Goal: Information Seeking & Learning: Find specific fact

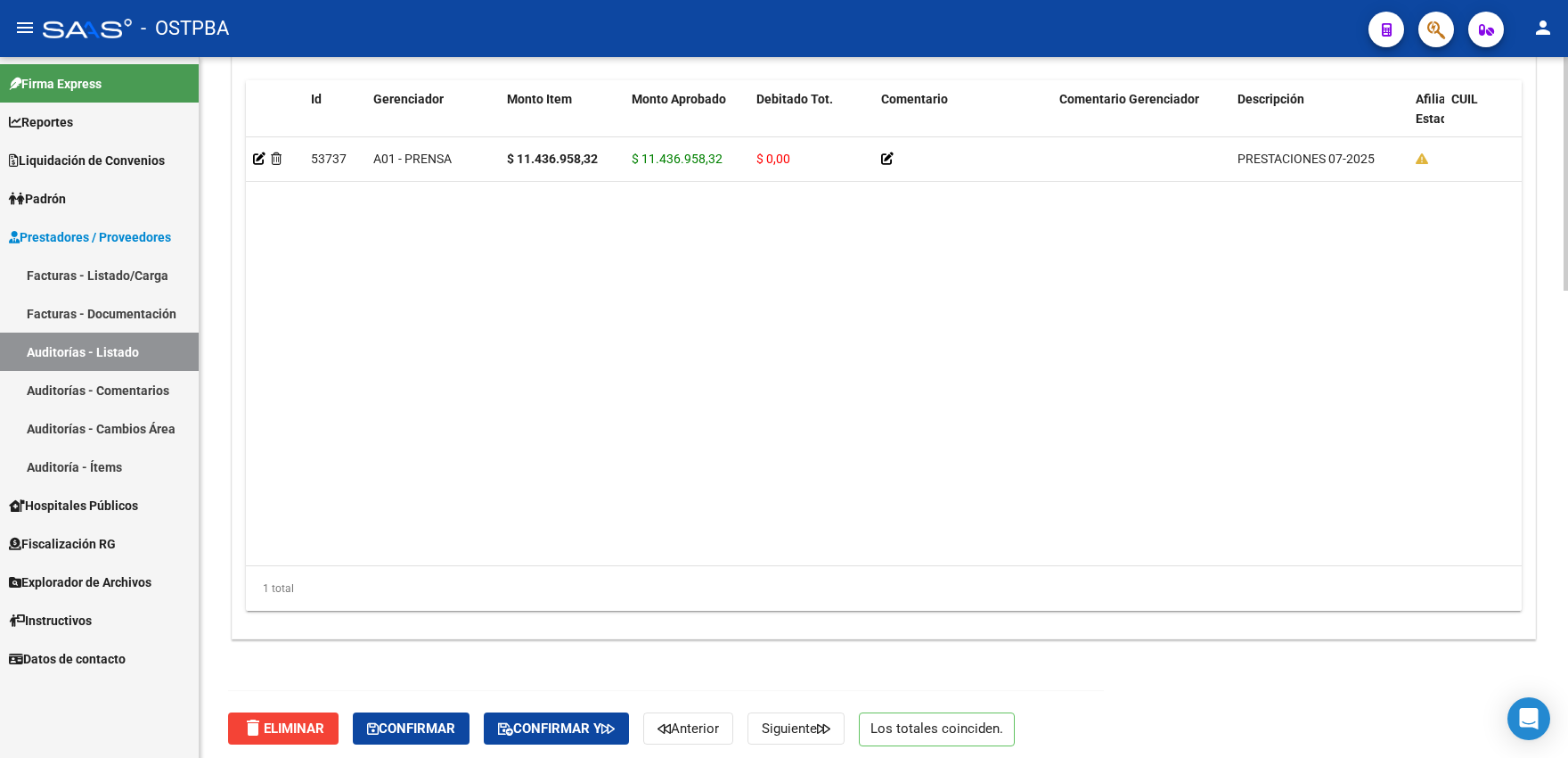
scroll to position [1399, 0]
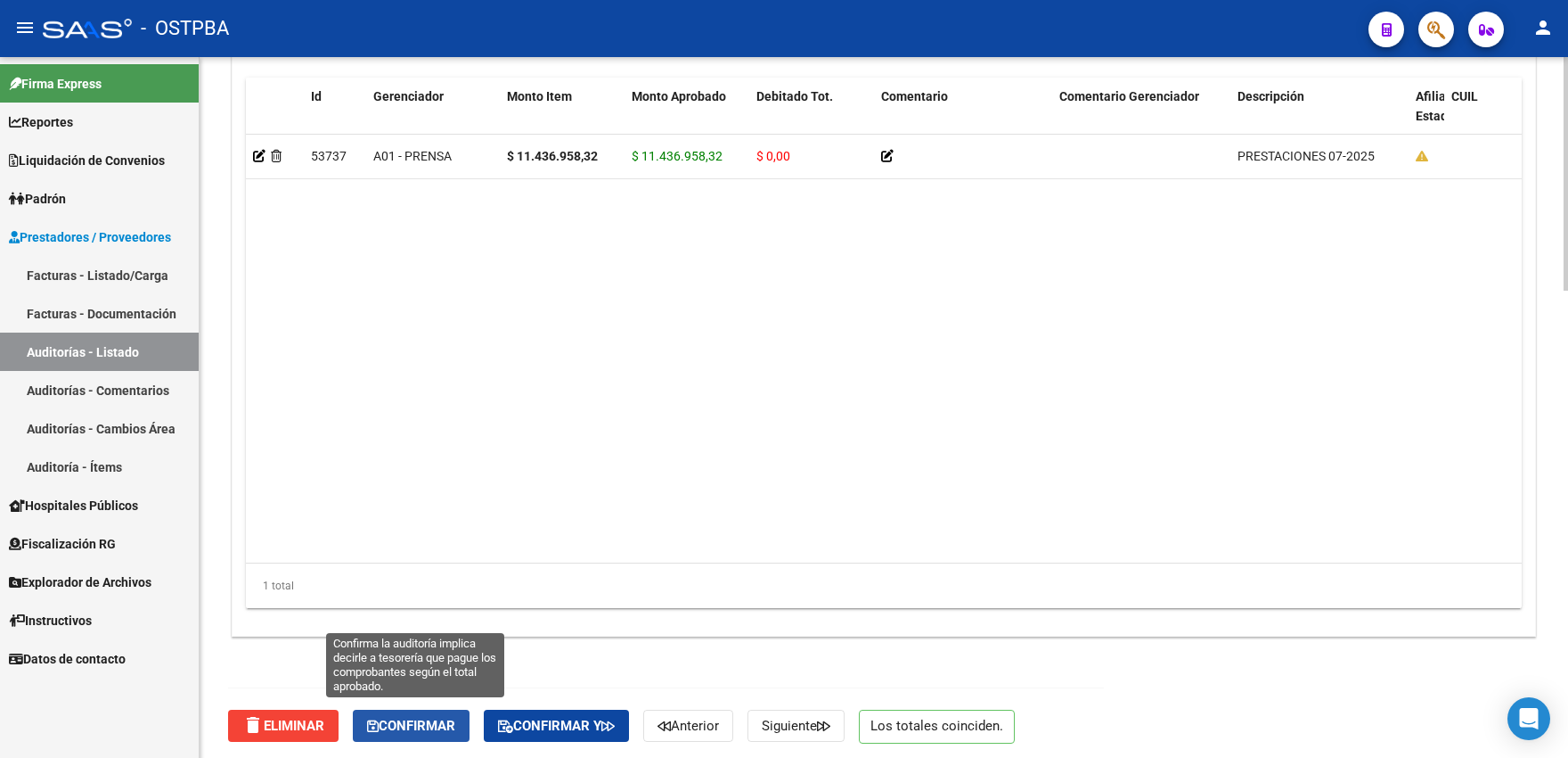
click at [424, 711] on button "Confirmar" at bounding box center [411, 726] width 117 height 32
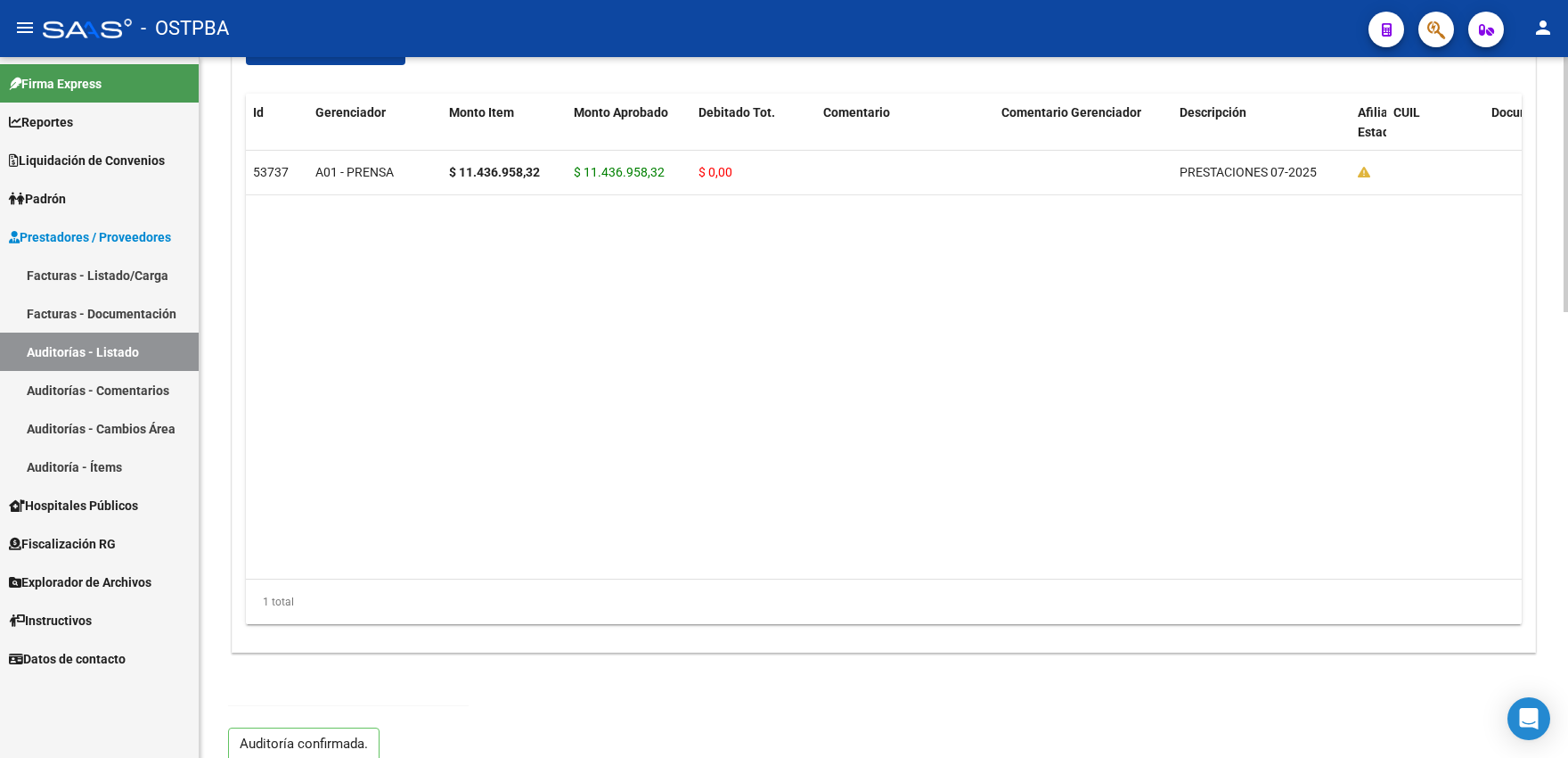
type input "202508"
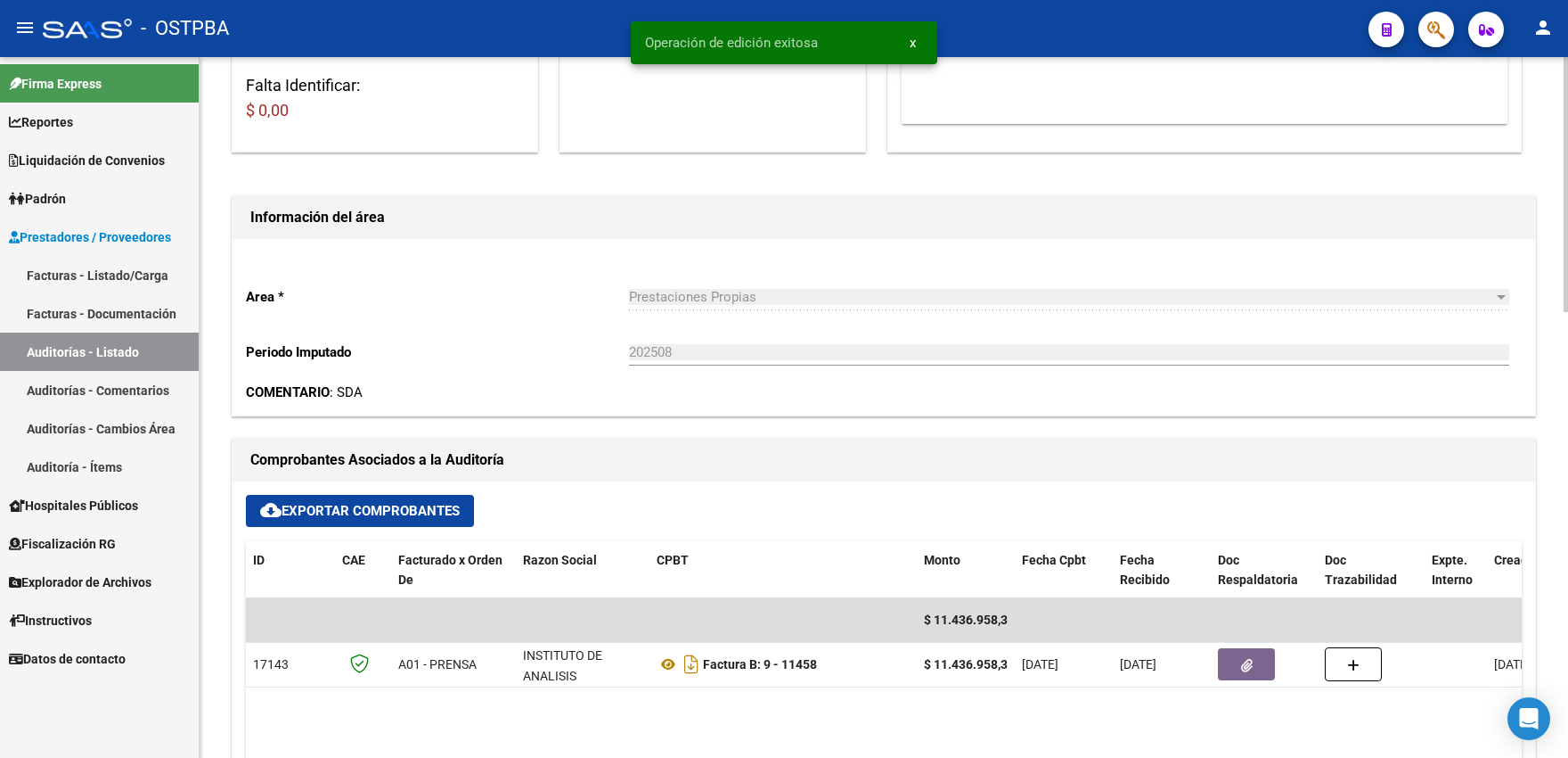
scroll to position [0, 0]
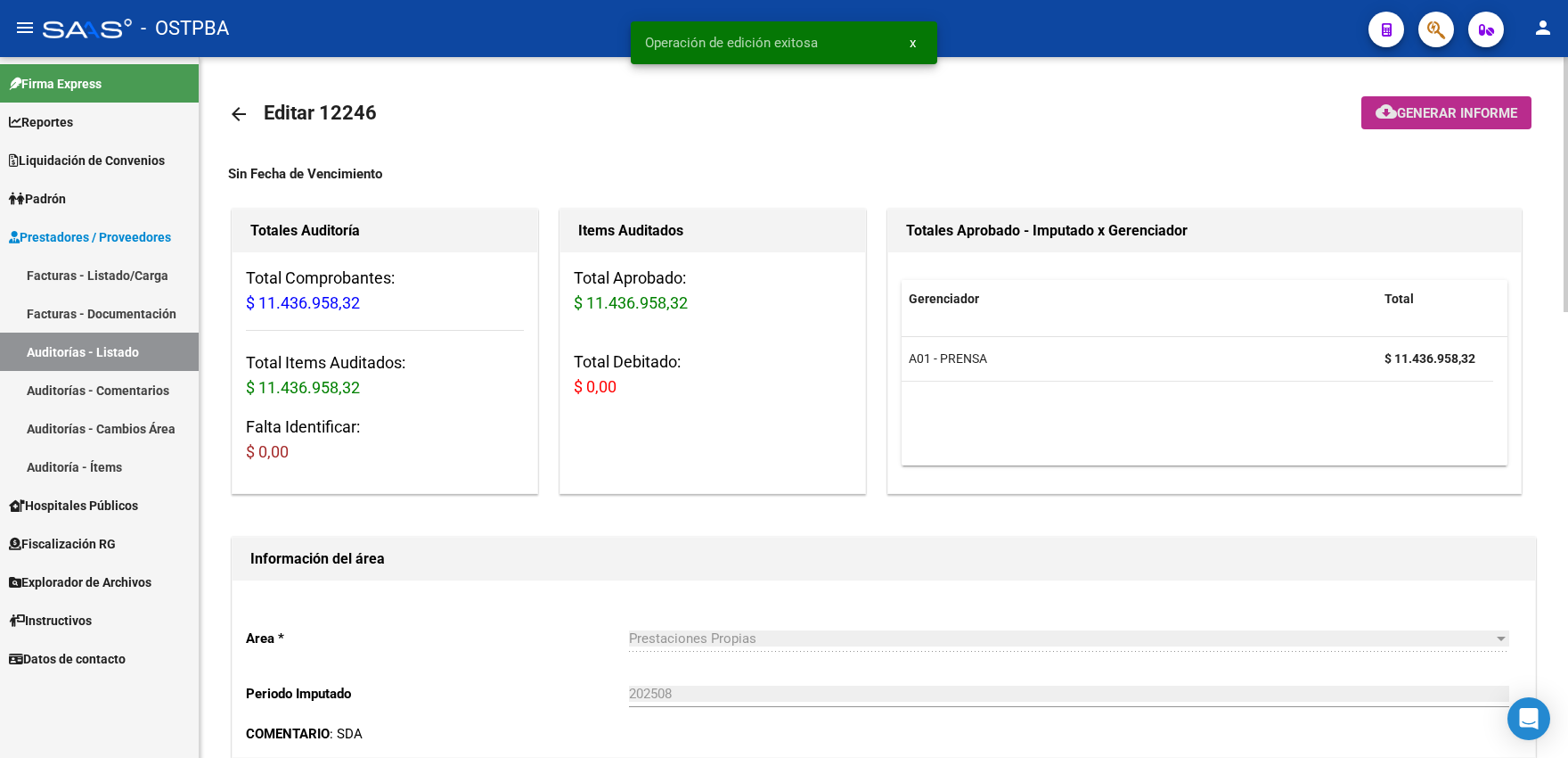
click at [1437, 112] on span "Generar informe" at bounding box center [1457, 113] width 120 height 16
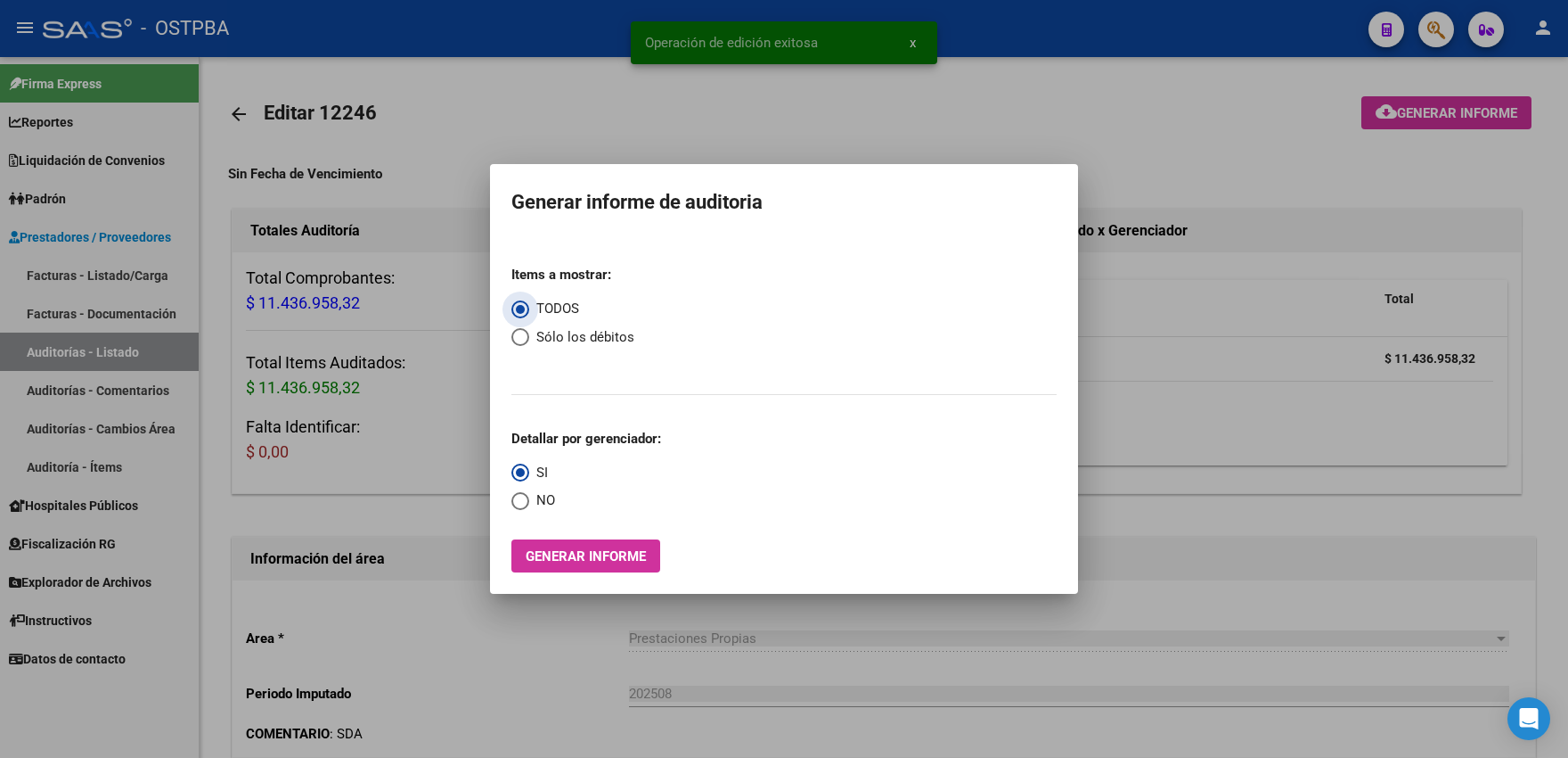
click at [529, 339] on span "Select an option" at bounding box center [521, 337] width 18 height 18
click at [529, 339] on input "Sólo los débitos" at bounding box center [521, 337] width 18 height 18
radio input "true"
click at [558, 553] on span "Generar informe" at bounding box center [586, 556] width 120 height 16
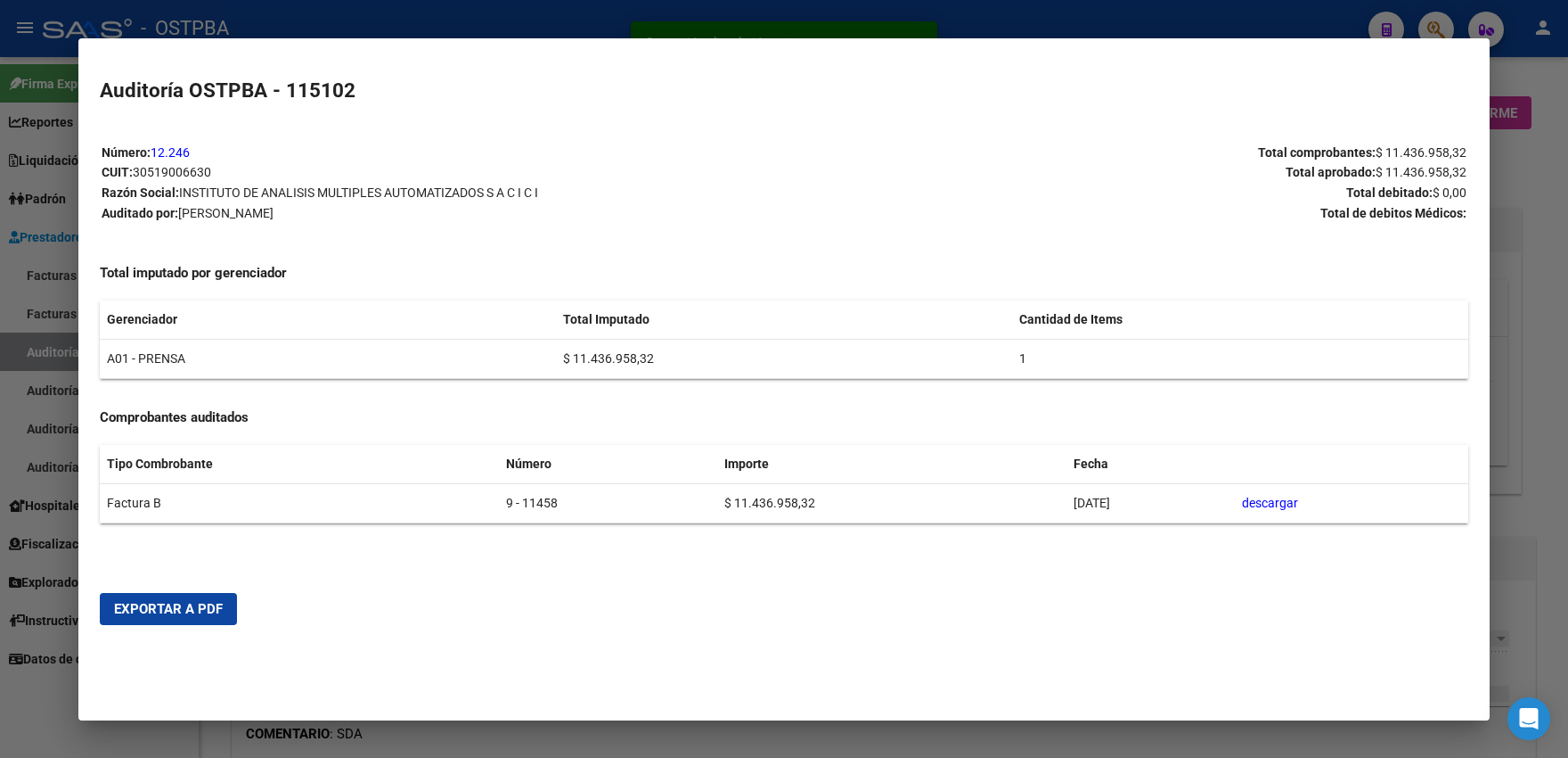
click at [177, 619] on button "Exportar a PDF" at bounding box center [168, 609] width 137 height 32
click at [276, 26] on div at bounding box center [784, 379] width 1568 height 758
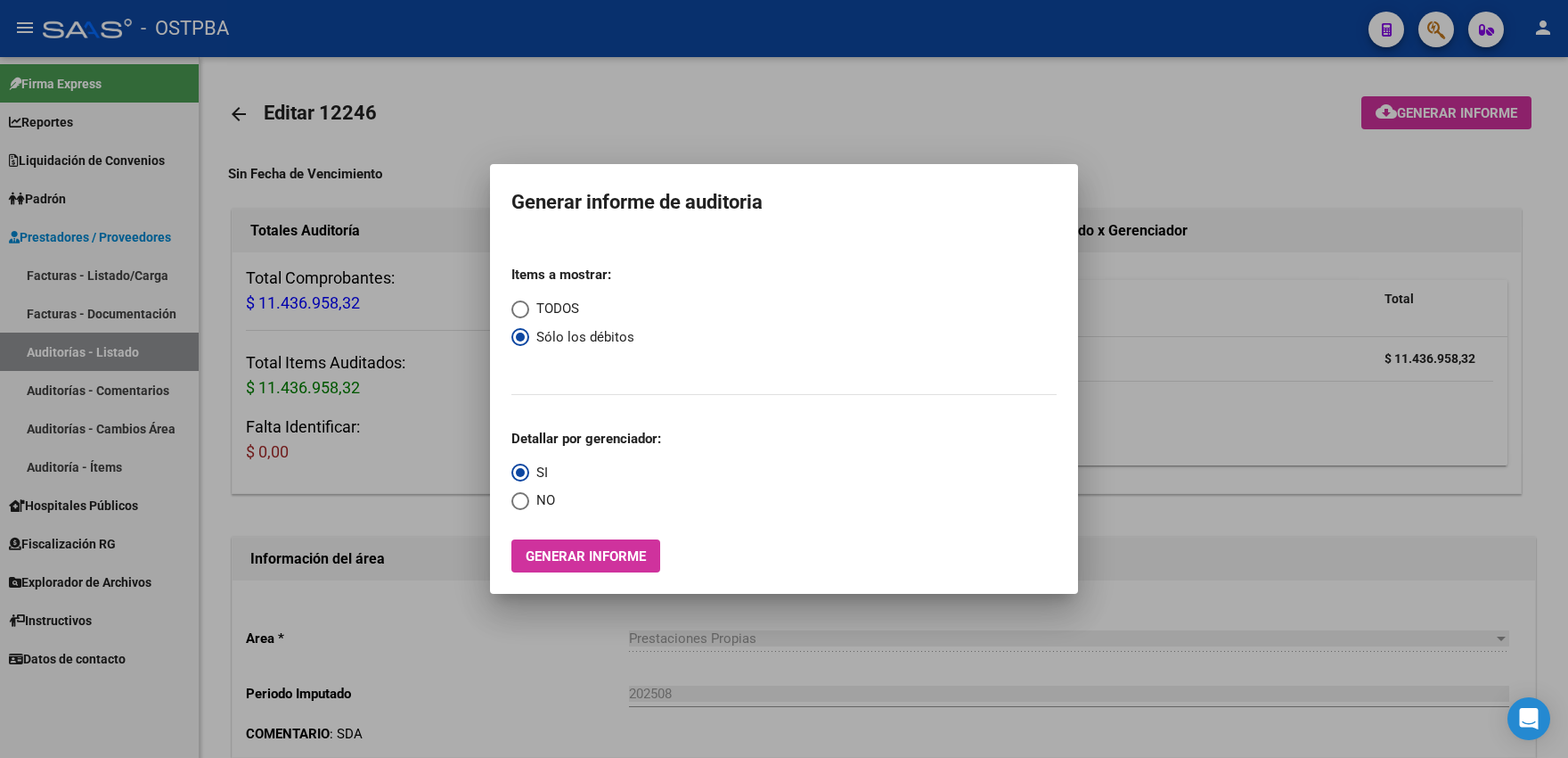
click at [497, 116] on div at bounding box center [784, 379] width 1568 height 758
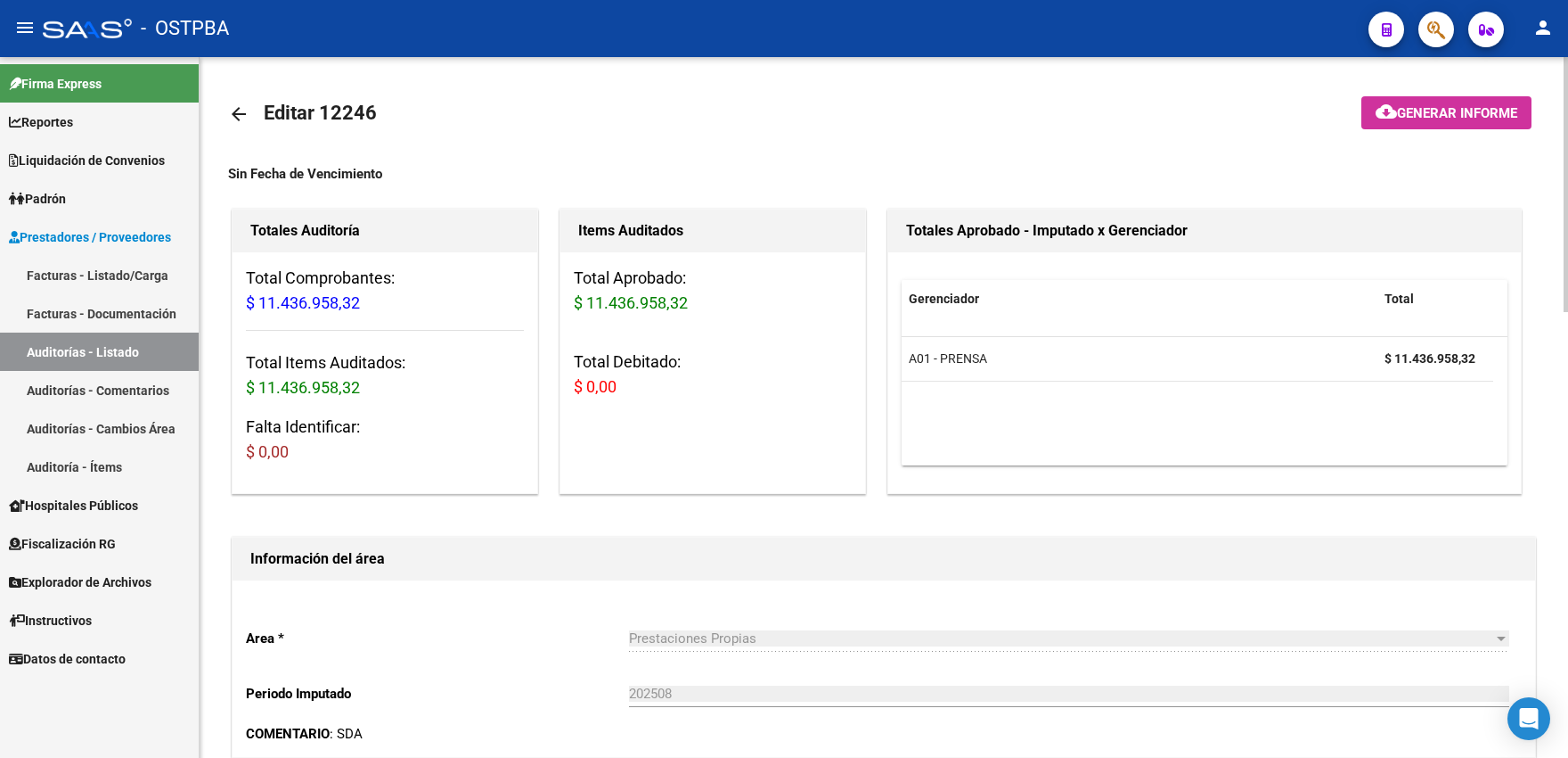
click at [241, 113] on mat-icon "arrow_back" at bounding box center [238, 113] width 21 height 21
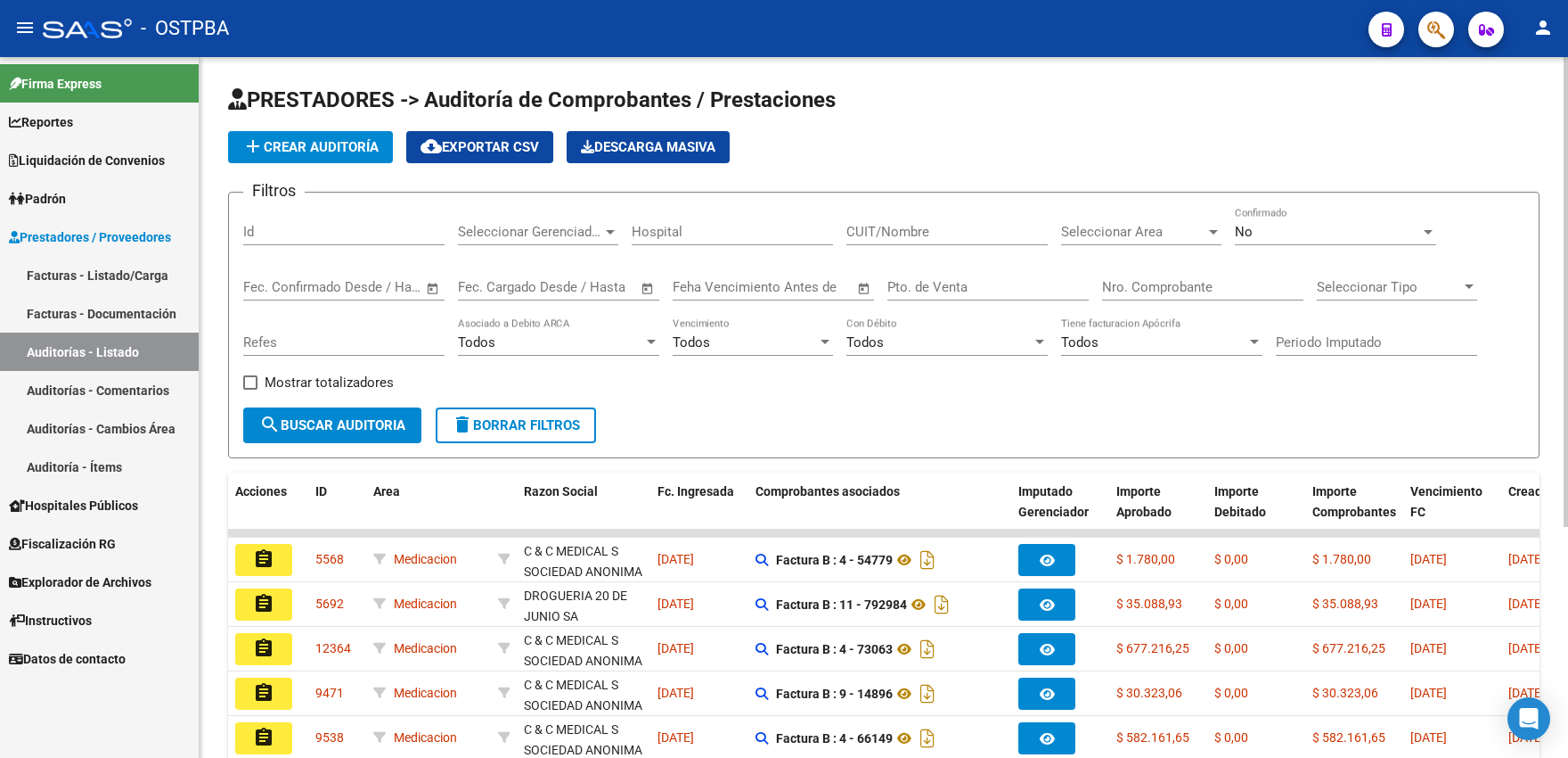
click at [1137, 241] on div "Seleccionar Area Seleccionar Area" at bounding box center [1141, 226] width 160 height 38
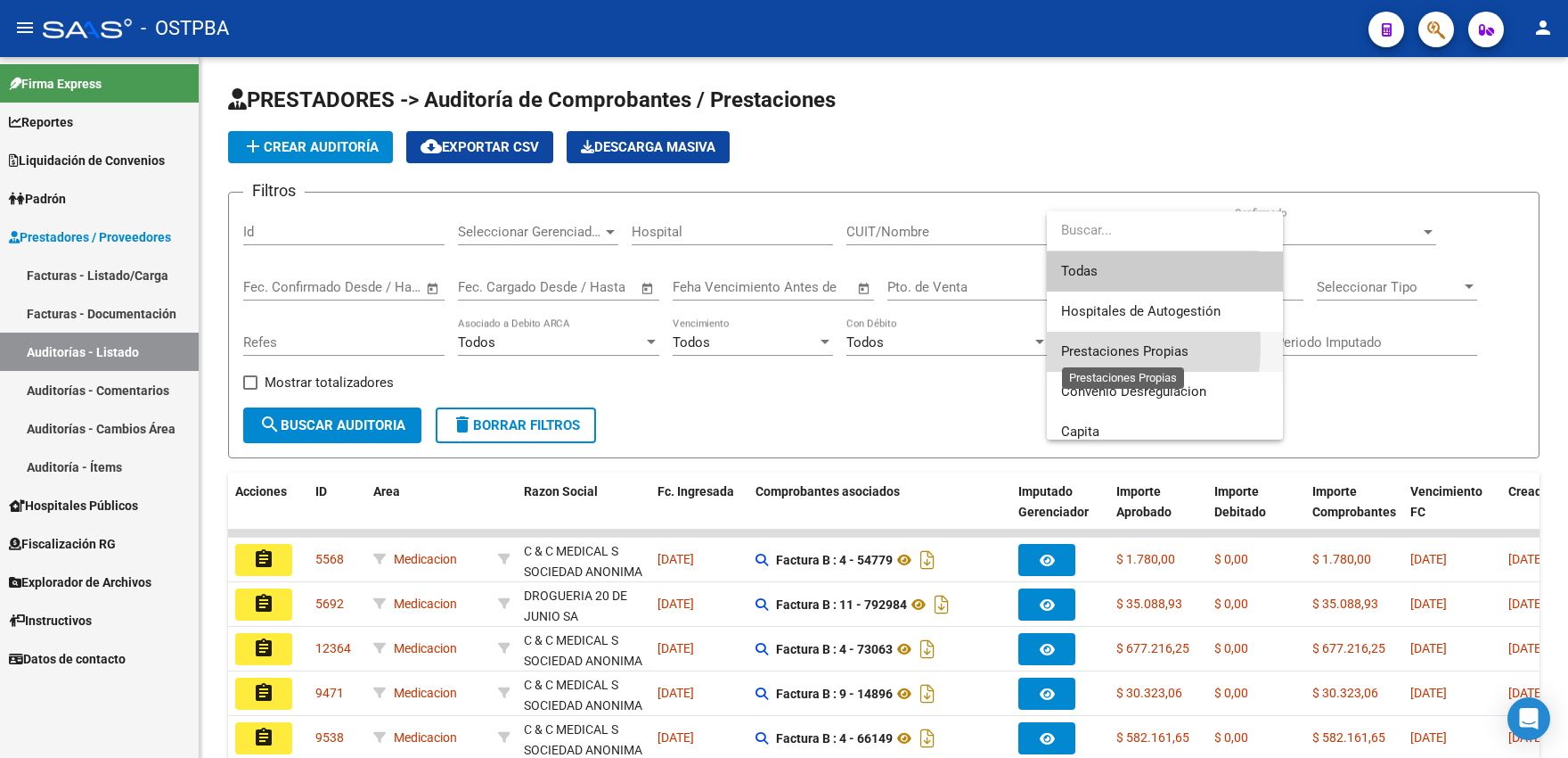
click at [1067, 346] on span "Prestaciones Propias" at bounding box center [1124, 351] width 127 height 16
drag, startPoint x: 1067, startPoint y: 346, endPoint x: 1039, endPoint y: 350, distance: 28.3
click at [1063, 346] on span "Todos" at bounding box center [1079, 342] width 37 height 16
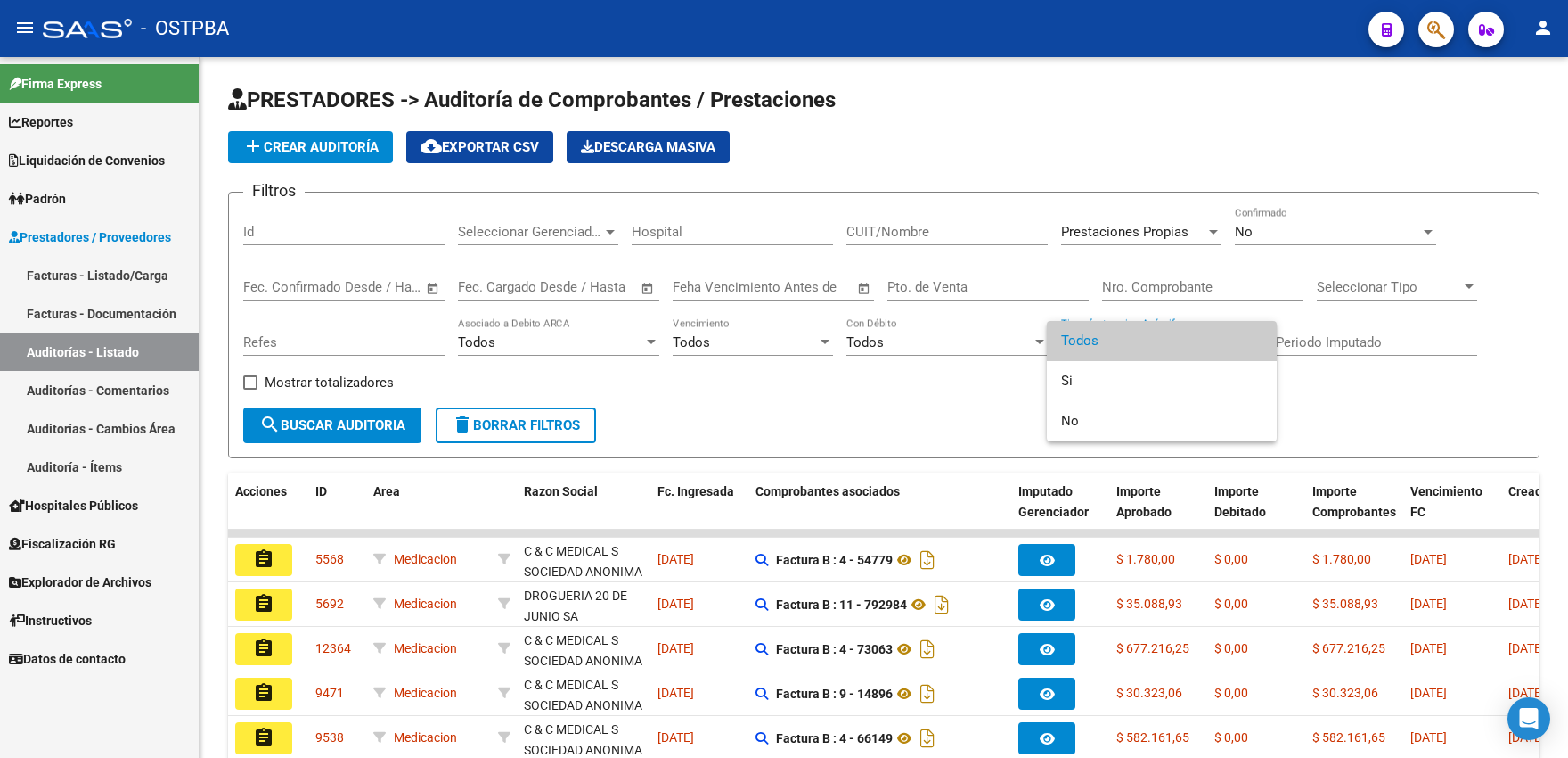
click at [368, 423] on div at bounding box center [784, 379] width 1568 height 758
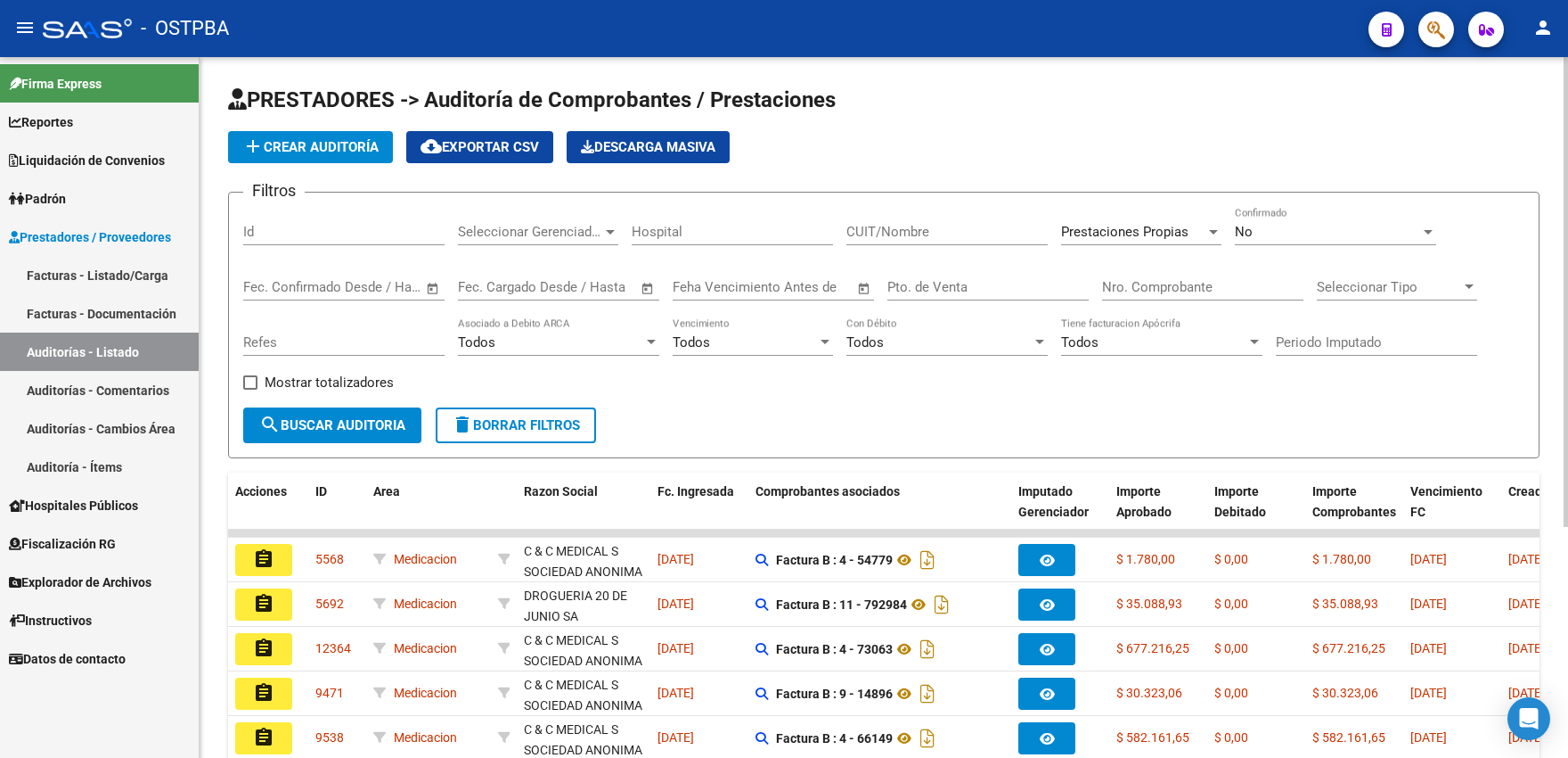
click at [363, 415] on button "search Buscar Auditoria" at bounding box center [332, 425] width 178 height 36
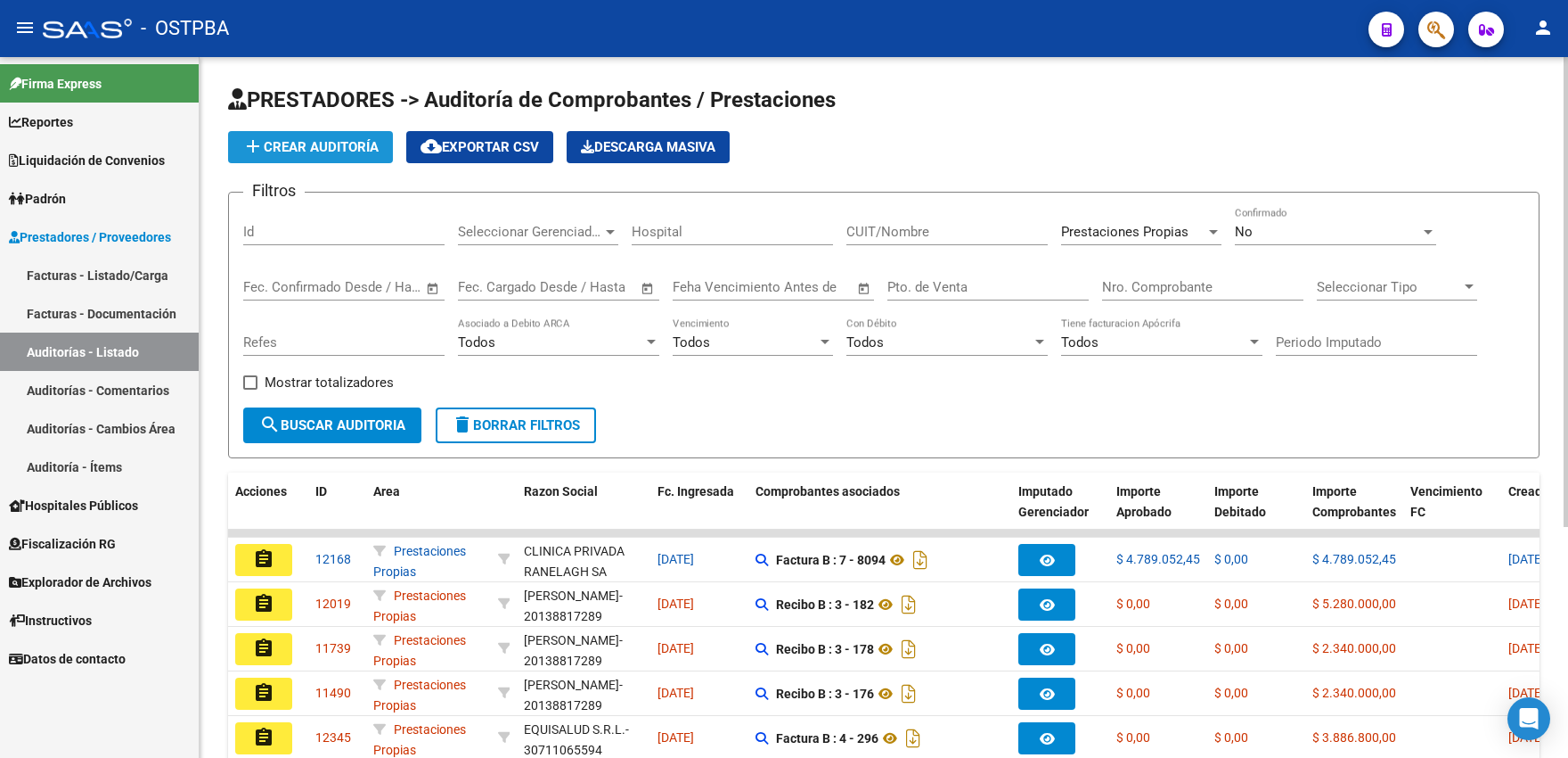
click at [365, 145] on span "add Crear Auditoría" at bounding box center [310, 147] width 136 height 16
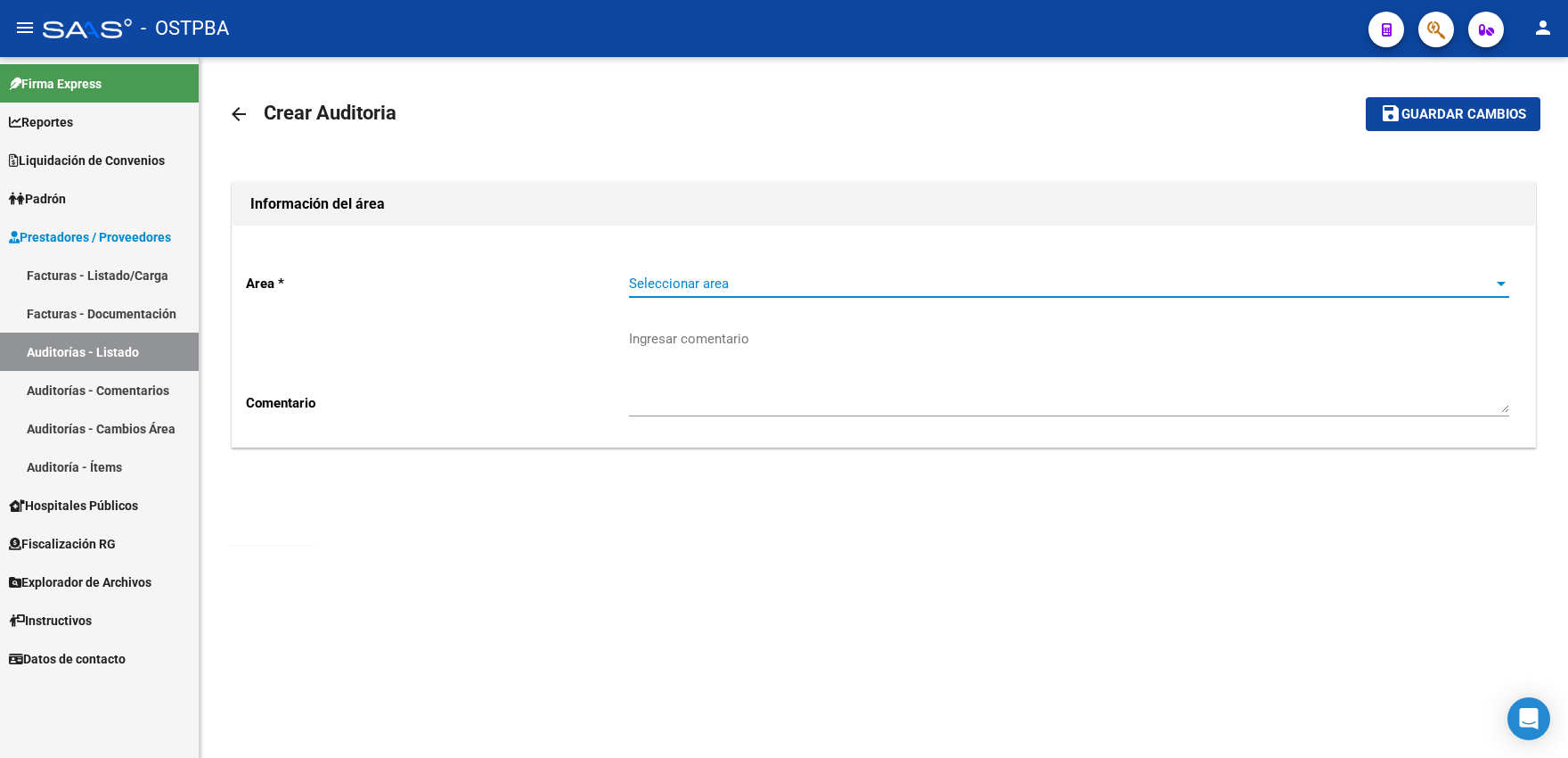
click at [699, 287] on span "Seleccionar area" at bounding box center [1060, 283] width 864 height 16
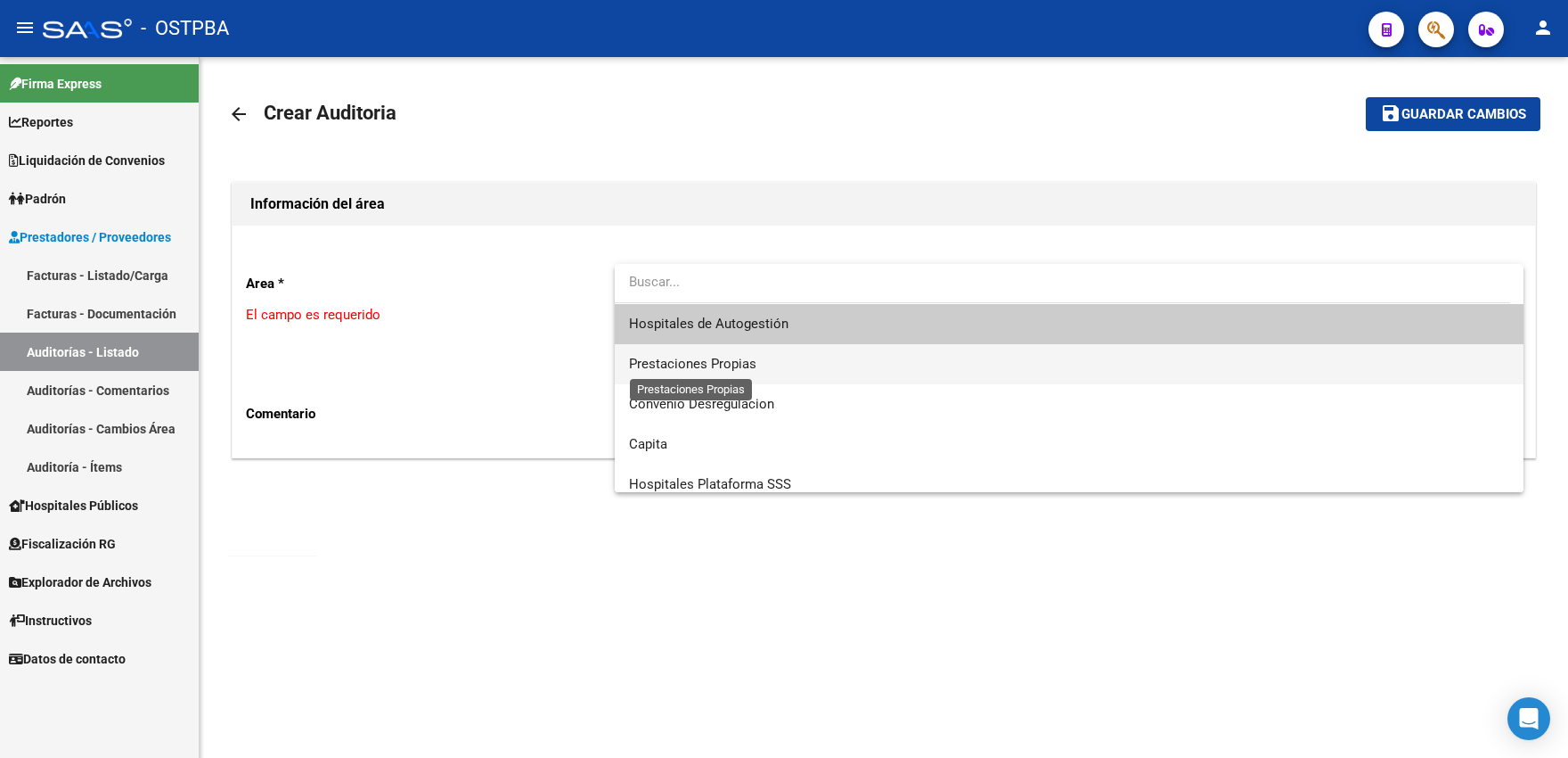
click at [685, 367] on span "Prestaciones Propias" at bounding box center [692, 364] width 127 height 16
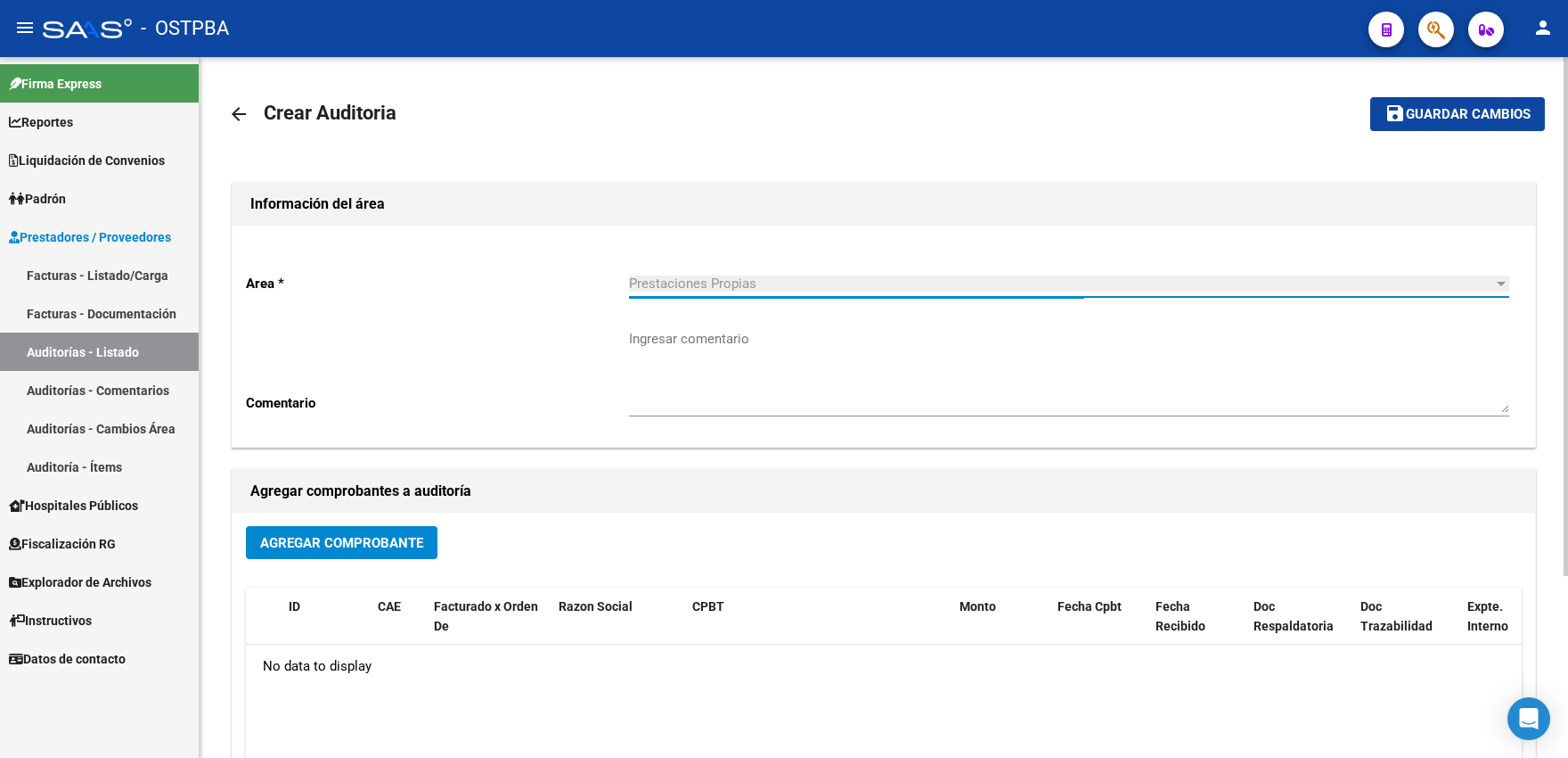
click at [401, 551] on span "Agregar Comprobante" at bounding box center [341, 543] width 163 height 16
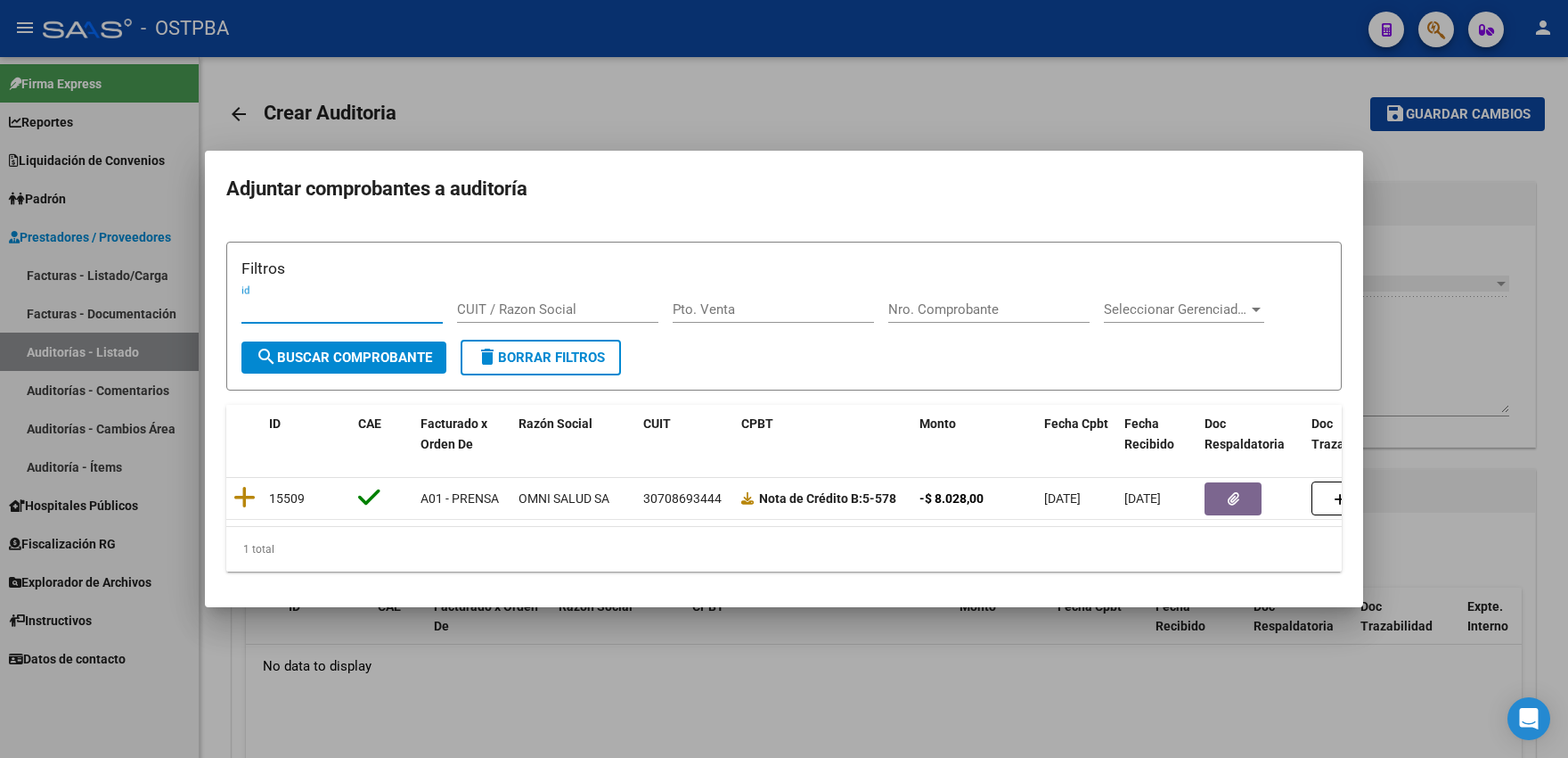
click at [517, 59] on div at bounding box center [784, 379] width 1568 height 758
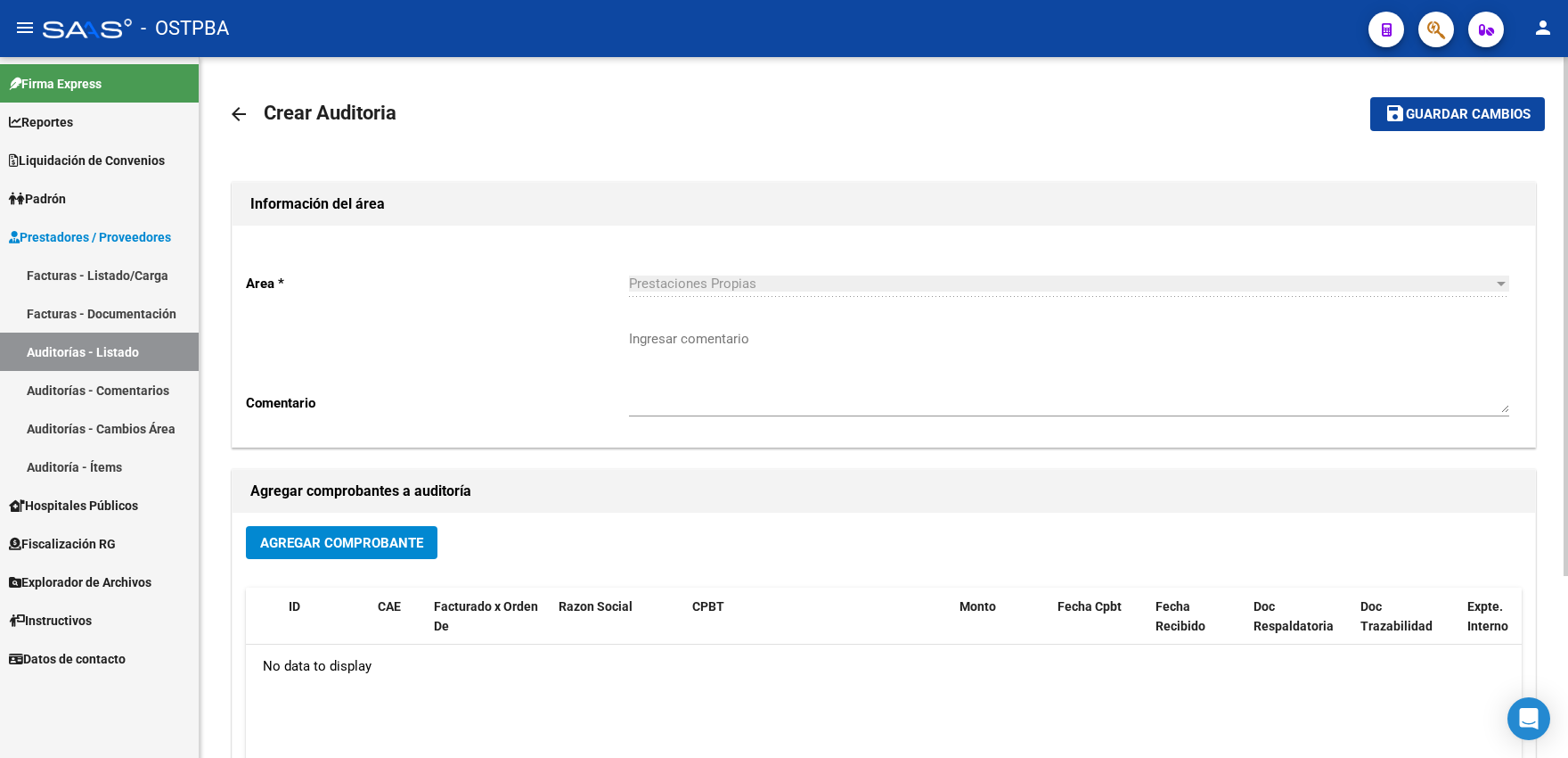
click at [239, 119] on mat-icon "arrow_back" at bounding box center [238, 113] width 21 height 21
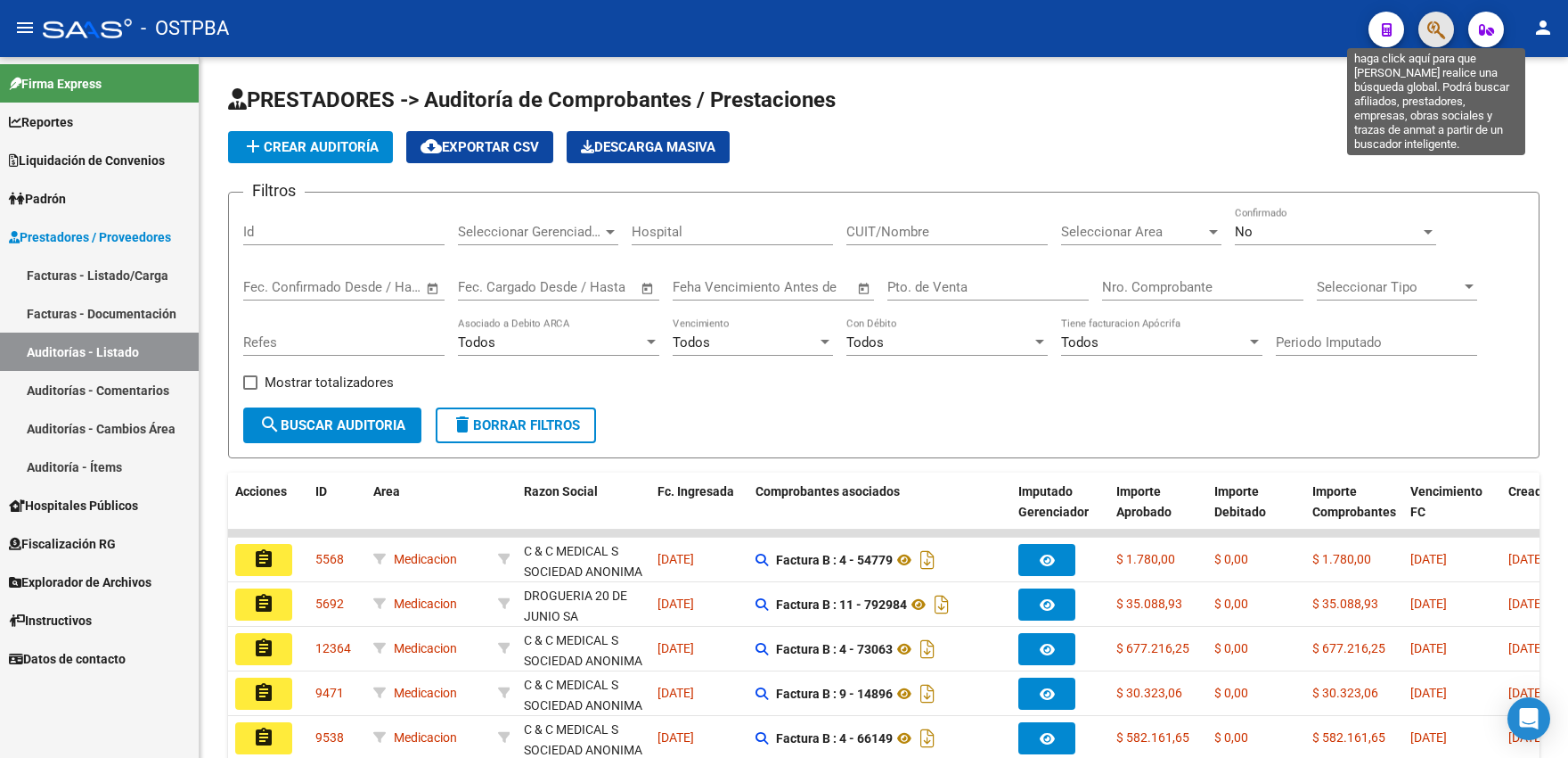
click at [1441, 29] on icon "button" at bounding box center [1436, 30] width 18 height 21
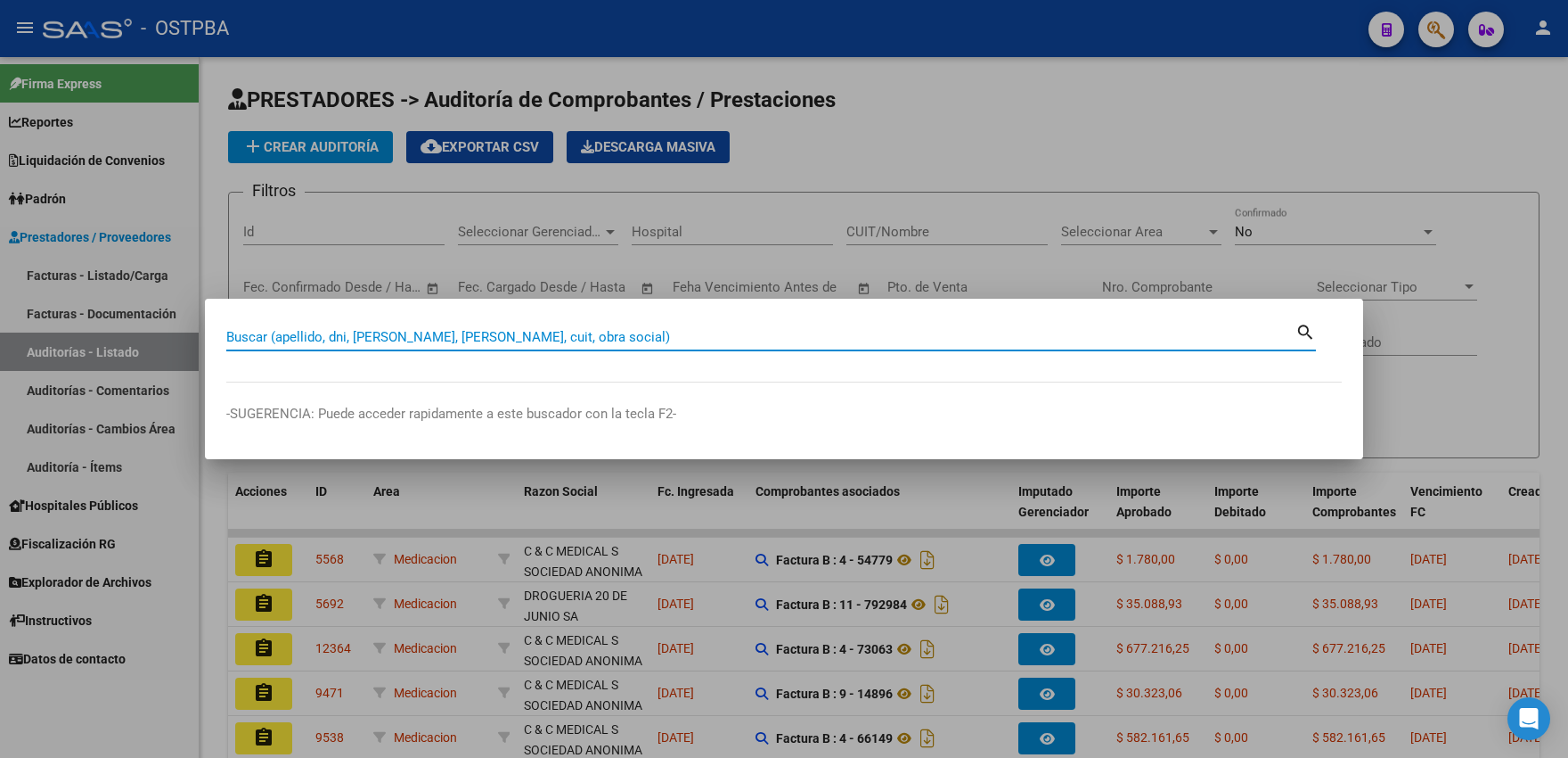
paste input "25747401"
drag, startPoint x: 447, startPoint y: 339, endPoint x: 310, endPoint y: 341, distance: 137.0
click at [310, 341] on input "25747401" at bounding box center [761, 337] width 1069 height 16
type input "25747401"
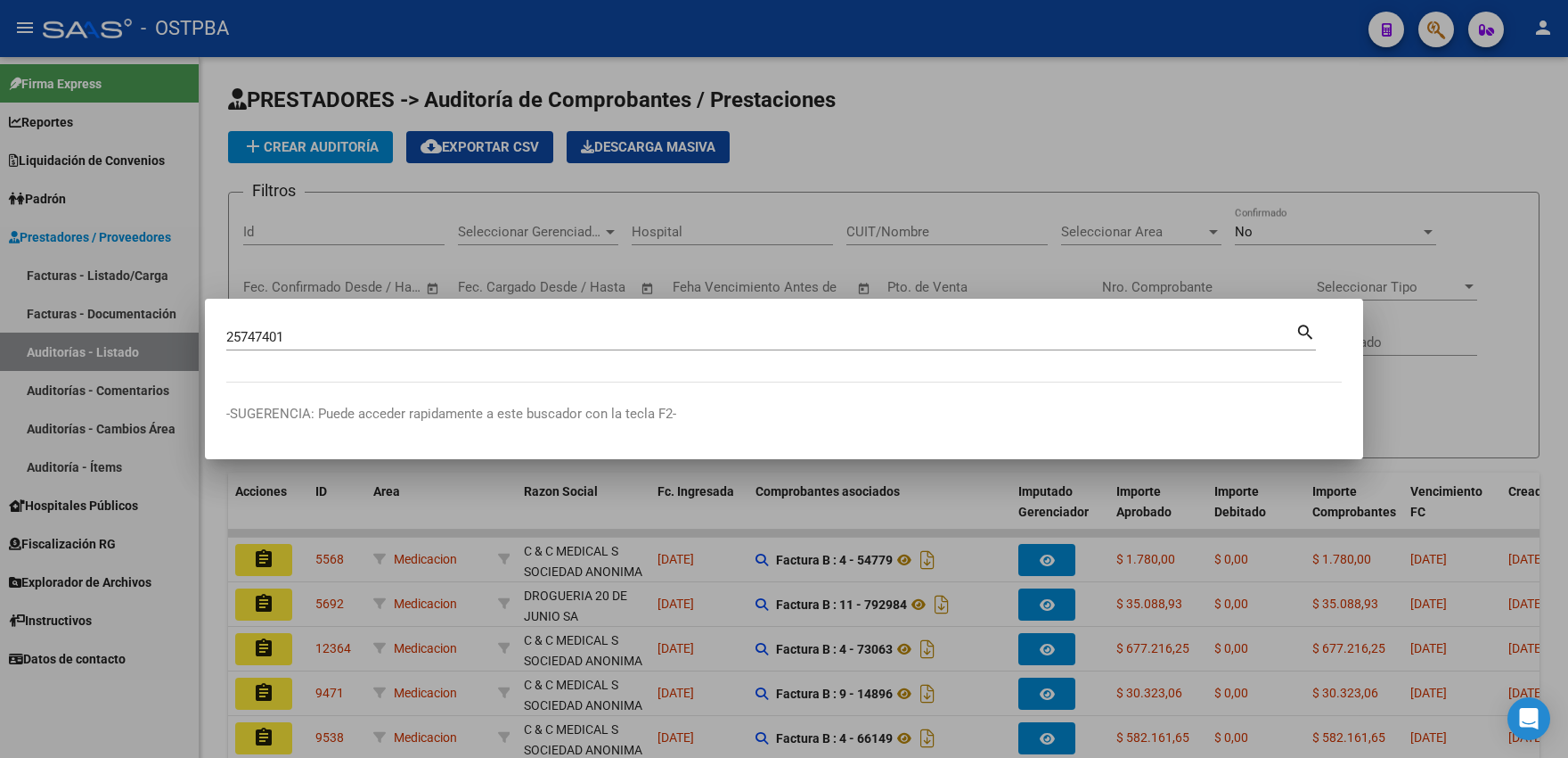
click at [387, 260] on div at bounding box center [784, 379] width 1568 height 758
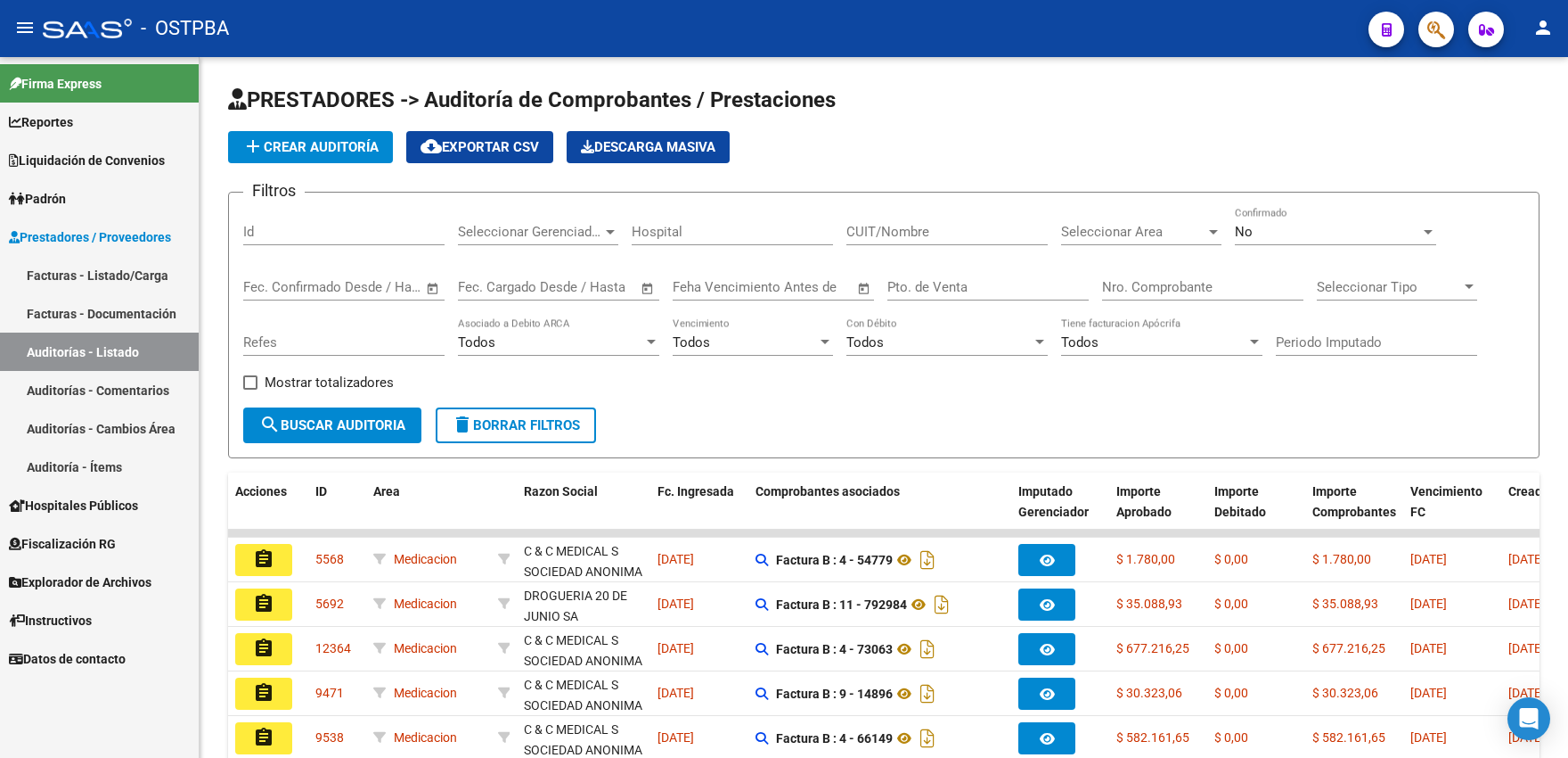
click at [81, 193] on link "Padrón" at bounding box center [99, 198] width 199 height 38
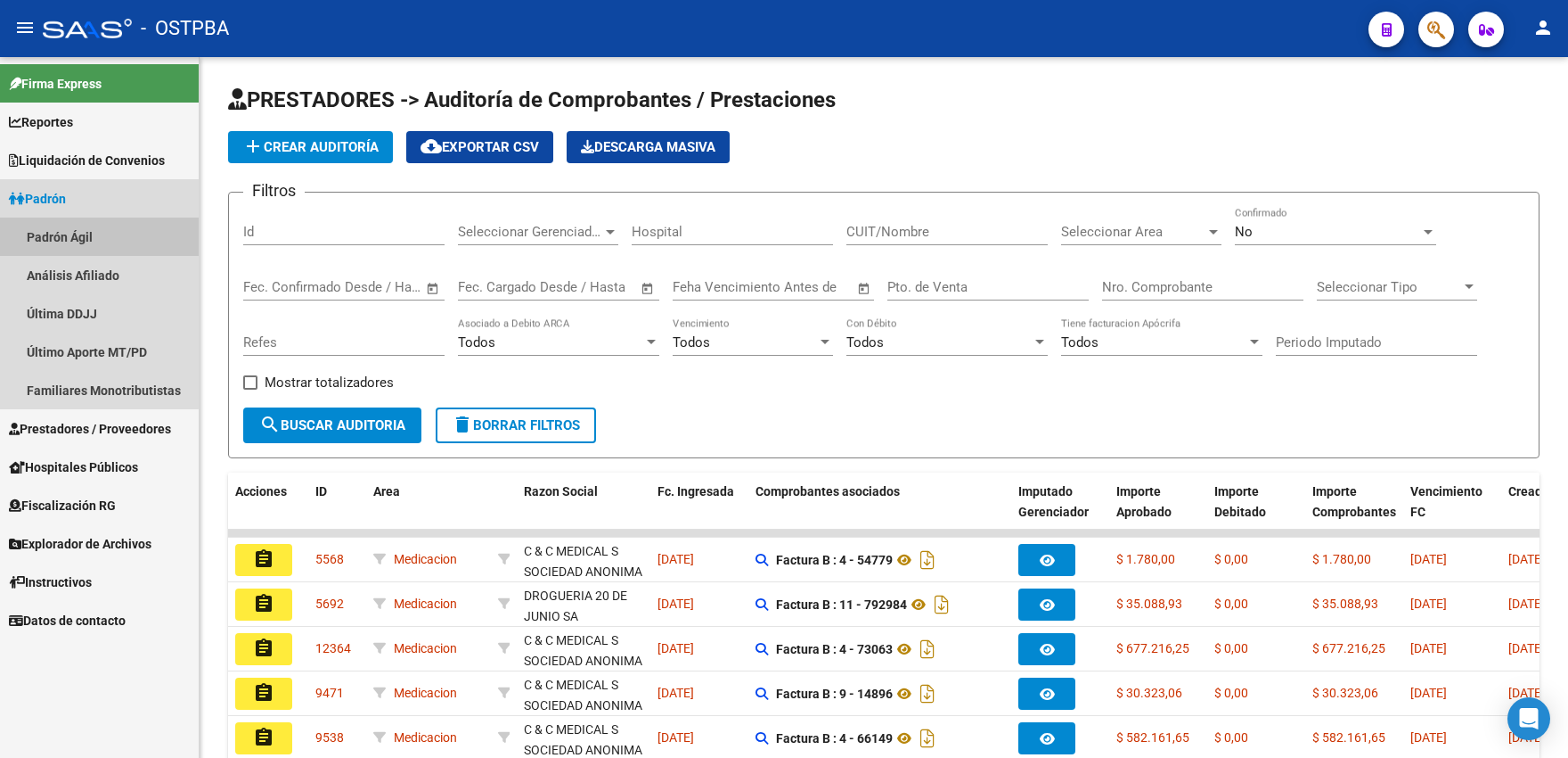
click at [78, 245] on link "Padrón Ágil" at bounding box center [99, 236] width 199 height 38
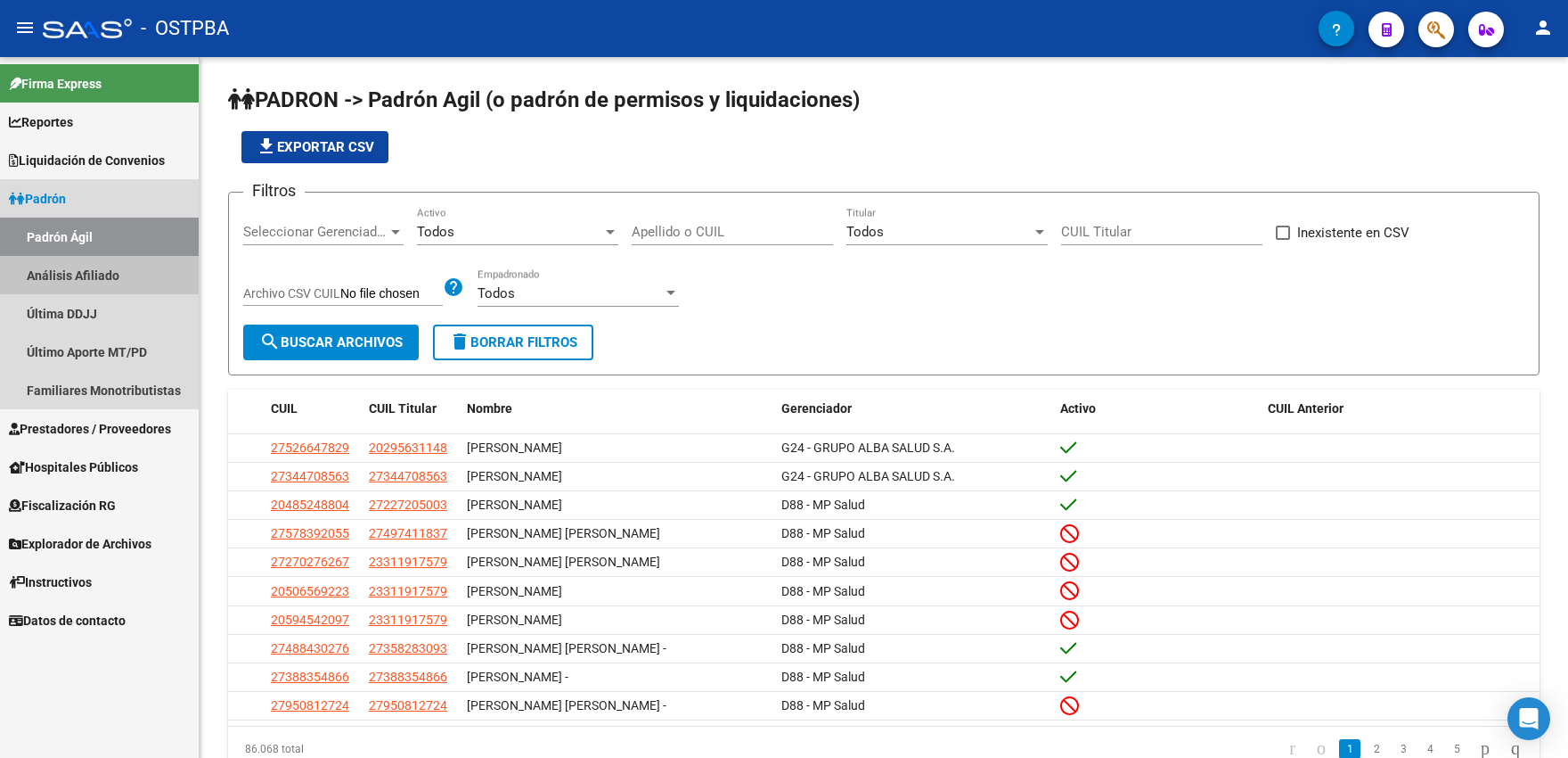
click at [99, 268] on link "Análisis Afiliado" at bounding box center [99, 275] width 199 height 38
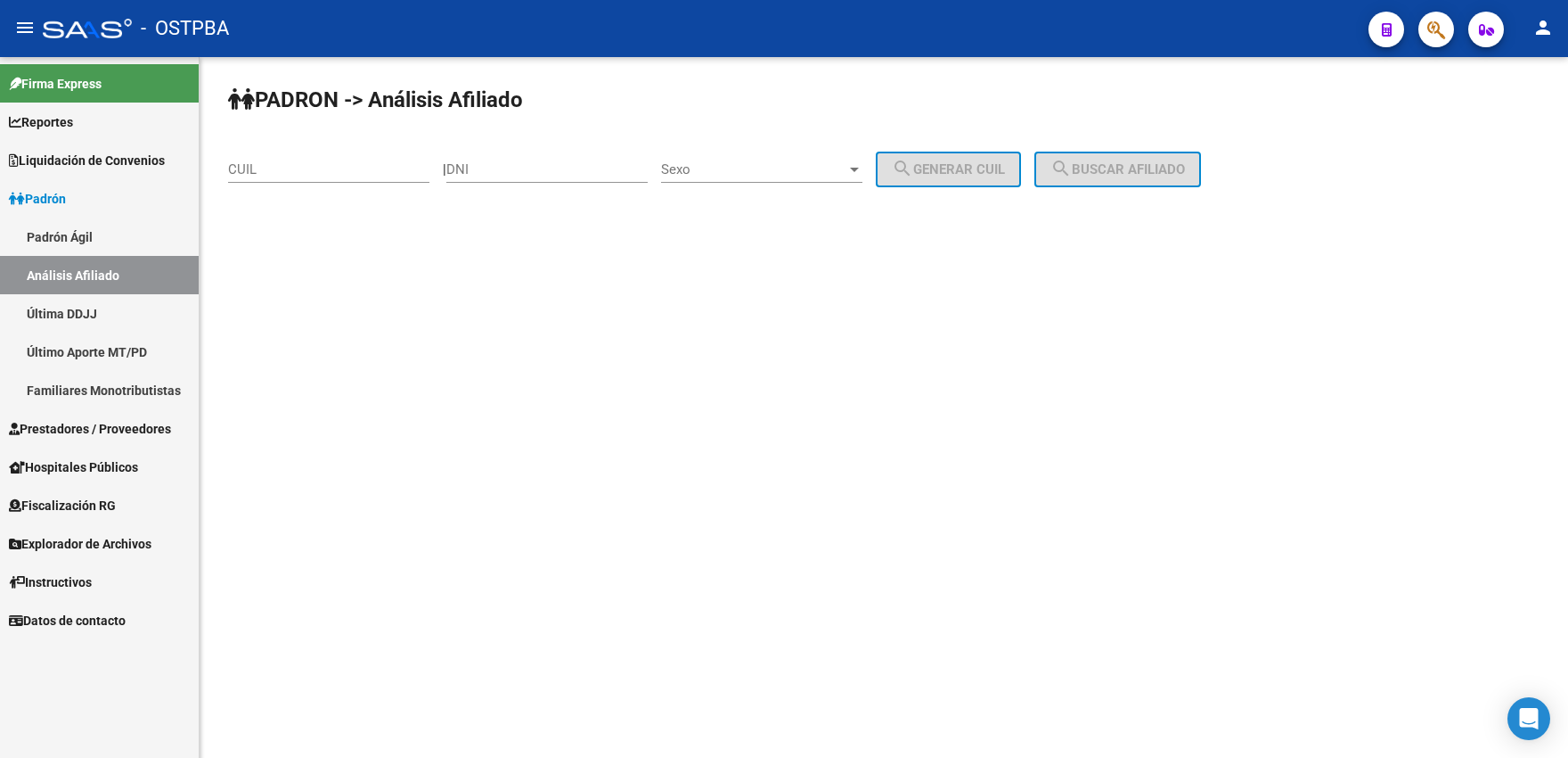
click at [529, 167] on input "DNI" at bounding box center [547, 169] width 201 height 16
paste input "25747401"
type input "25747401"
click at [740, 159] on div "Sexo Sexo" at bounding box center [761, 163] width 201 height 38
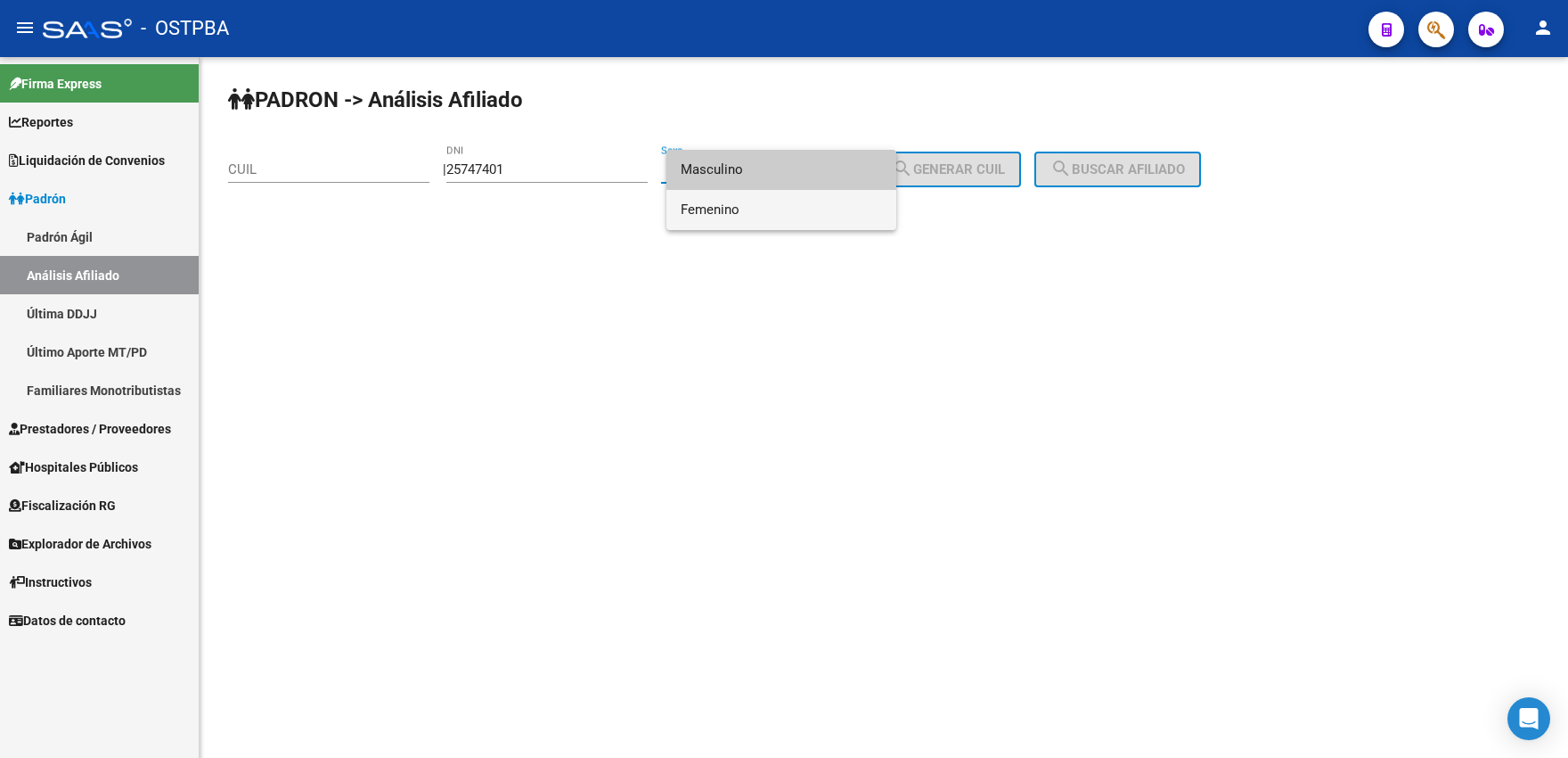
click at [731, 203] on span "Femenino" at bounding box center [781, 210] width 201 height 40
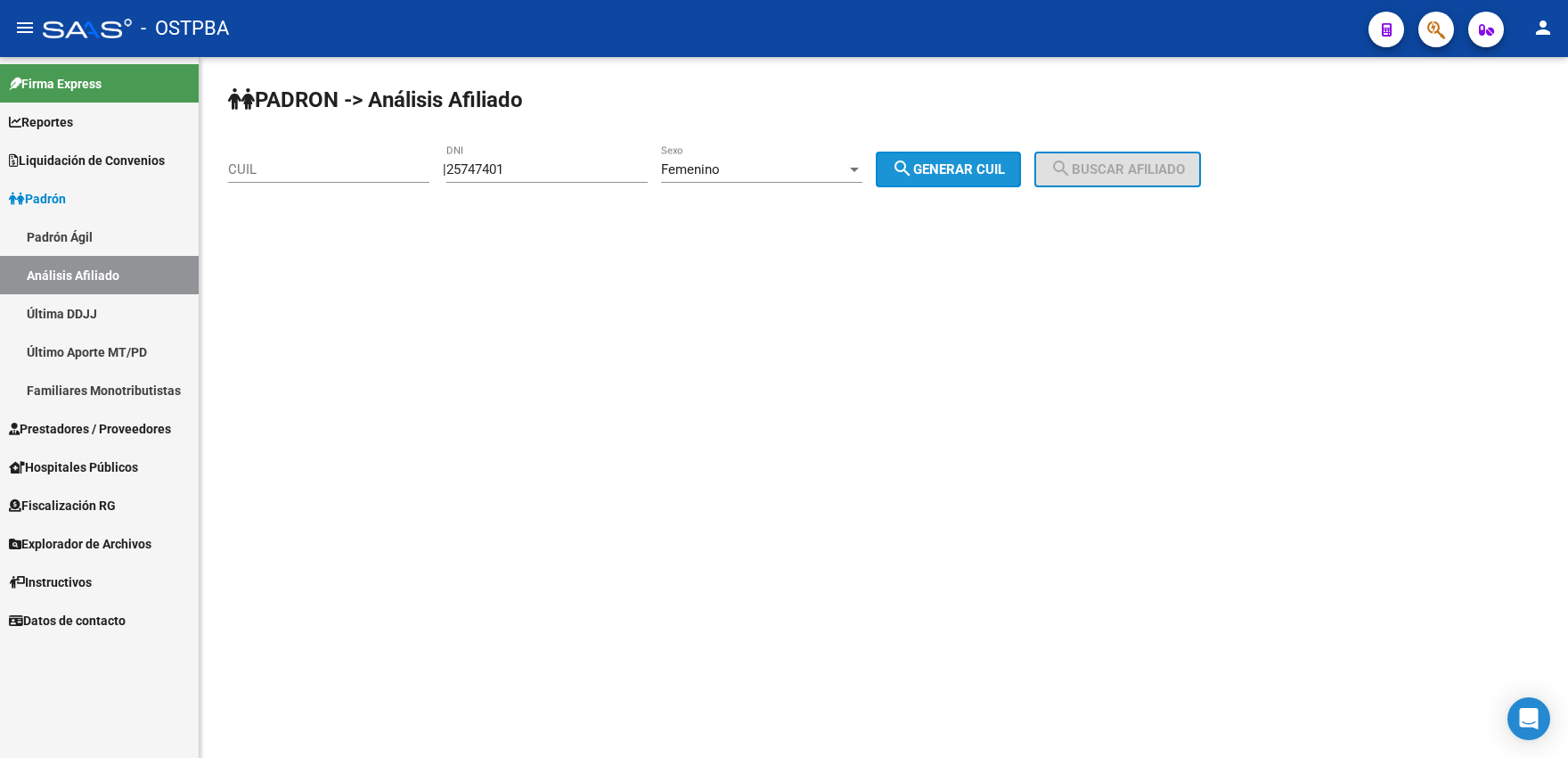
click at [950, 162] on span "search Generar CUIL" at bounding box center [947, 169] width 113 height 16
type input "27-25747401-7"
click at [1086, 181] on button "search Buscar afiliado" at bounding box center [1117, 170] width 167 height 36
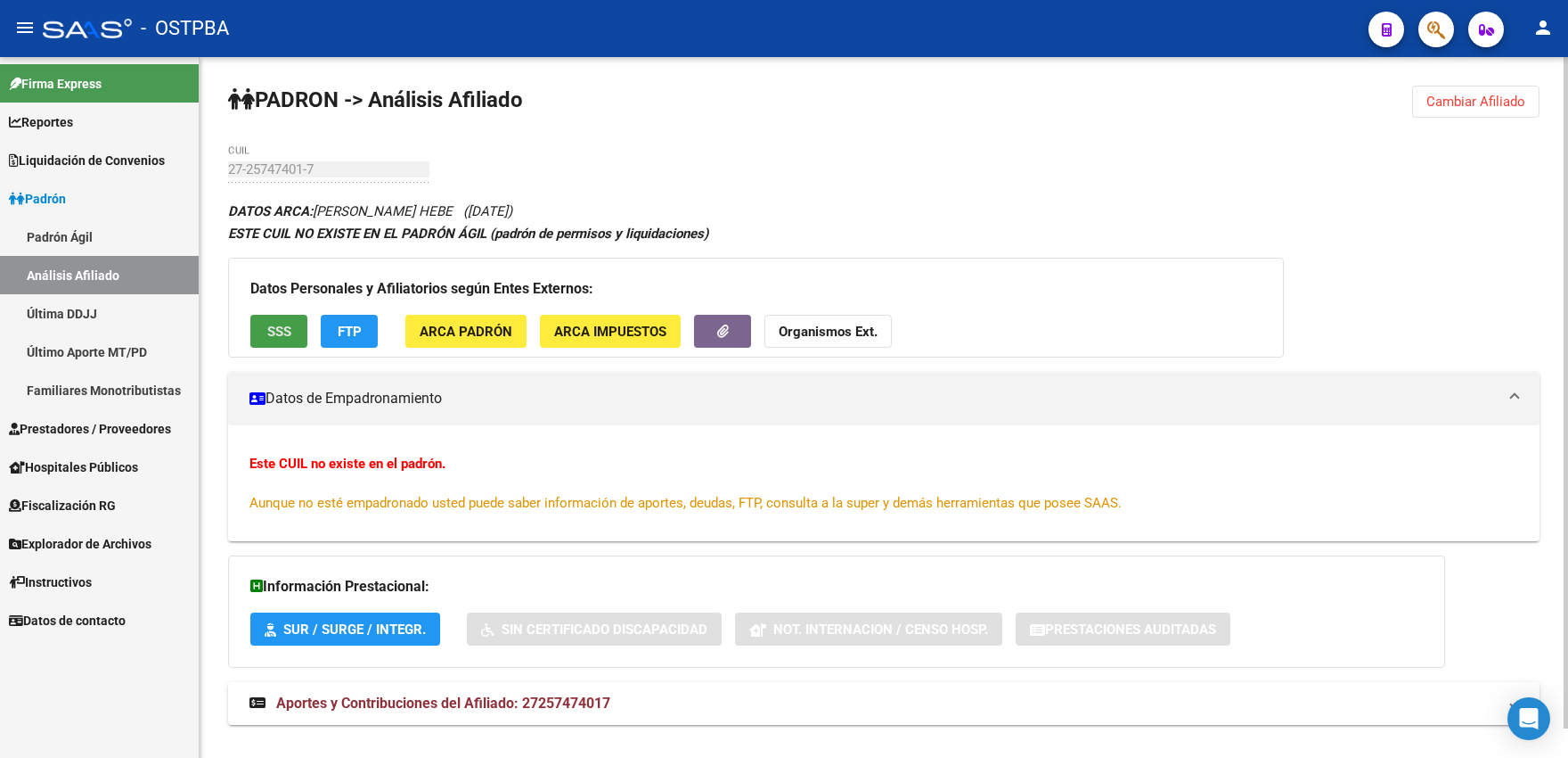
click at [263, 332] on button "SSS" at bounding box center [278, 331] width 57 height 33
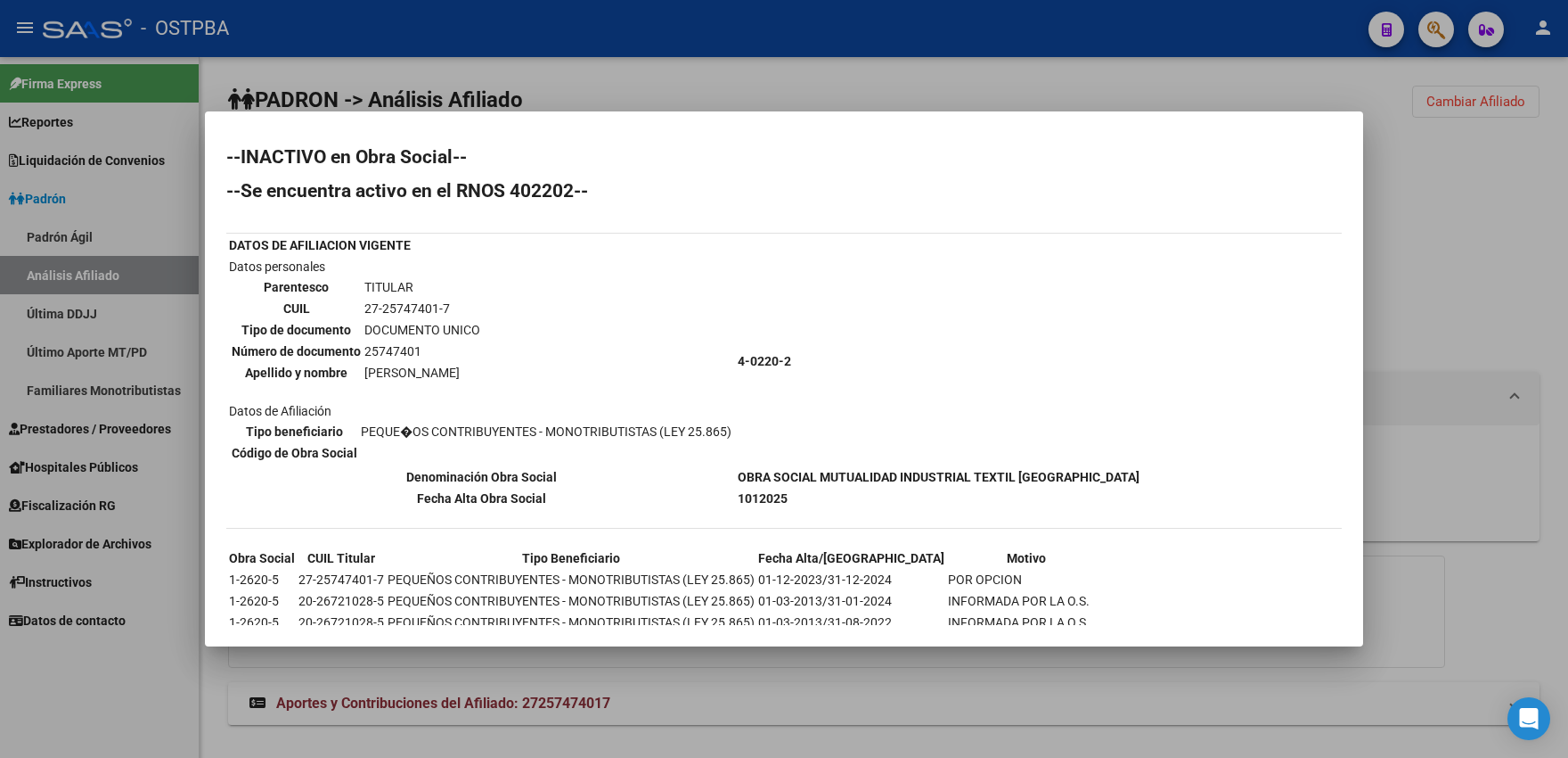
click at [781, 97] on div at bounding box center [784, 379] width 1568 height 758
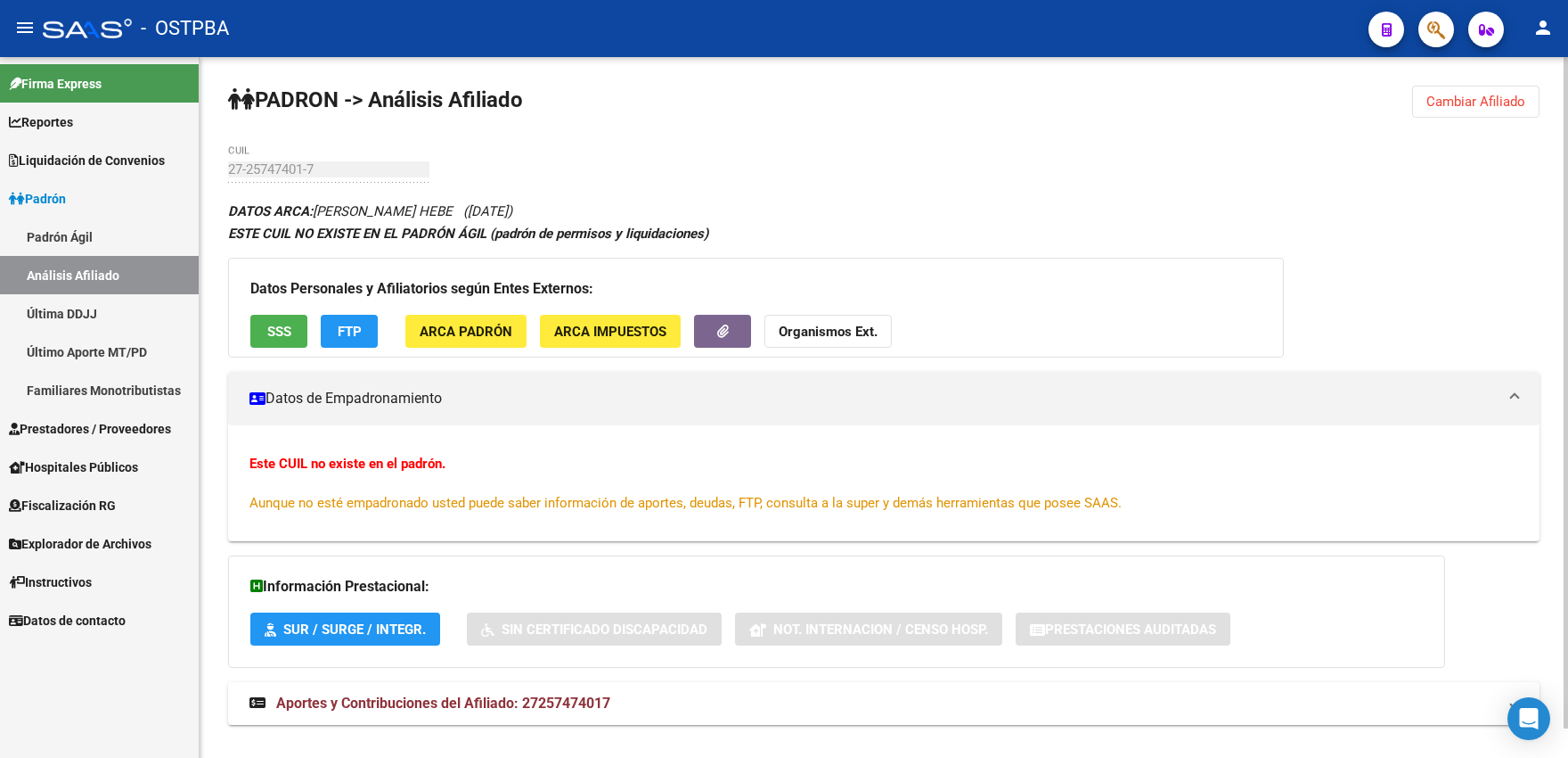
click at [465, 349] on div "Datos Personales y Afiliatorios según Entes Externos: SSS FTP ARCA Padrón ARCA …" at bounding box center [756, 308] width 1055 height 100
click at [470, 345] on button "ARCA Padrón" at bounding box center [466, 331] width 121 height 33
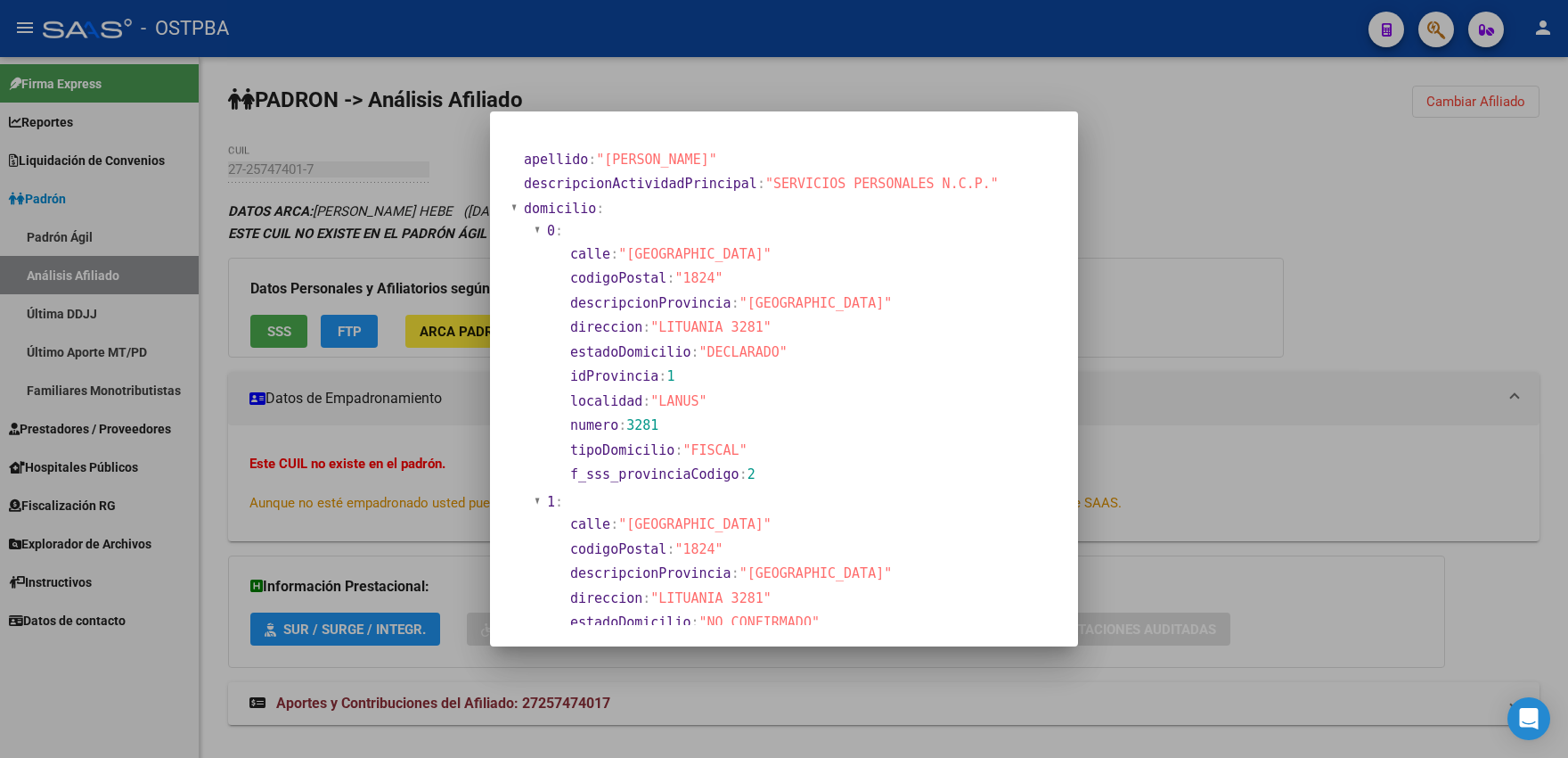
scroll to position [677, 0]
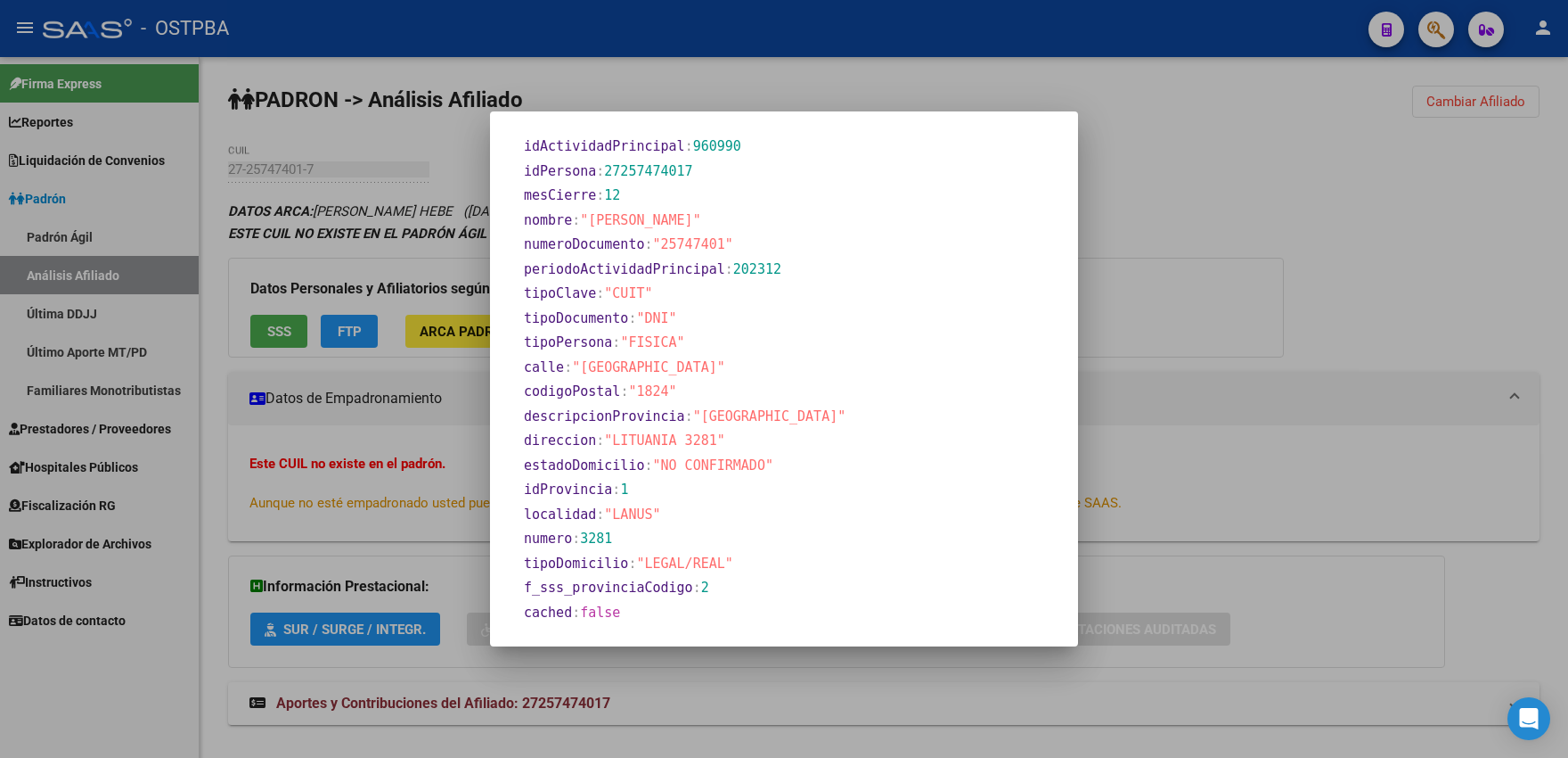
click at [1215, 166] on div at bounding box center [784, 379] width 1568 height 758
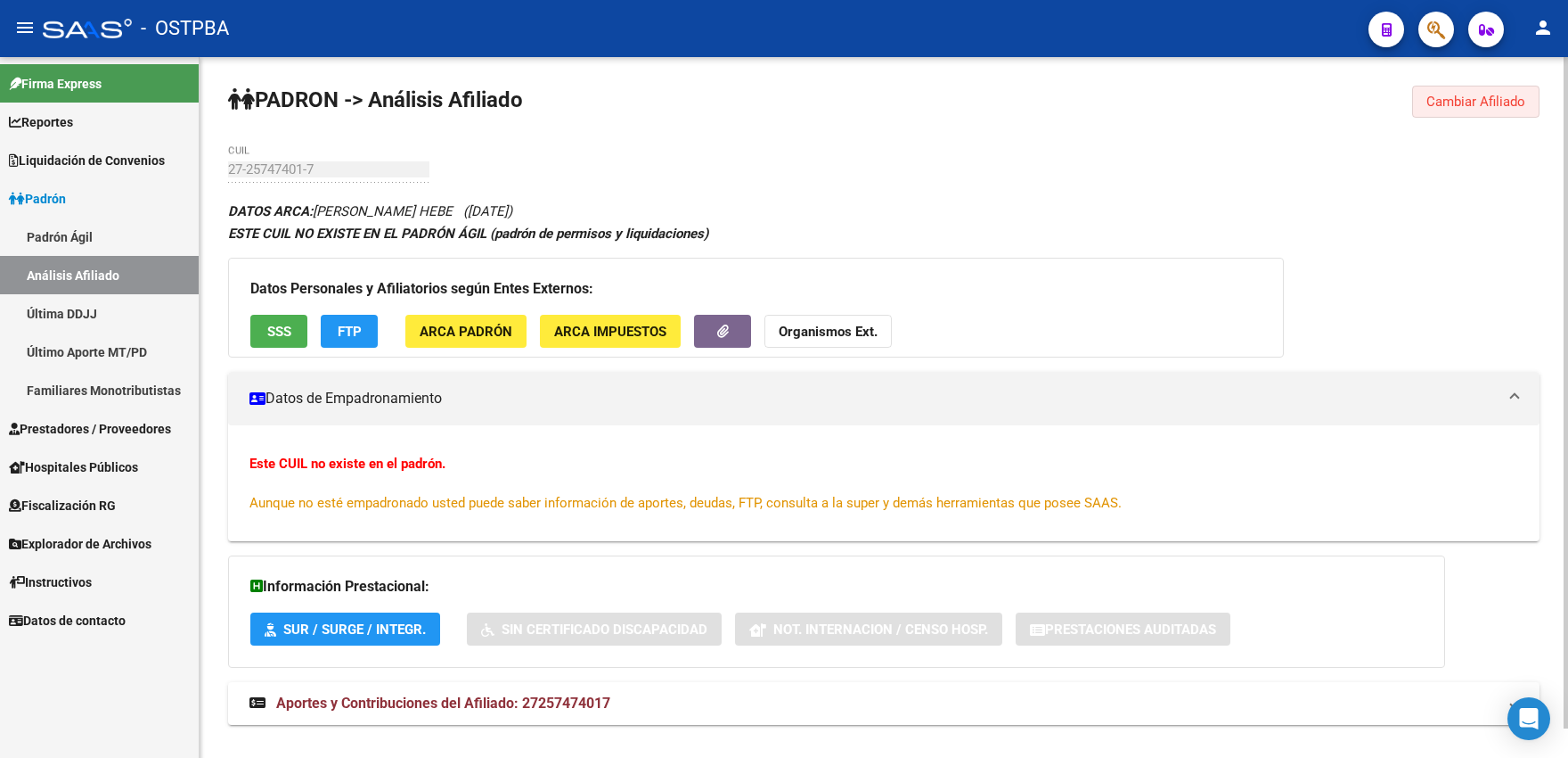
drag, startPoint x: 1451, startPoint y: 103, endPoint x: 1343, endPoint y: 133, distance: 112.1
click at [1447, 107] on span "Cambiar Afiliado" at bounding box center [1475, 102] width 99 height 16
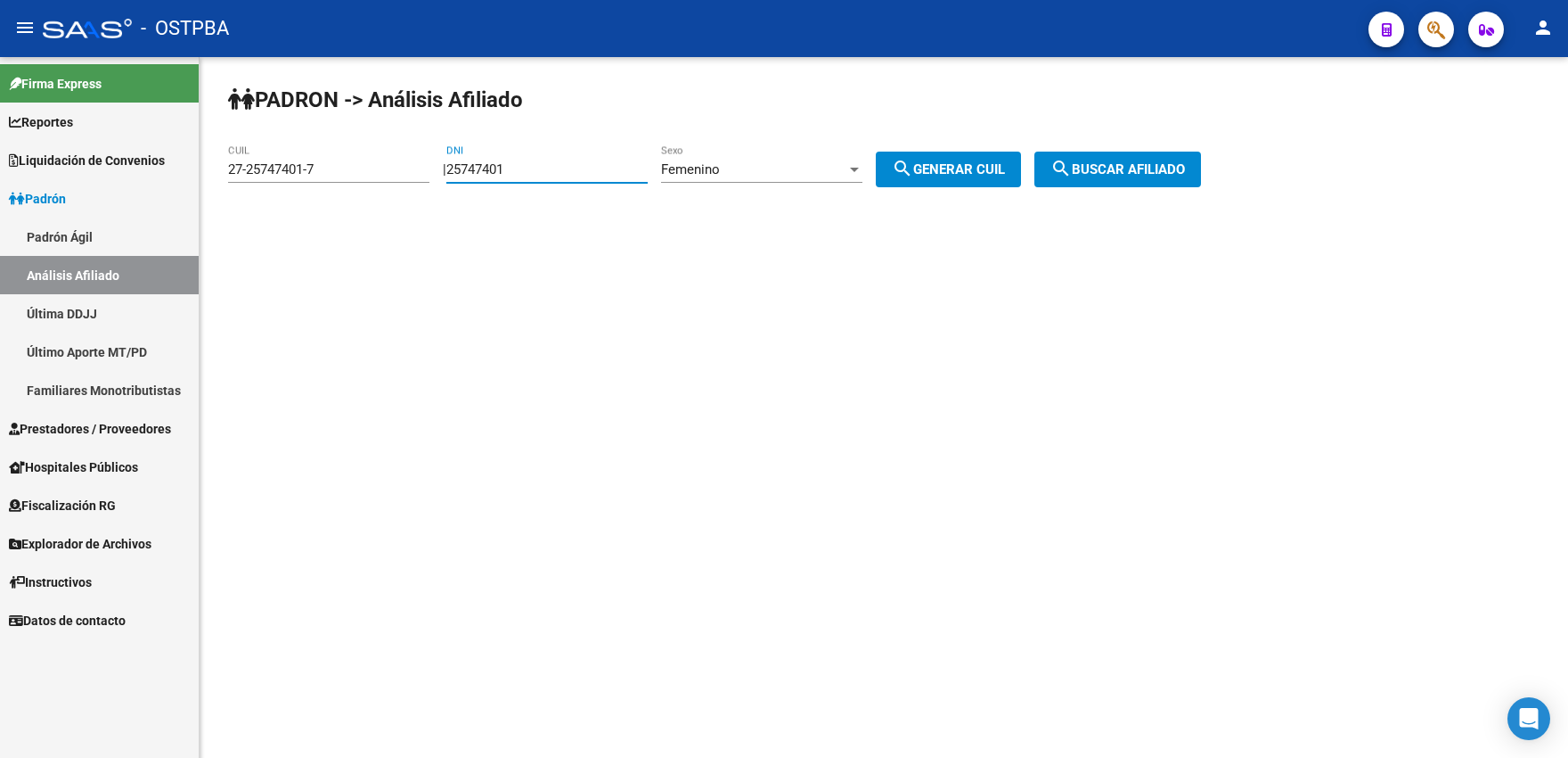
drag, startPoint x: 544, startPoint y: 164, endPoint x: 434, endPoint y: 145, distance: 111.6
click at [447, 161] on input "25747401" at bounding box center [547, 169] width 201 height 16
paste input "926547"
type input "25926547"
click at [928, 182] on button "search Generar CUIL" at bounding box center [947, 170] width 145 height 36
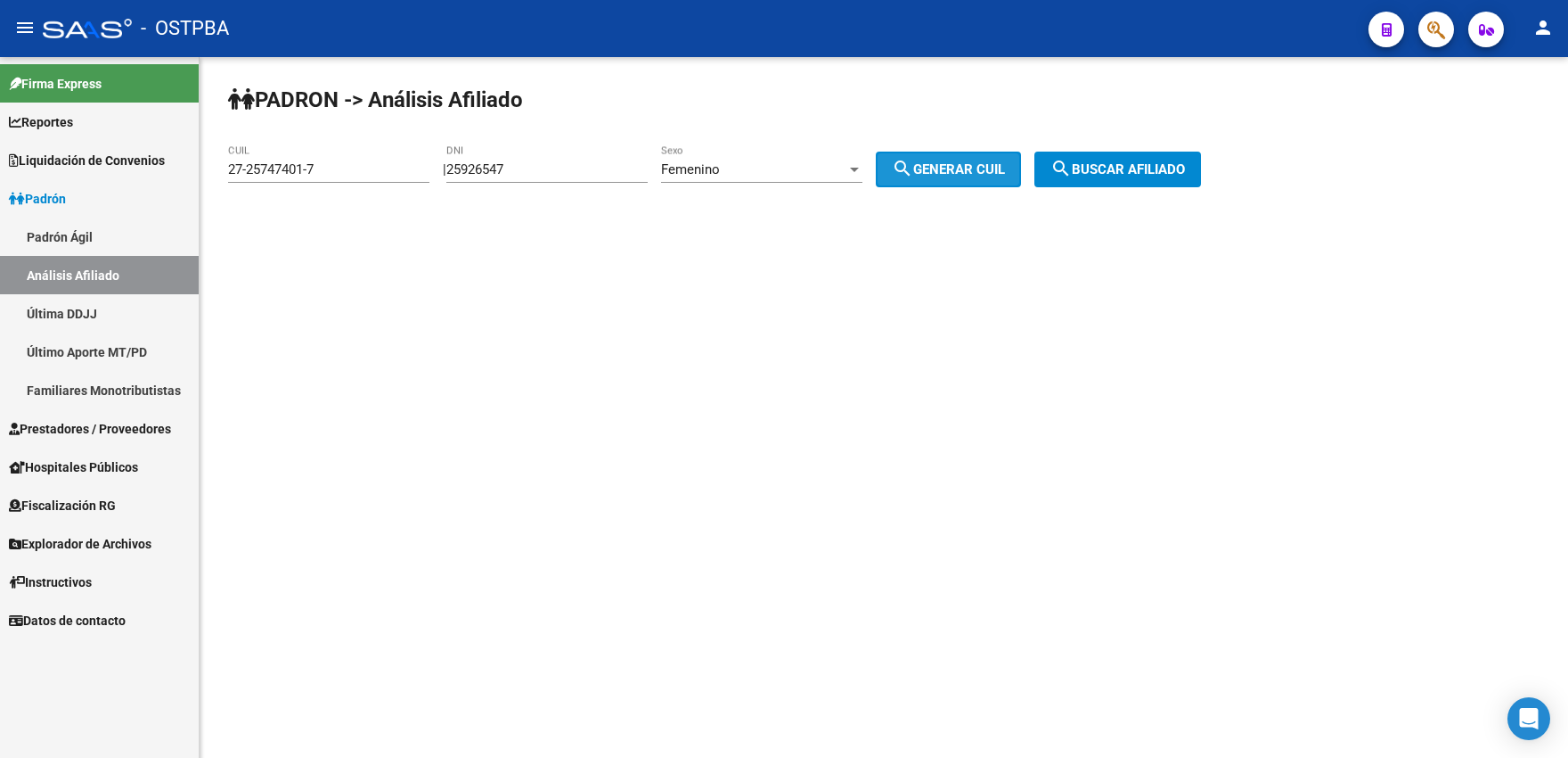
type input "27-25926547-4"
click at [1066, 162] on button "search Buscar afiliado" at bounding box center [1117, 170] width 167 height 36
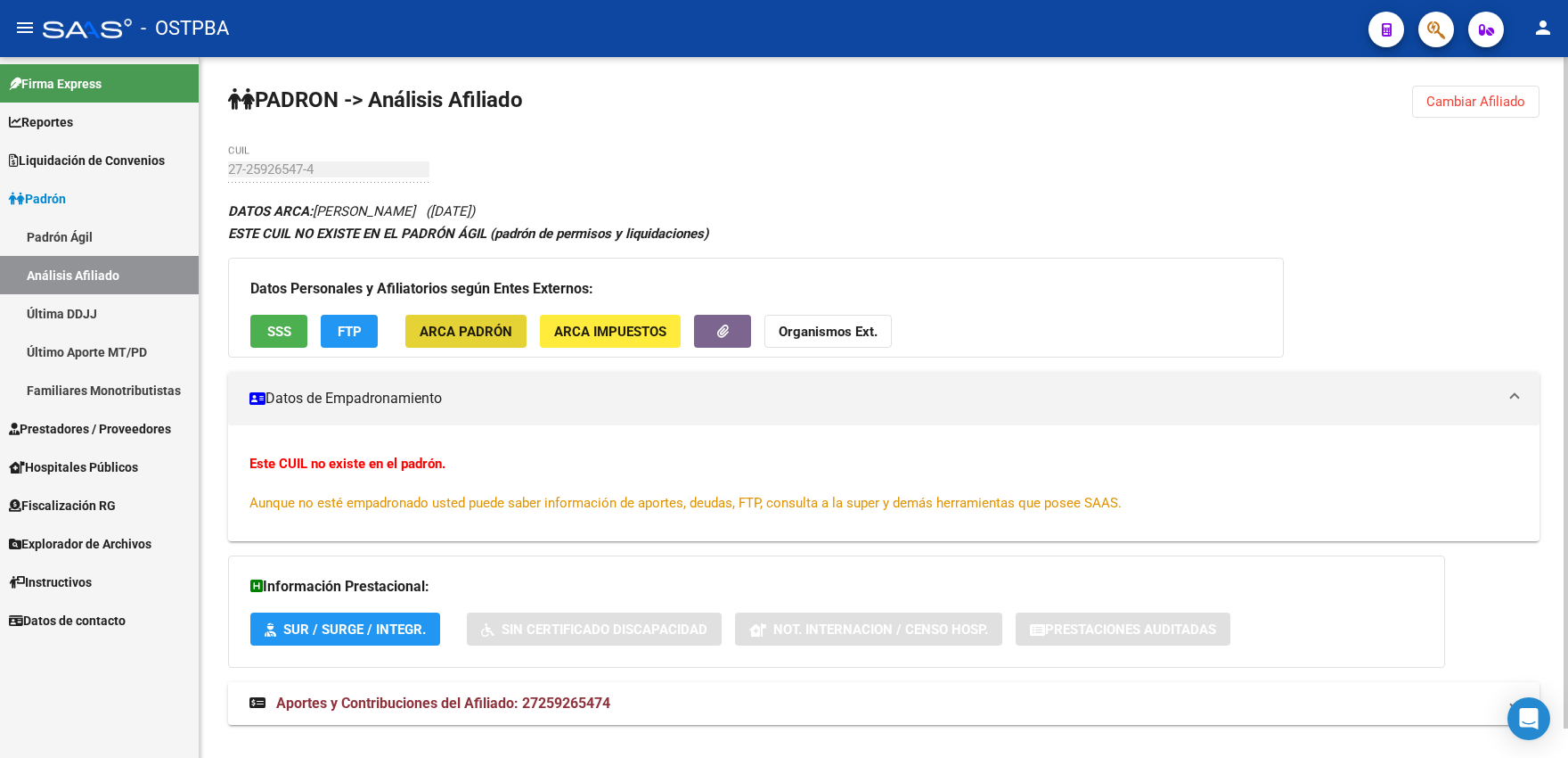
click at [466, 332] on span "ARCA Padrón" at bounding box center [466, 332] width 93 height 16
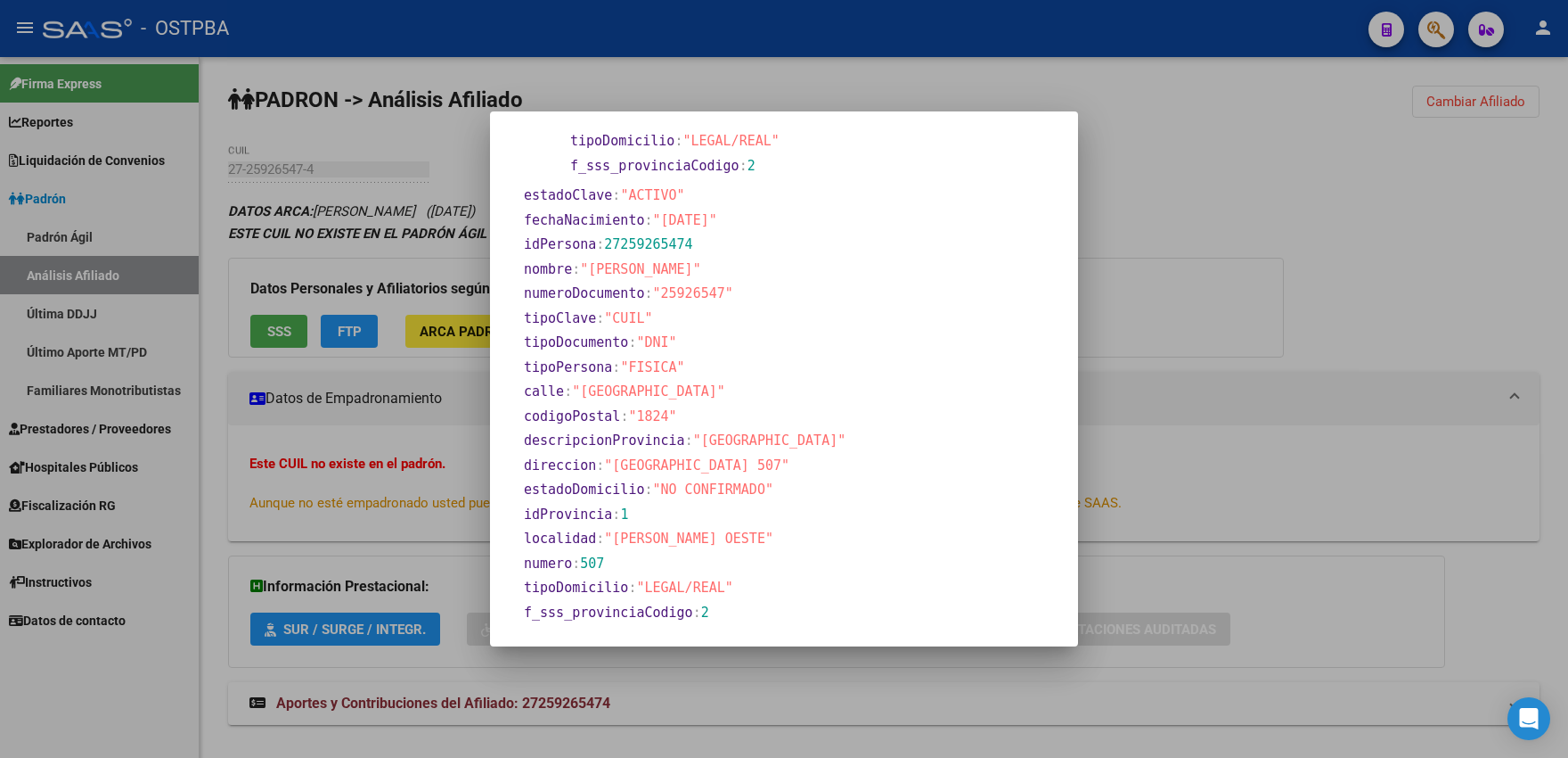
scroll to position [309, 0]
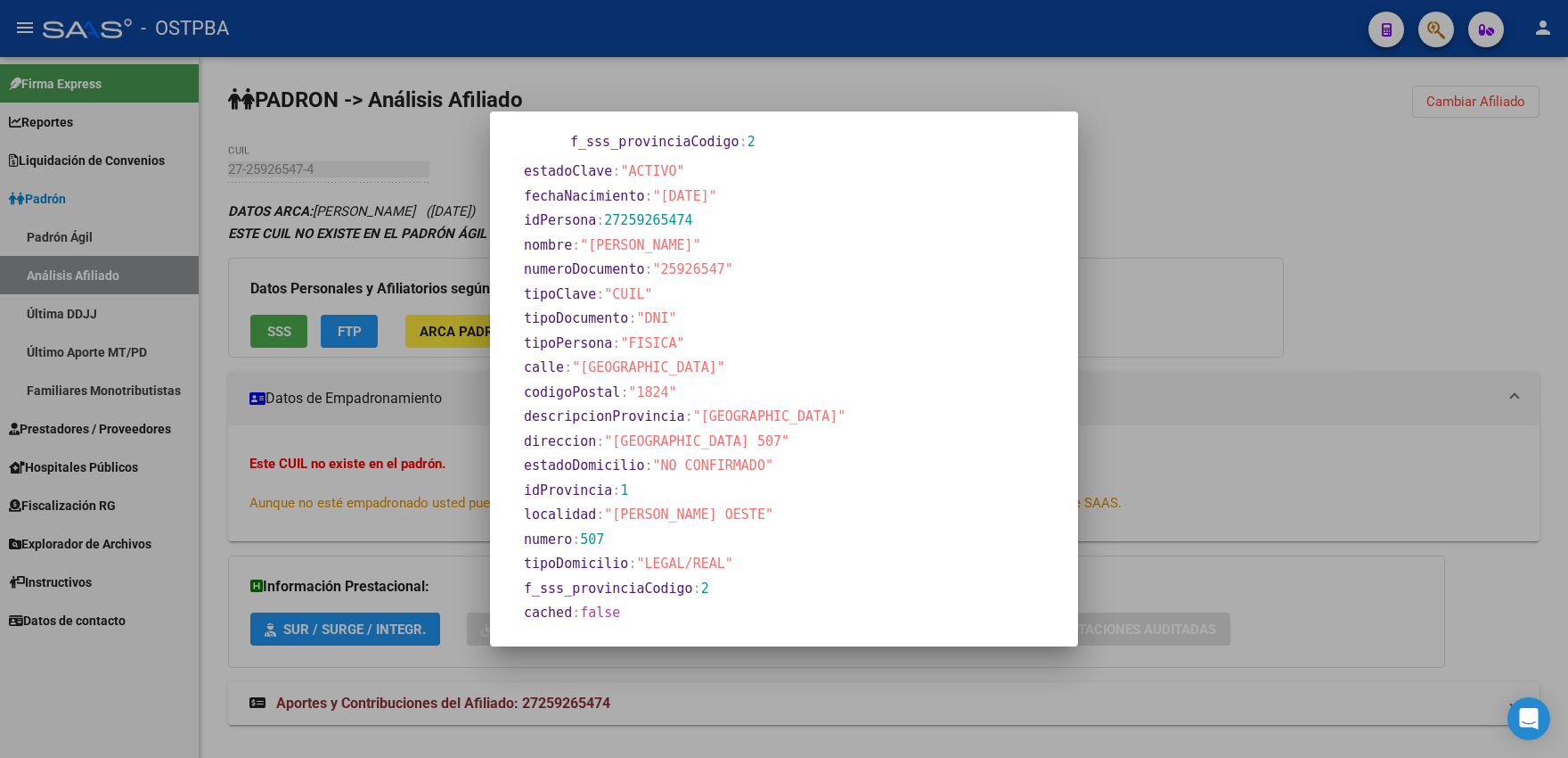
click at [357, 289] on div at bounding box center [784, 379] width 1568 height 758
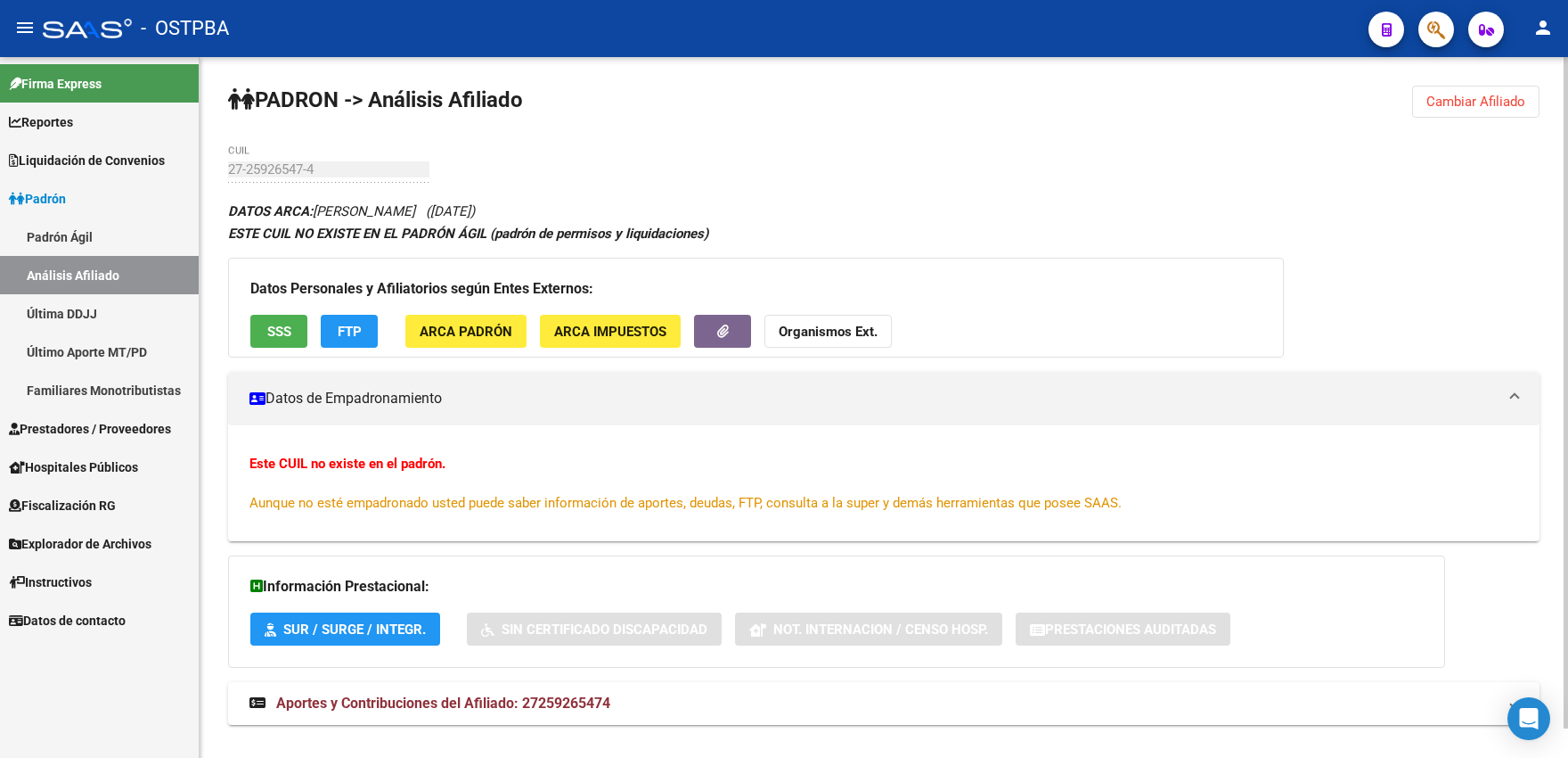
click at [280, 330] on span "SSS" at bounding box center [279, 332] width 24 height 16
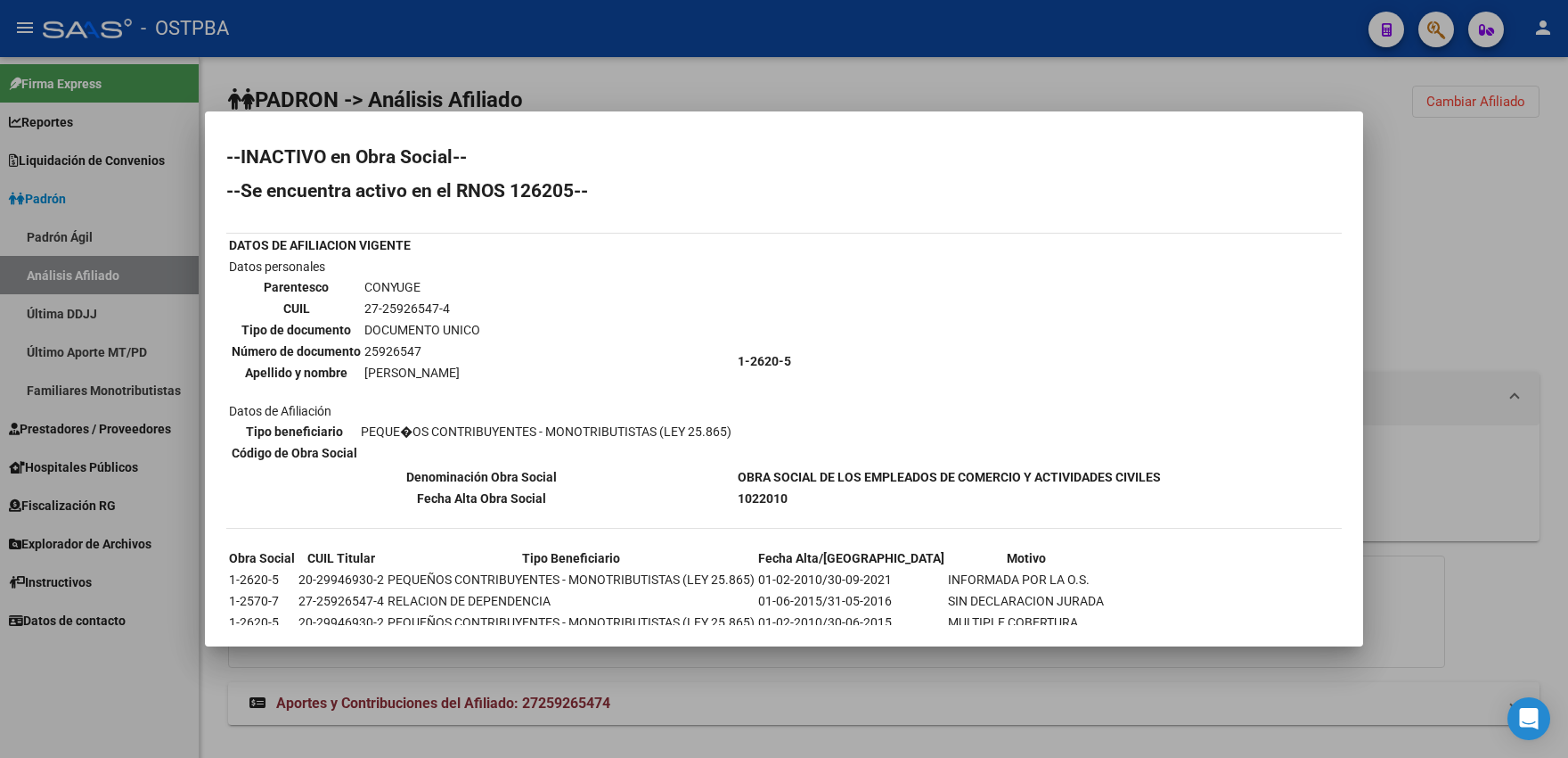
drag, startPoint x: 659, startPoint y: 103, endPoint x: 658, endPoint y: 266, distance: 163.0
click at [658, 266] on div "--INACTIVO en Obra Social-- --Se encuentra activo en el RNOS 126205-- DATOS DE …" at bounding box center [784, 379] width 1568 height 758
click at [536, 383] on td "Datos personales Parentesco CONYUGE CUIL 27-25926547-4 Tipo de documento DOCUME…" at bounding box center [481, 361] width 507 height 209
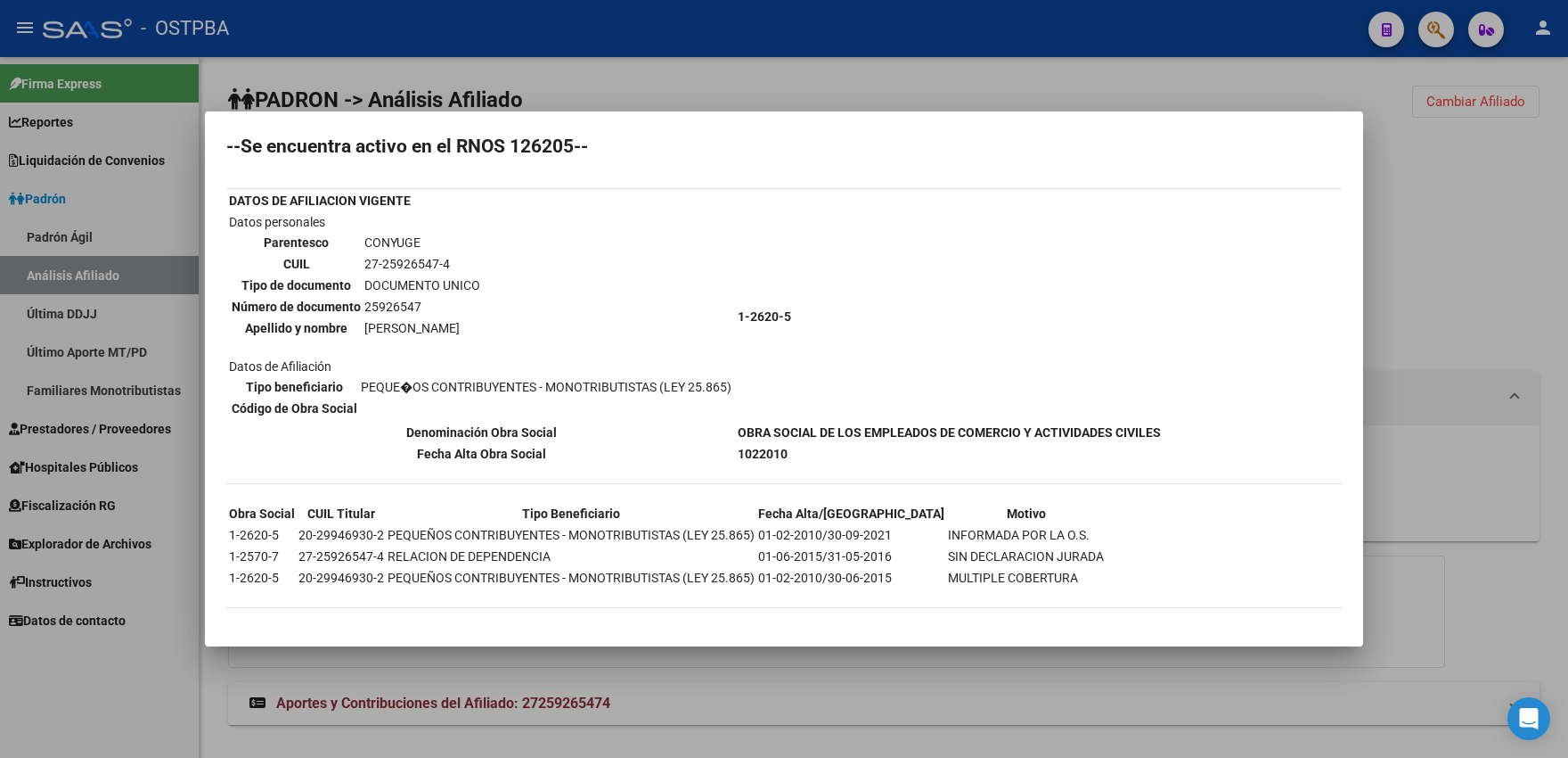
click at [445, 75] on div at bounding box center [784, 379] width 1568 height 758
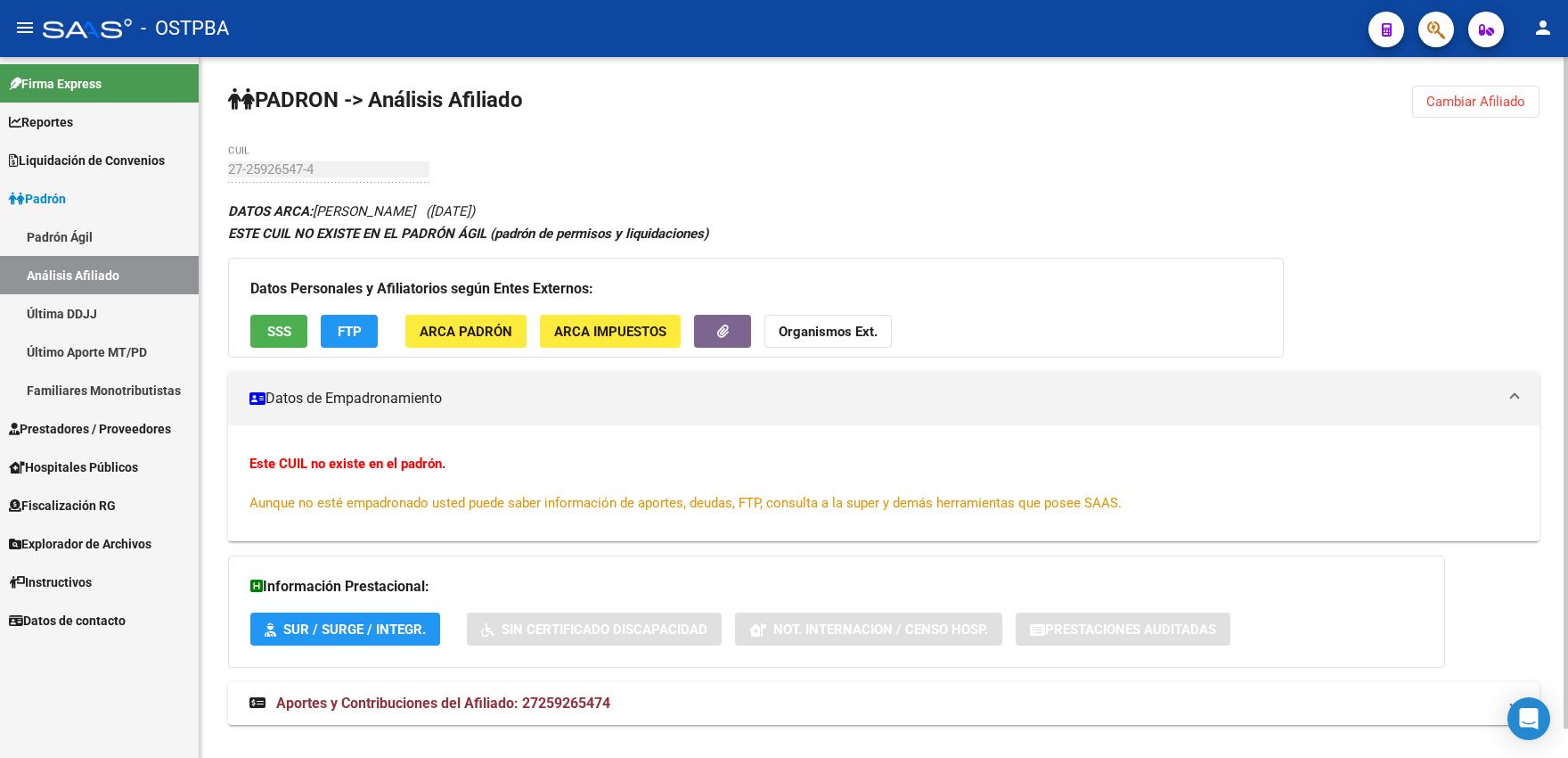
click at [1447, 100] on span "Cambiar Afiliado" at bounding box center [1475, 102] width 99 height 16
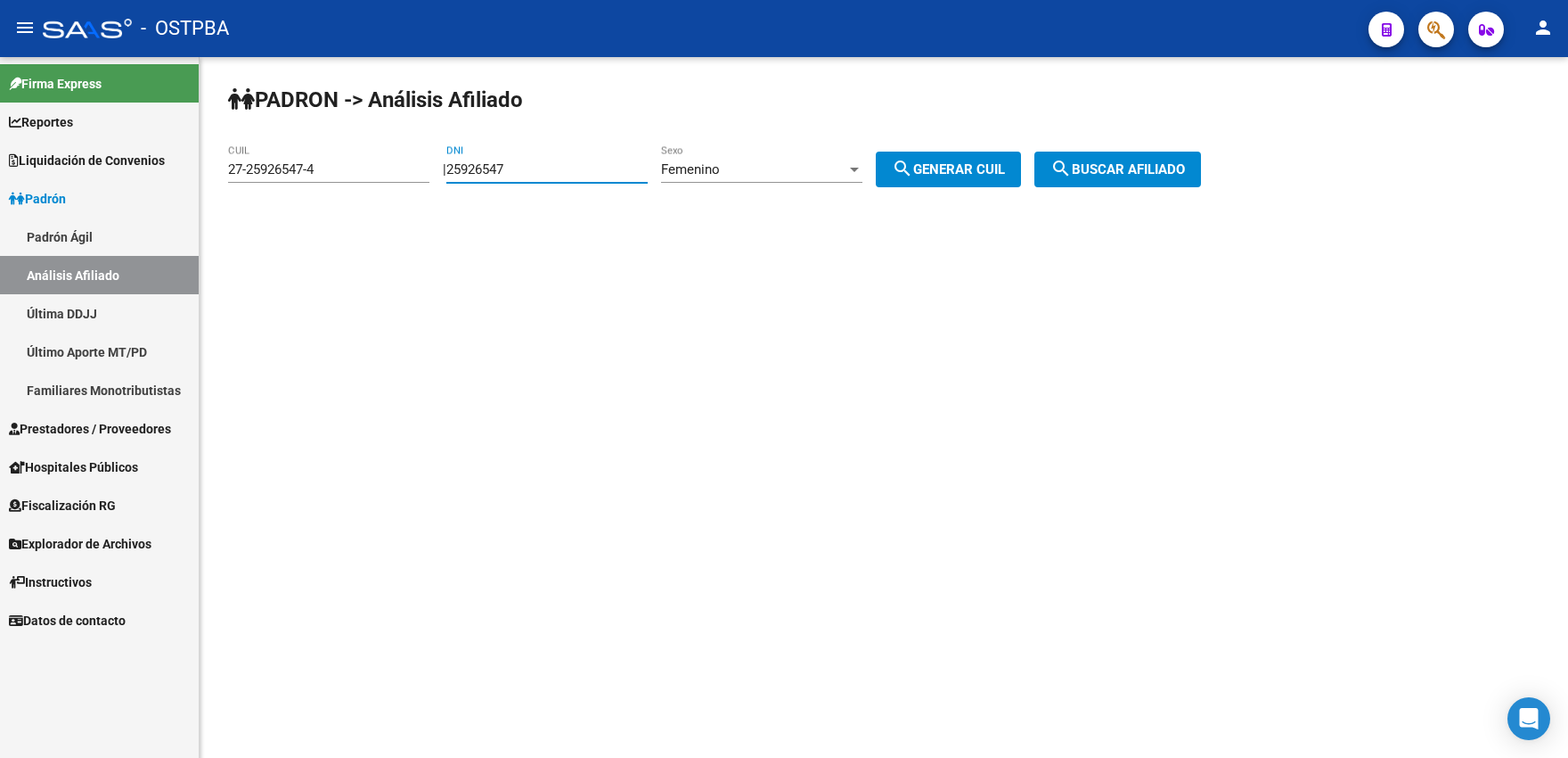
drag, startPoint x: 535, startPoint y: 167, endPoint x: 405, endPoint y: 167, distance: 130.0
click at [447, 167] on input "25926547" at bounding box center [547, 169] width 201 height 16
type input "29946930"
click at [743, 160] on div "Femenino Sexo" at bounding box center [761, 163] width 201 height 38
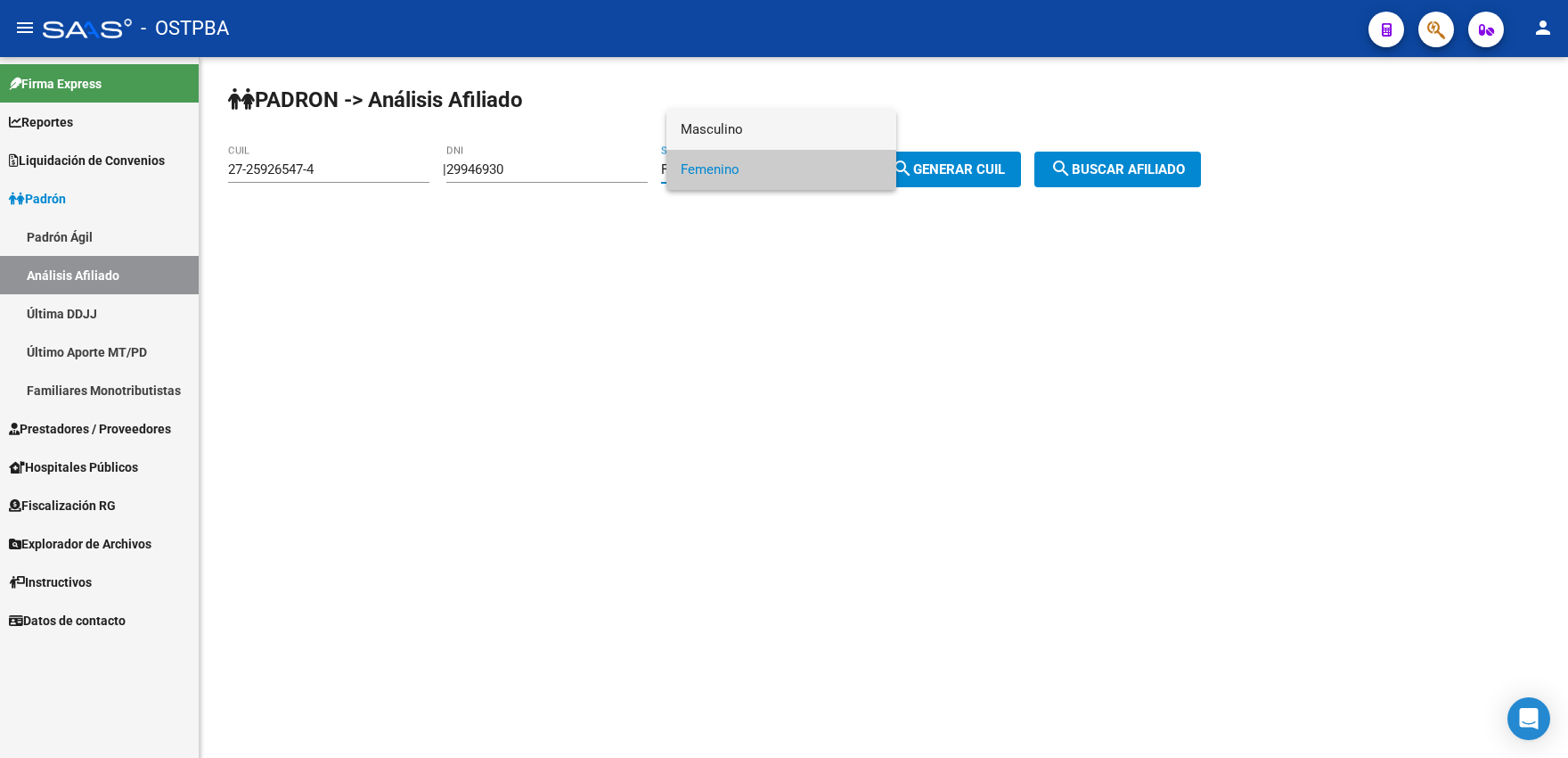
click at [727, 133] on span "Masculino" at bounding box center [781, 130] width 201 height 40
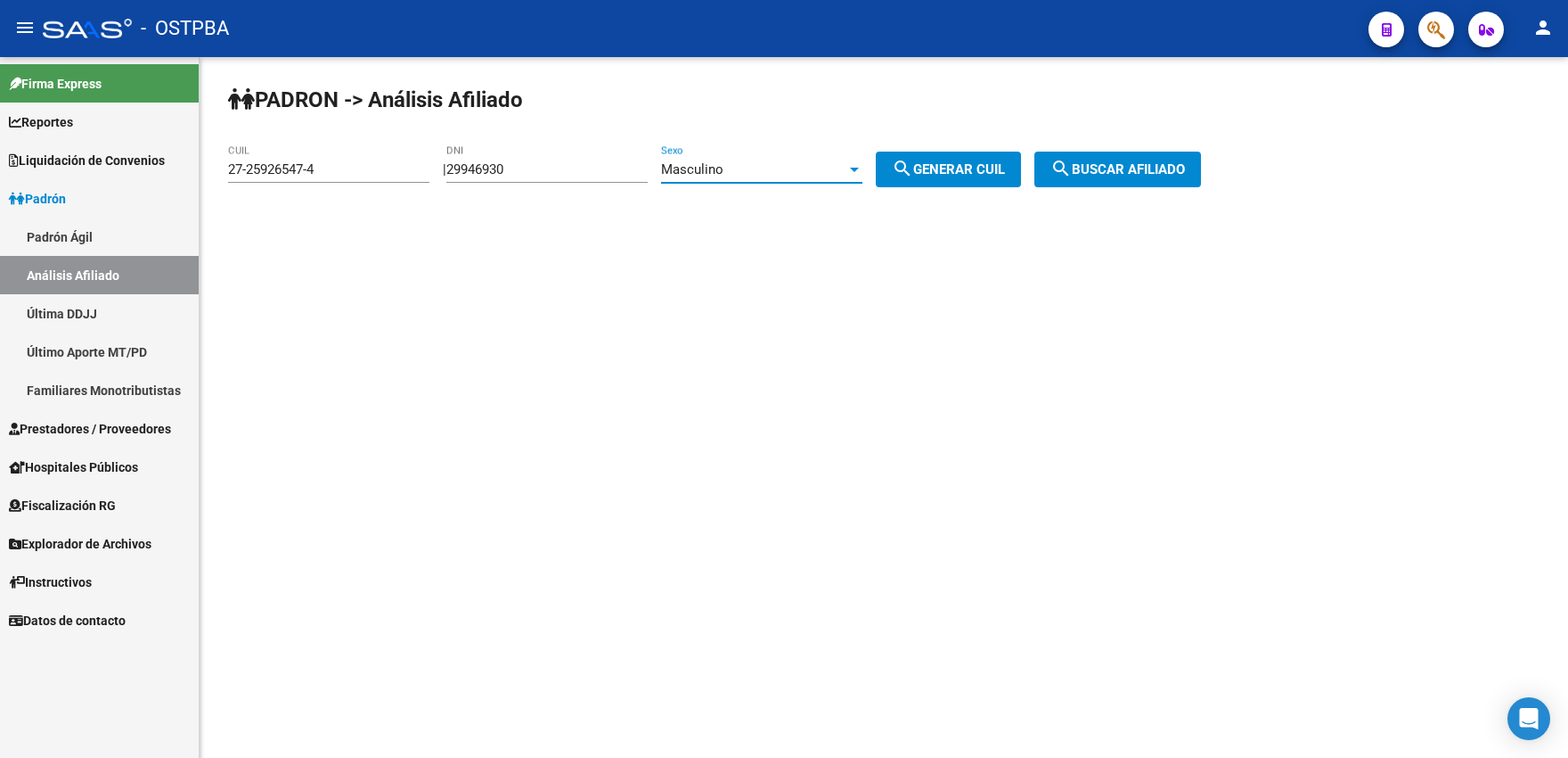
click at [941, 171] on span "search Generar CUIL" at bounding box center [947, 169] width 113 height 16
type input "20-29946930-2"
click at [1147, 167] on span "search Buscar afiliado" at bounding box center [1117, 169] width 135 height 16
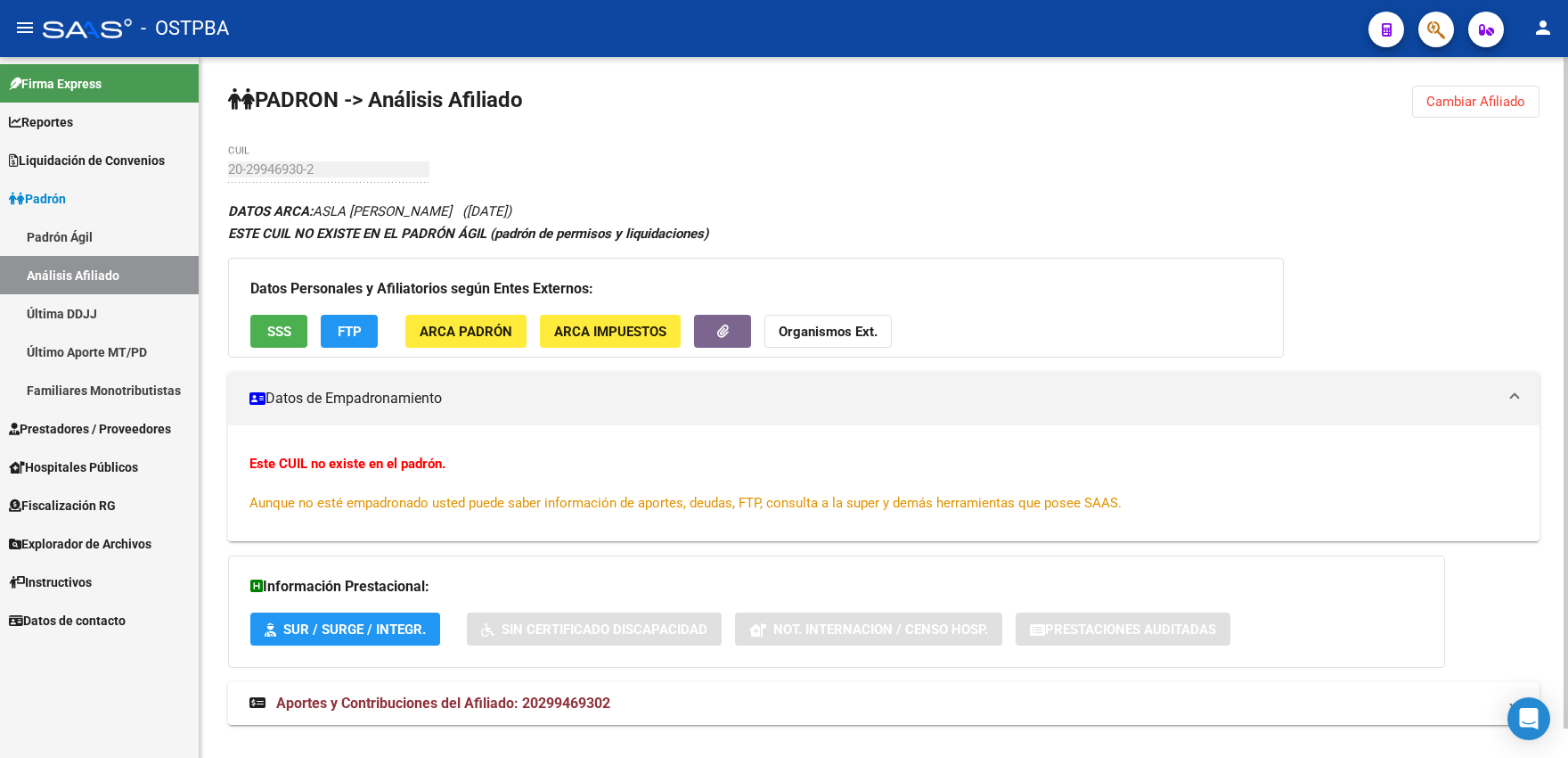
click at [278, 338] on span "SSS" at bounding box center [279, 332] width 24 height 16
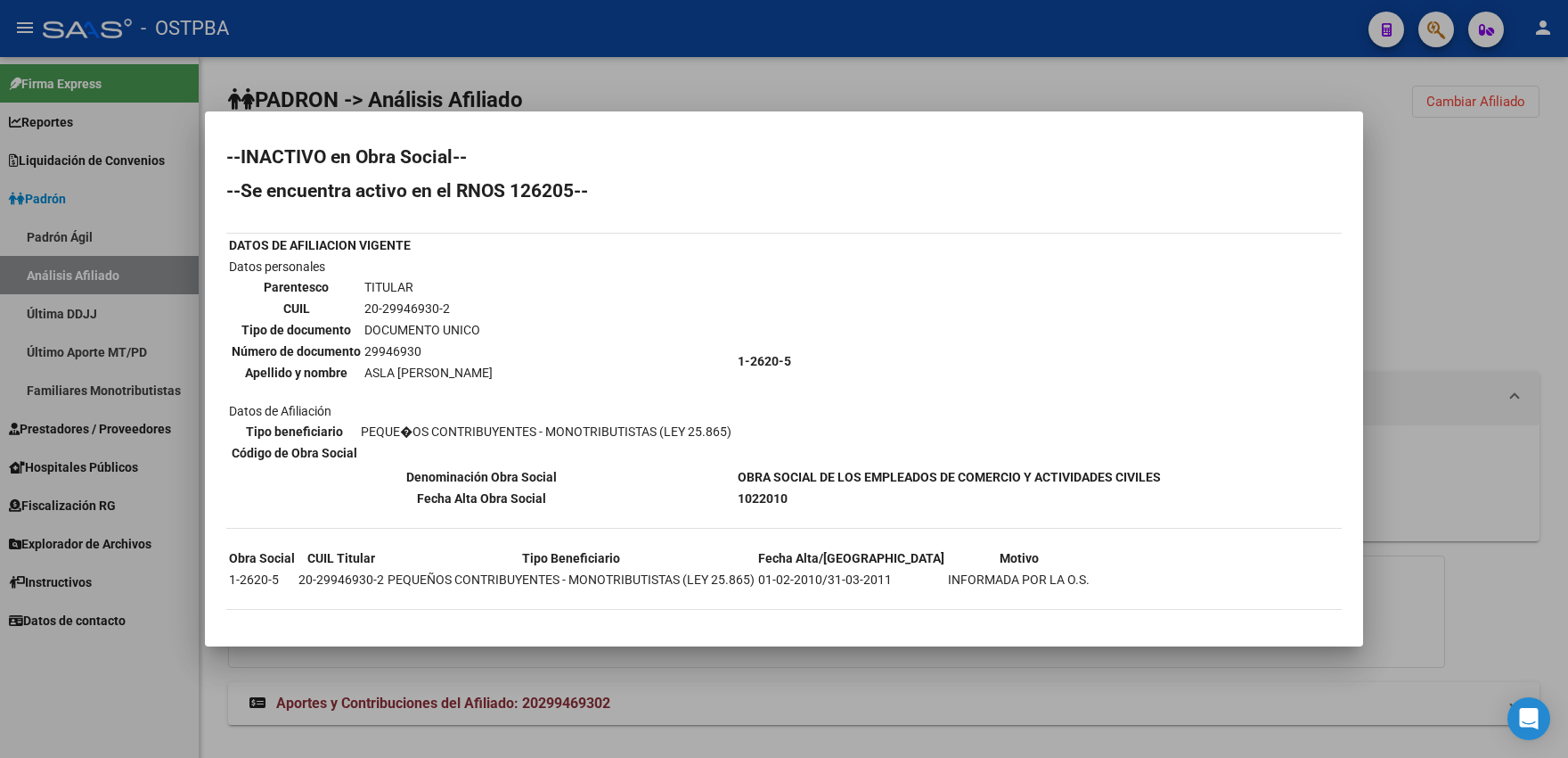
click at [615, 94] on div at bounding box center [784, 379] width 1568 height 758
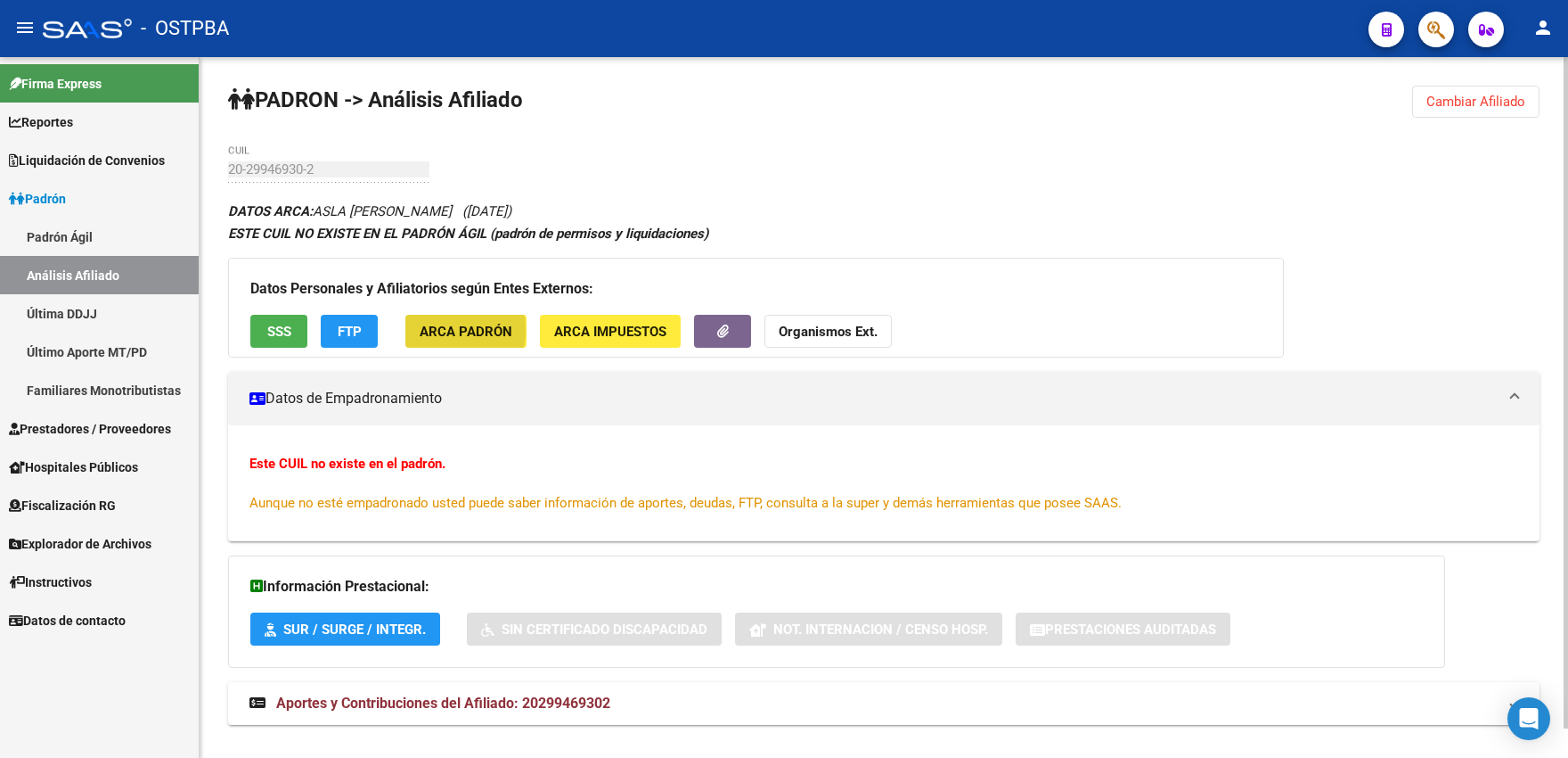
click at [422, 329] on span "ARCA Padrón" at bounding box center [466, 332] width 93 height 16
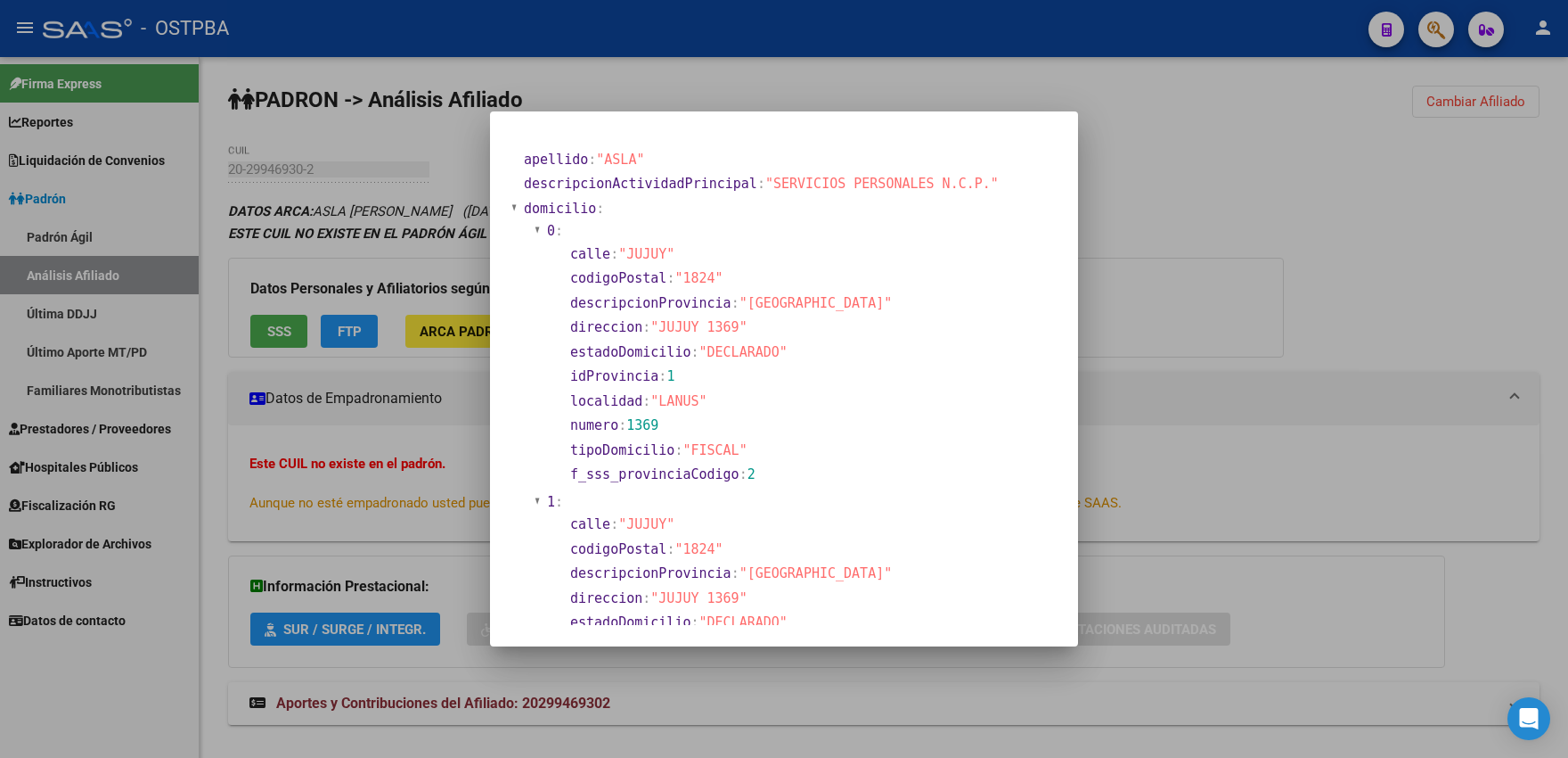
click at [1133, 200] on div at bounding box center [784, 379] width 1568 height 758
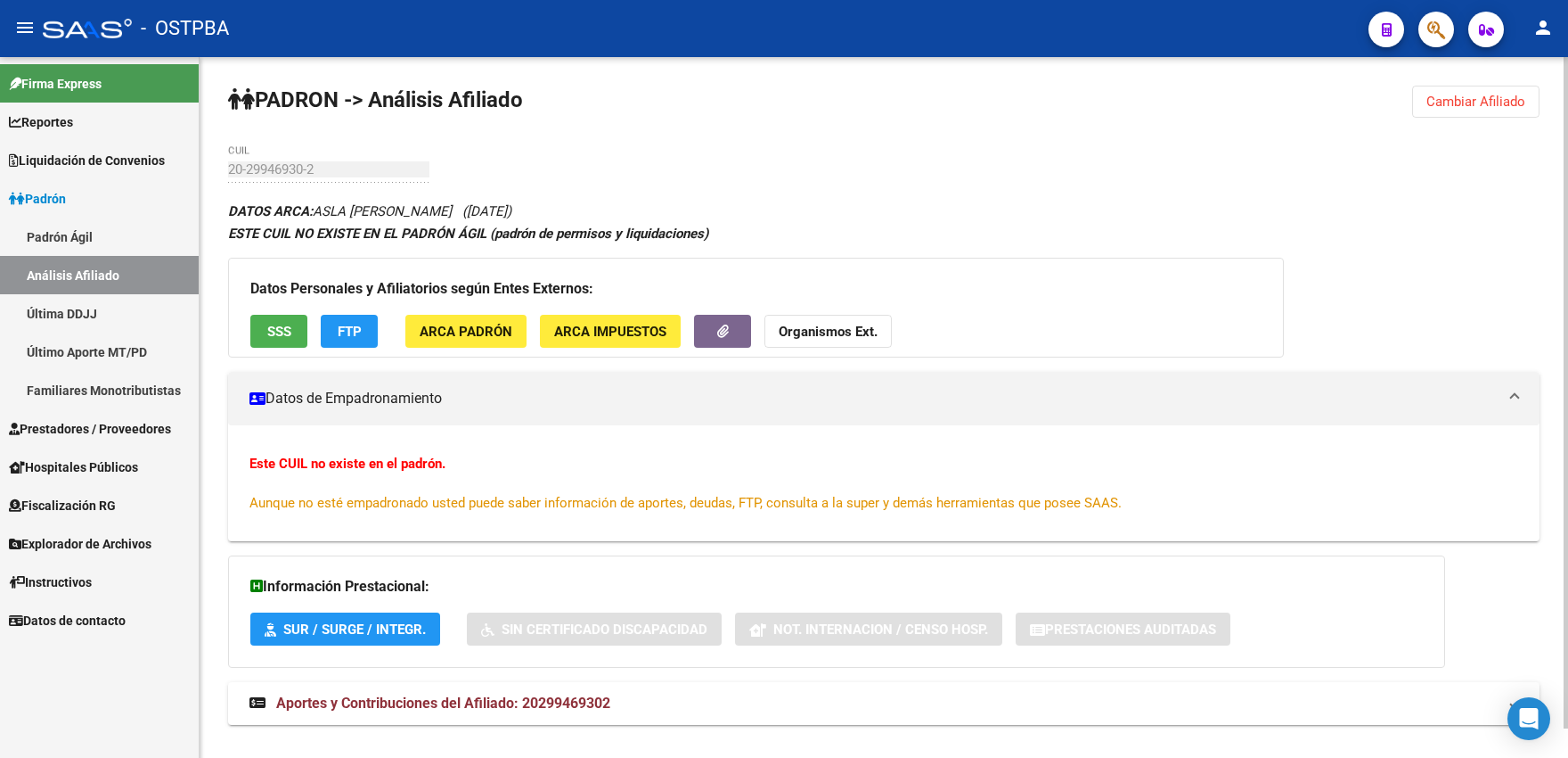
drag, startPoint x: 1469, startPoint y: 101, endPoint x: 1290, endPoint y: 133, distance: 181.8
click at [1469, 102] on span "Cambiar Afiliado" at bounding box center [1475, 102] width 99 height 16
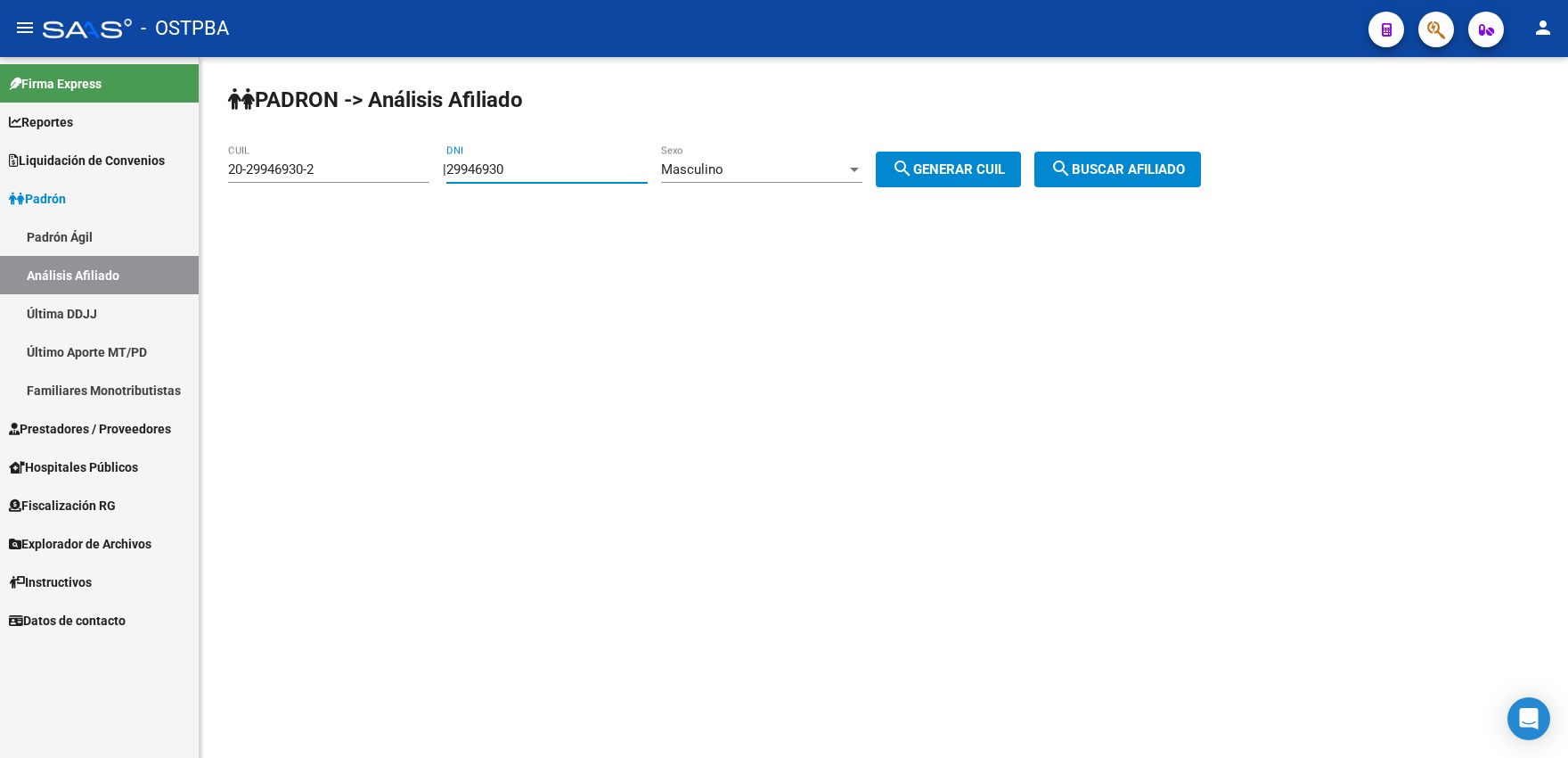
drag, startPoint x: 485, startPoint y: 172, endPoint x: 287, endPoint y: 152, distance: 199.0
click at [447, 161] on input "29946930" at bounding box center [547, 169] width 201 height 16
paste input "6059085"
type input "26059085"
click at [724, 176] on span "Masculino" at bounding box center [692, 169] width 62 height 16
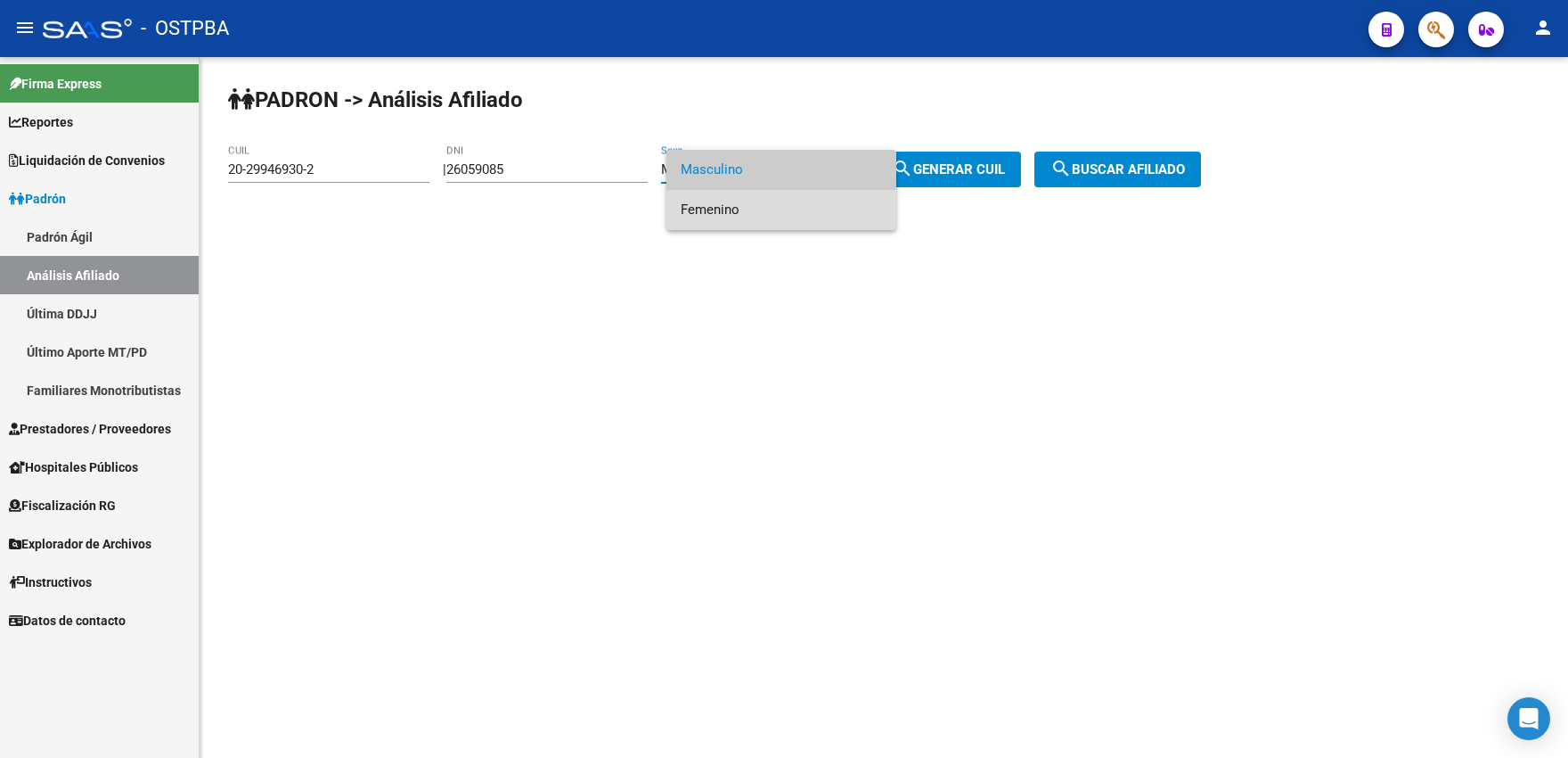
click at [707, 211] on span "Femenino" at bounding box center [781, 210] width 201 height 40
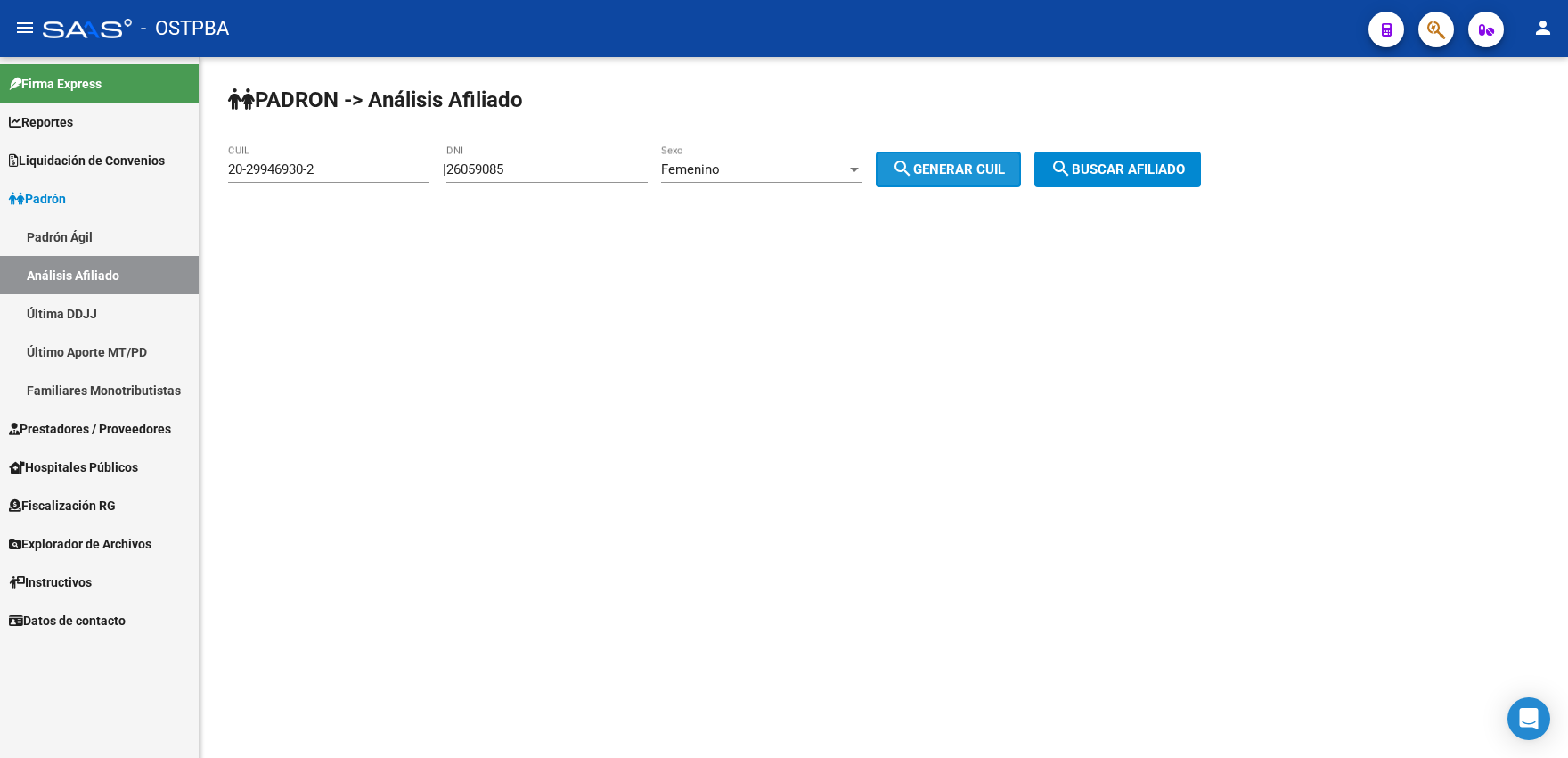
click at [944, 163] on span "search Generar CUIL" at bounding box center [947, 169] width 113 height 16
type input "27-26059085-0"
click at [1071, 161] on mat-icon "search" at bounding box center [1060, 168] width 21 height 21
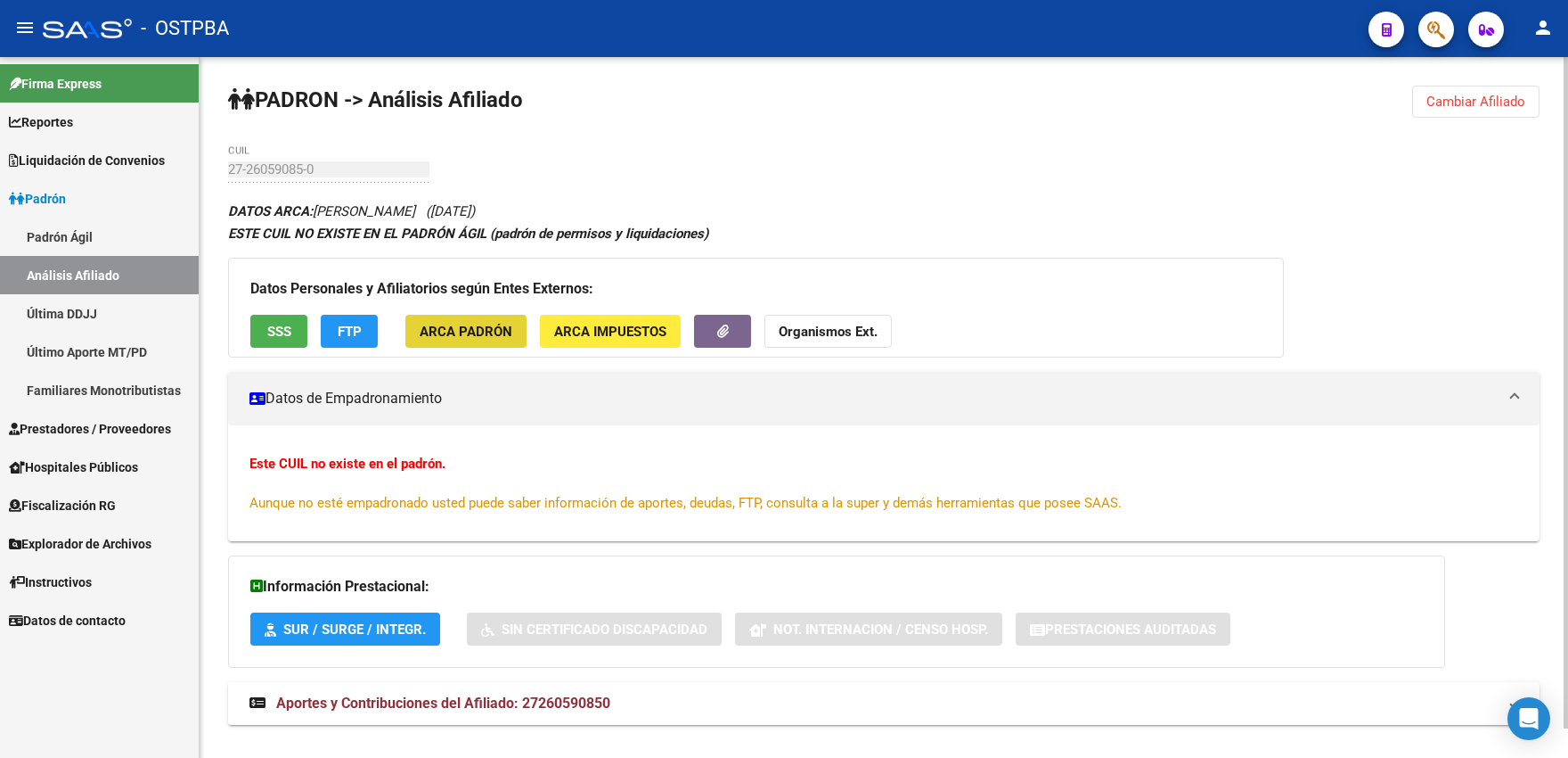
click at [469, 327] on span "ARCA Padrón" at bounding box center [466, 332] width 93 height 16
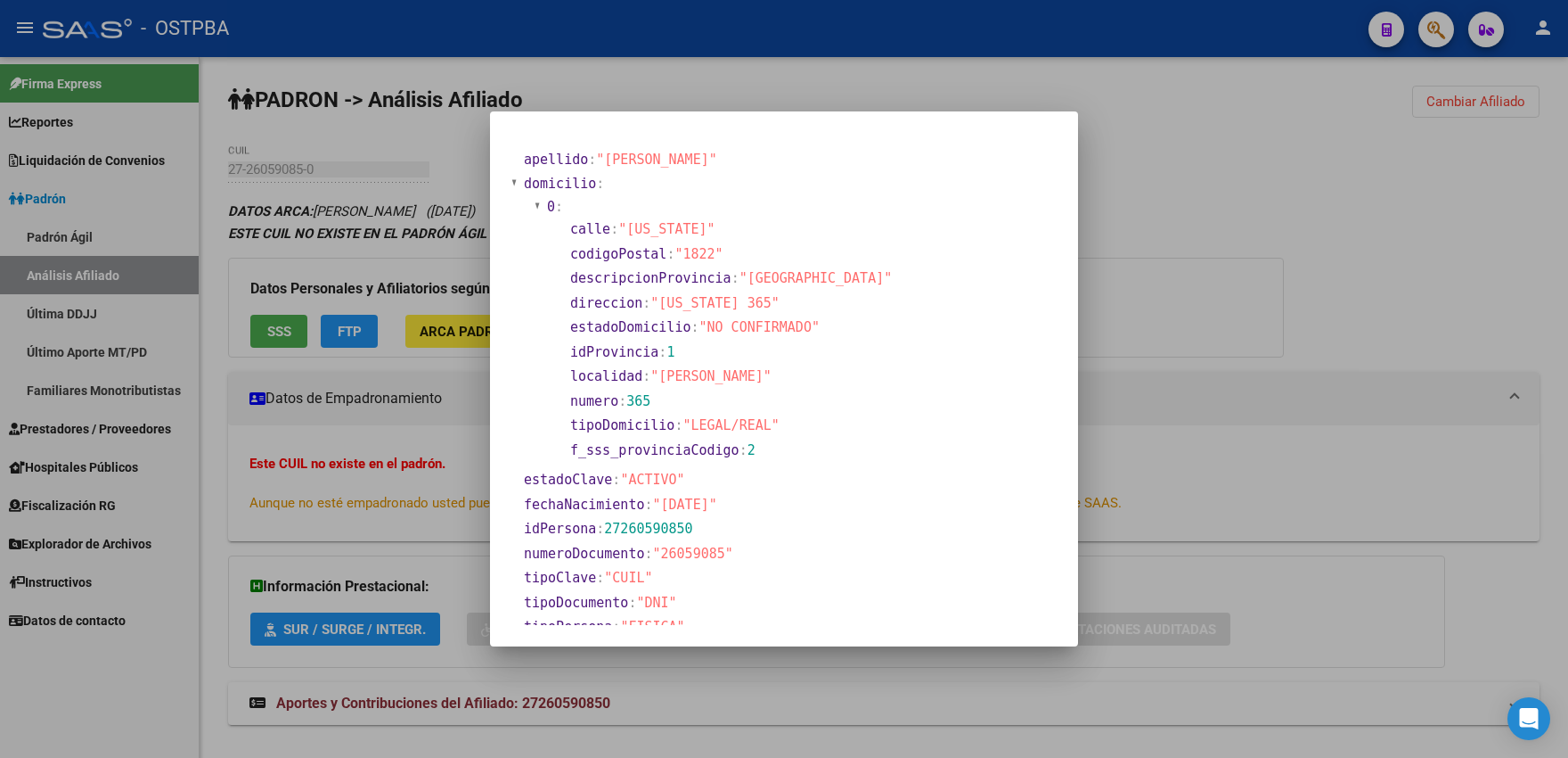
click at [453, 270] on div at bounding box center [784, 379] width 1568 height 758
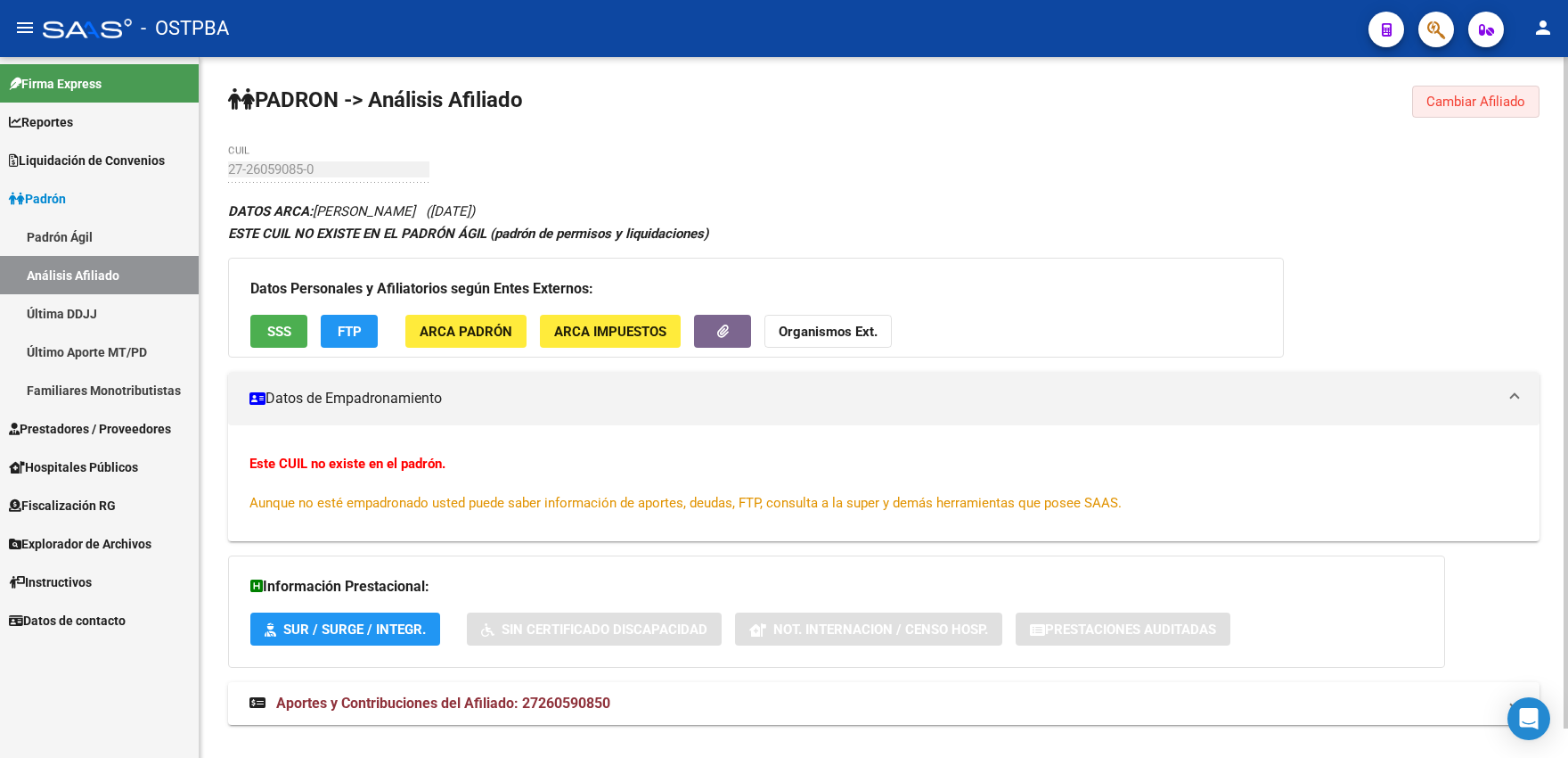
click at [1455, 110] on span "Cambiar Afiliado" at bounding box center [1475, 102] width 99 height 16
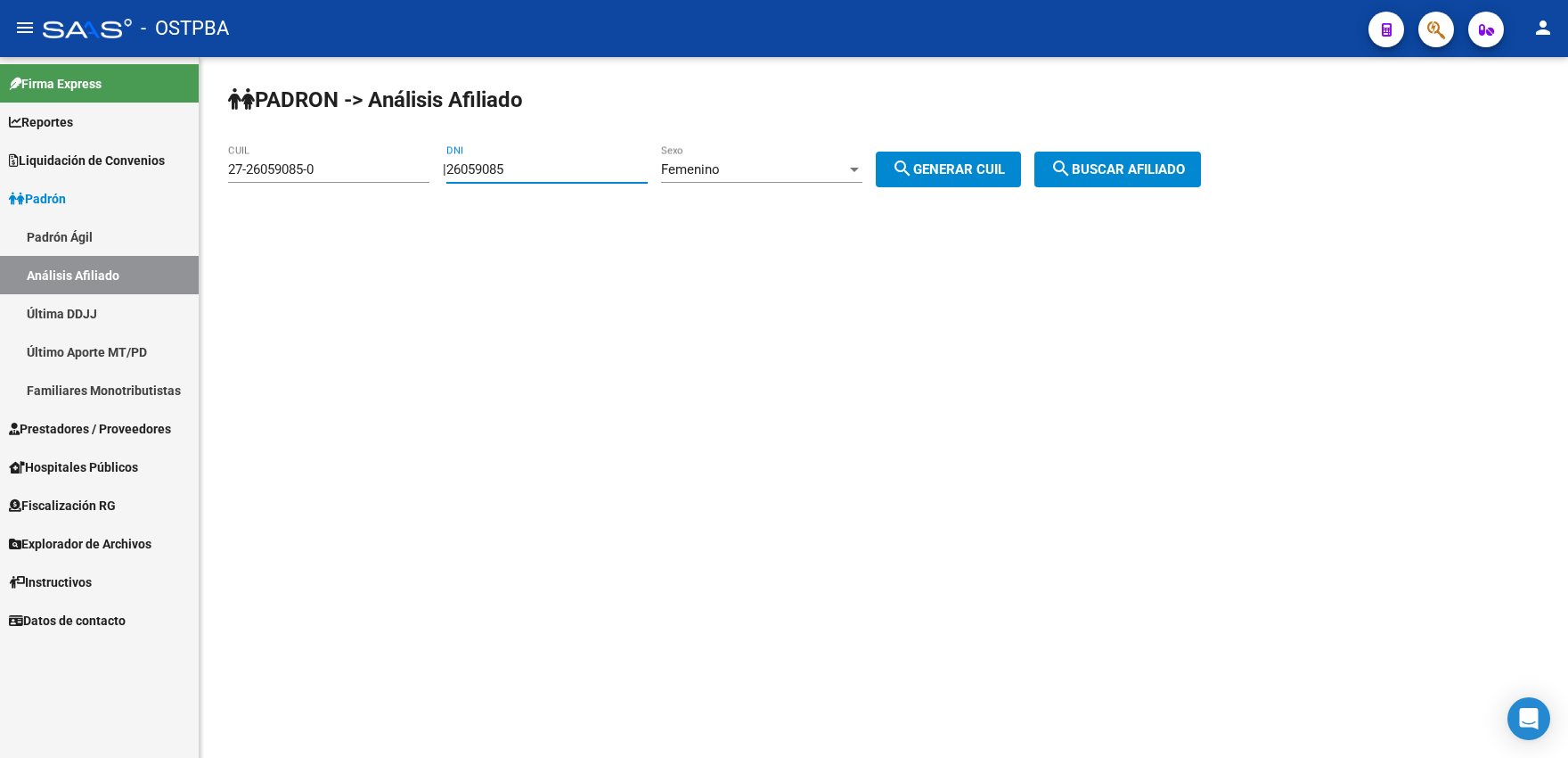
drag, startPoint x: 552, startPoint y: 169, endPoint x: 431, endPoint y: 161, distance: 121.3
click at [447, 163] on input "26059085" at bounding box center [547, 169] width 201 height 16
paste input "447156"
type input "26447156"
click at [975, 163] on span "search Generar CUIL" at bounding box center [947, 169] width 113 height 16
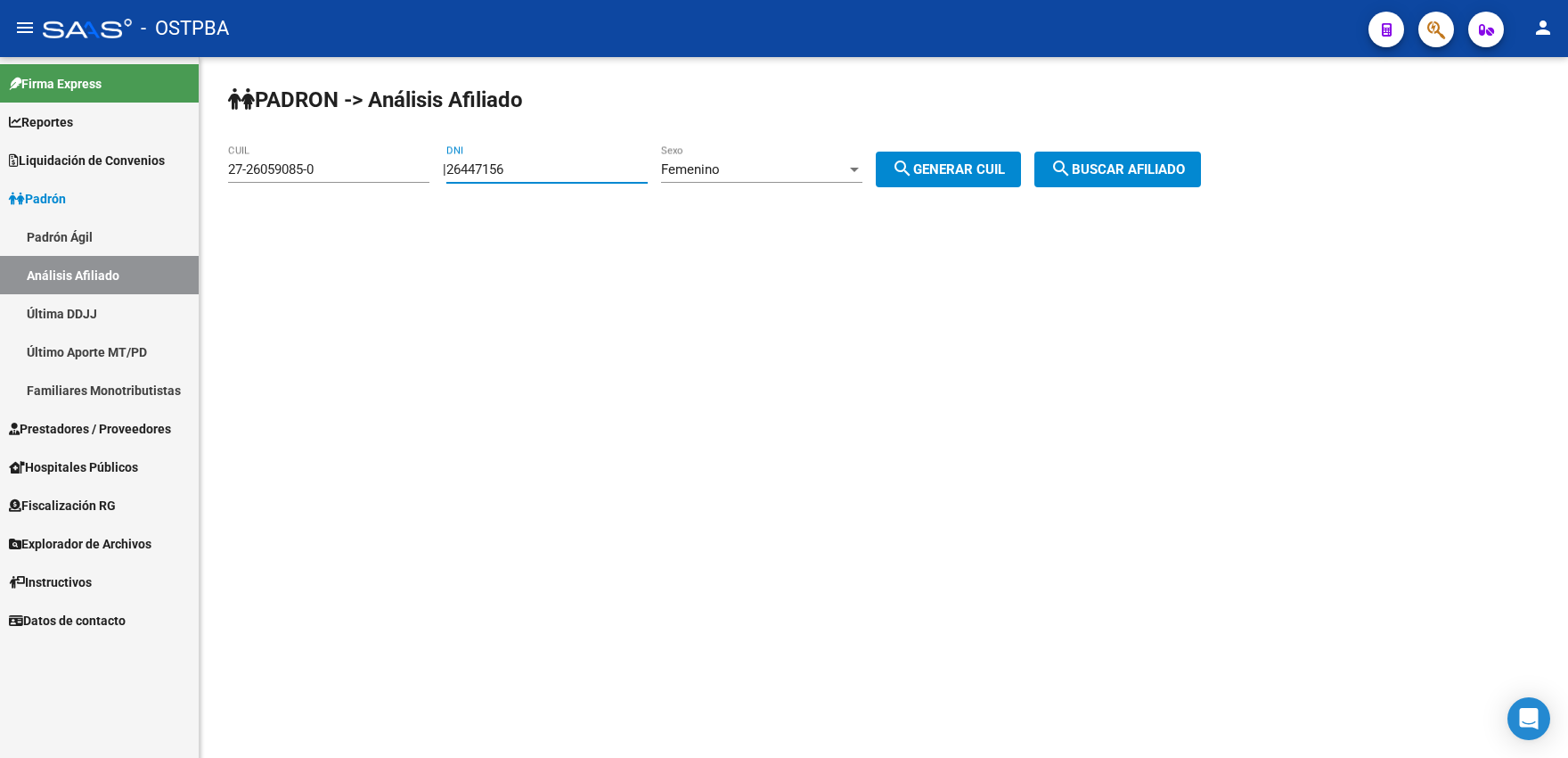
type input "27-26447156-2"
click at [1114, 173] on span "search Buscar afiliado" at bounding box center [1117, 169] width 135 height 16
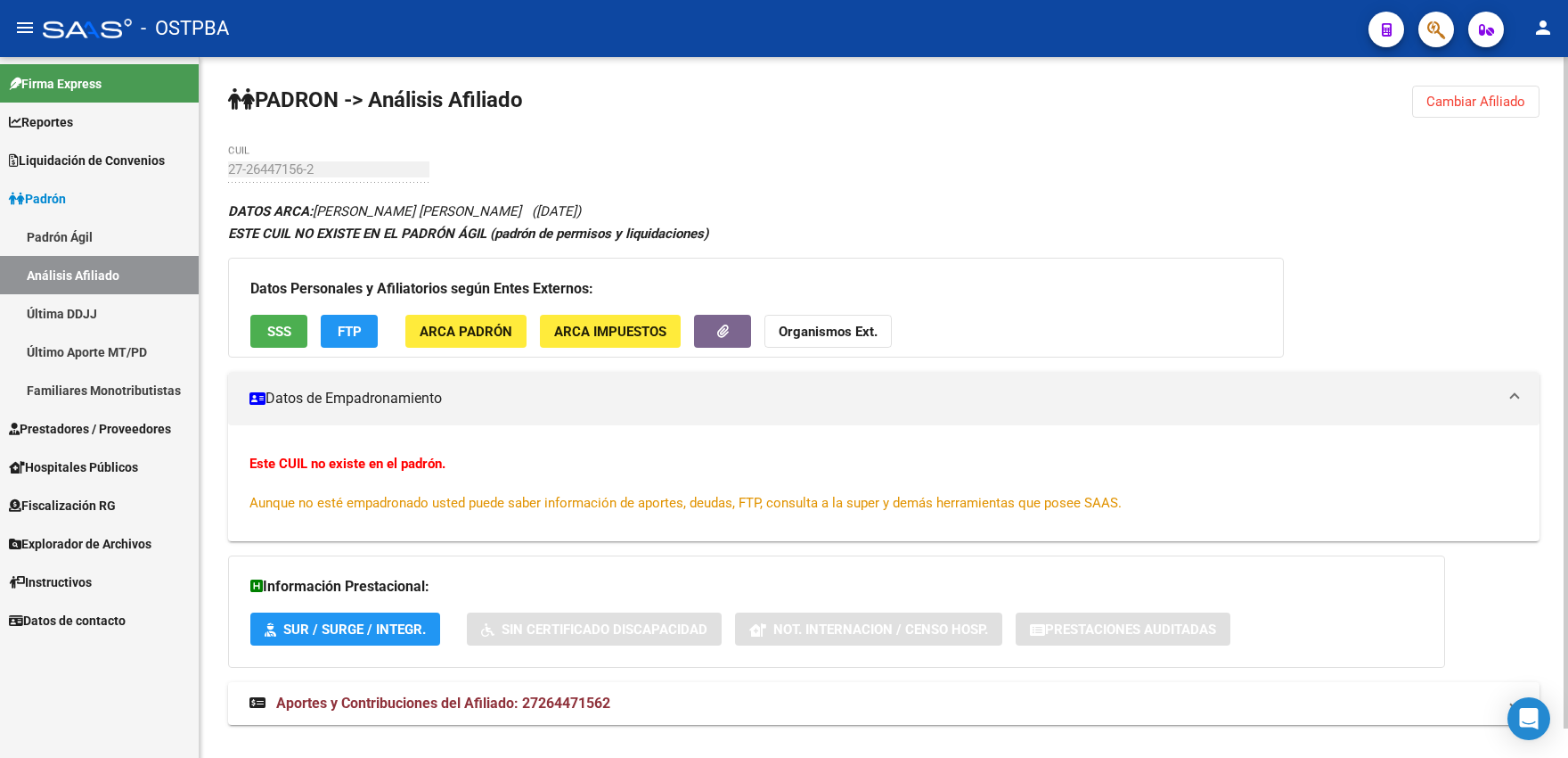
click at [297, 329] on button "SSS" at bounding box center [278, 331] width 57 height 33
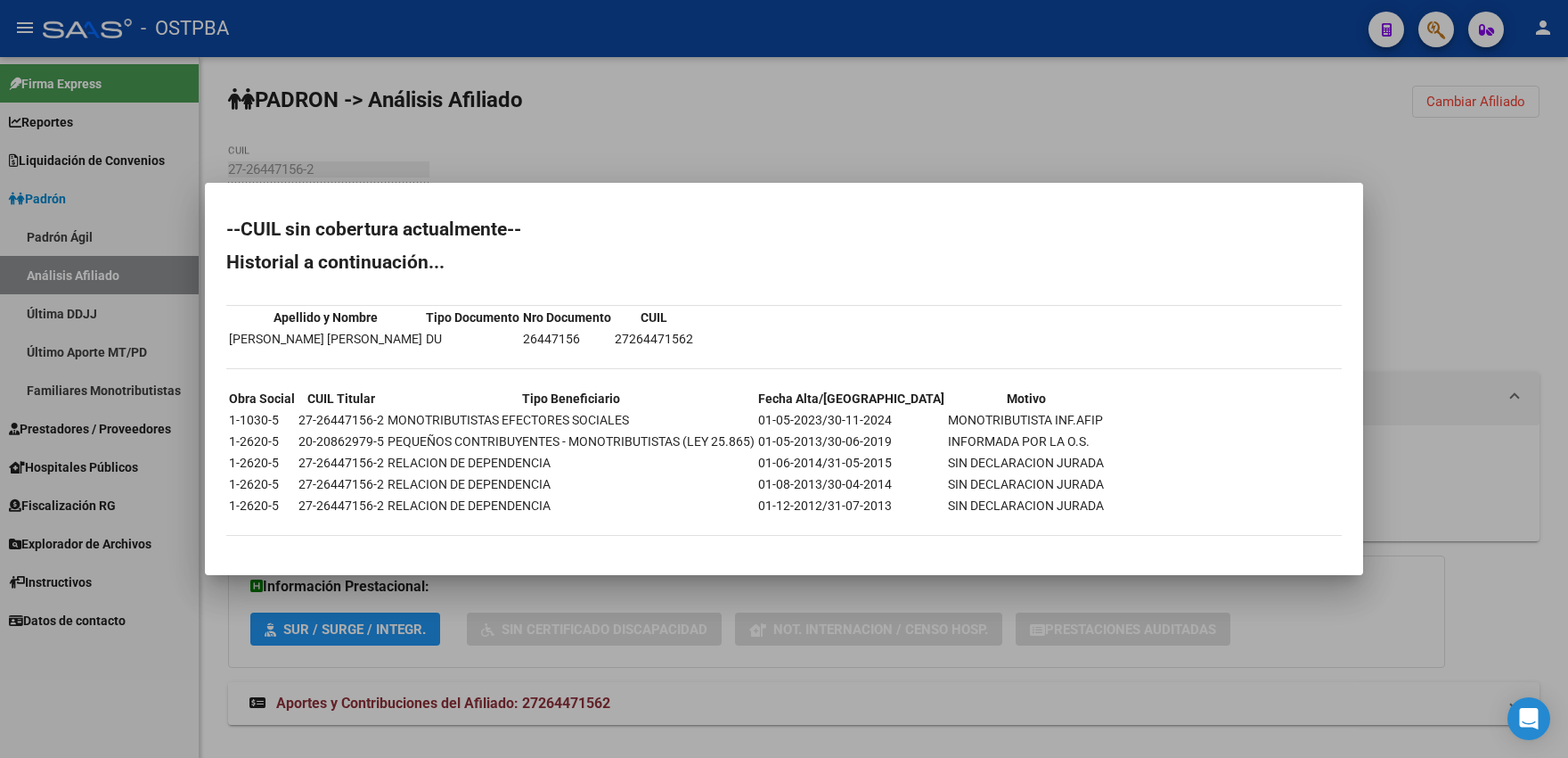
click at [975, 105] on div at bounding box center [784, 379] width 1568 height 758
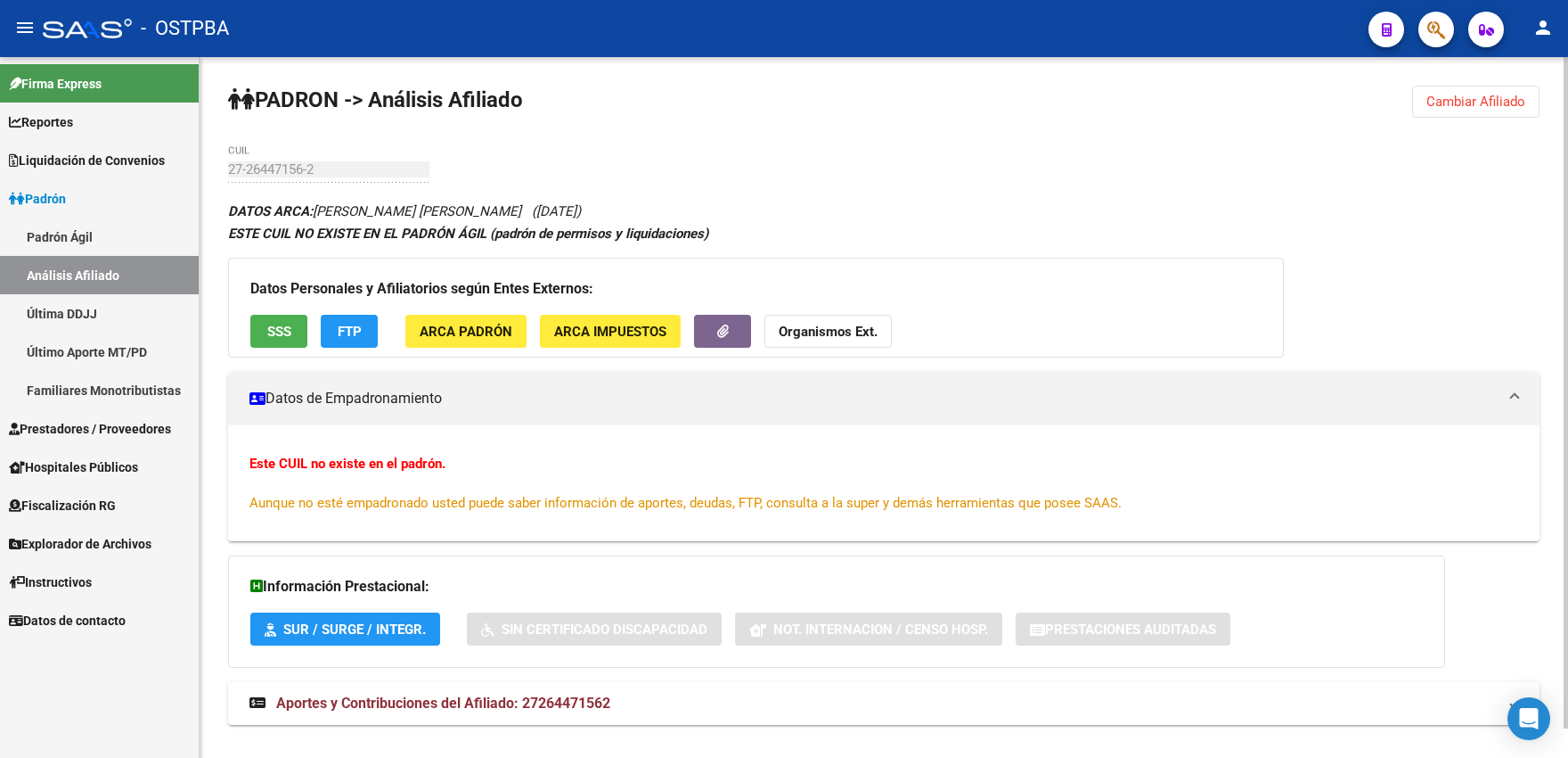
click at [482, 330] on span "ARCA Padrón" at bounding box center [466, 332] width 93 height 16
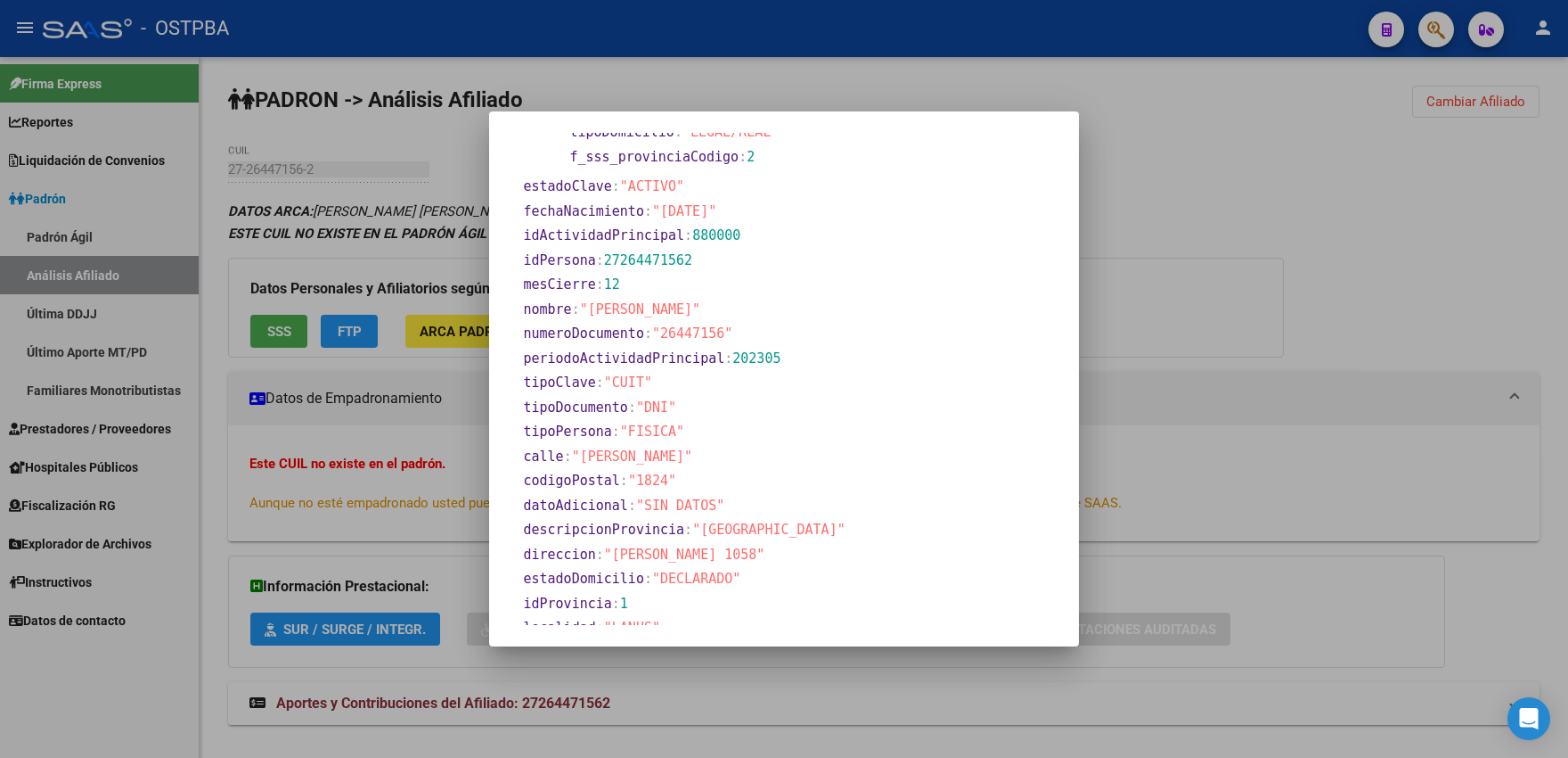
scroll to position [825, 0]
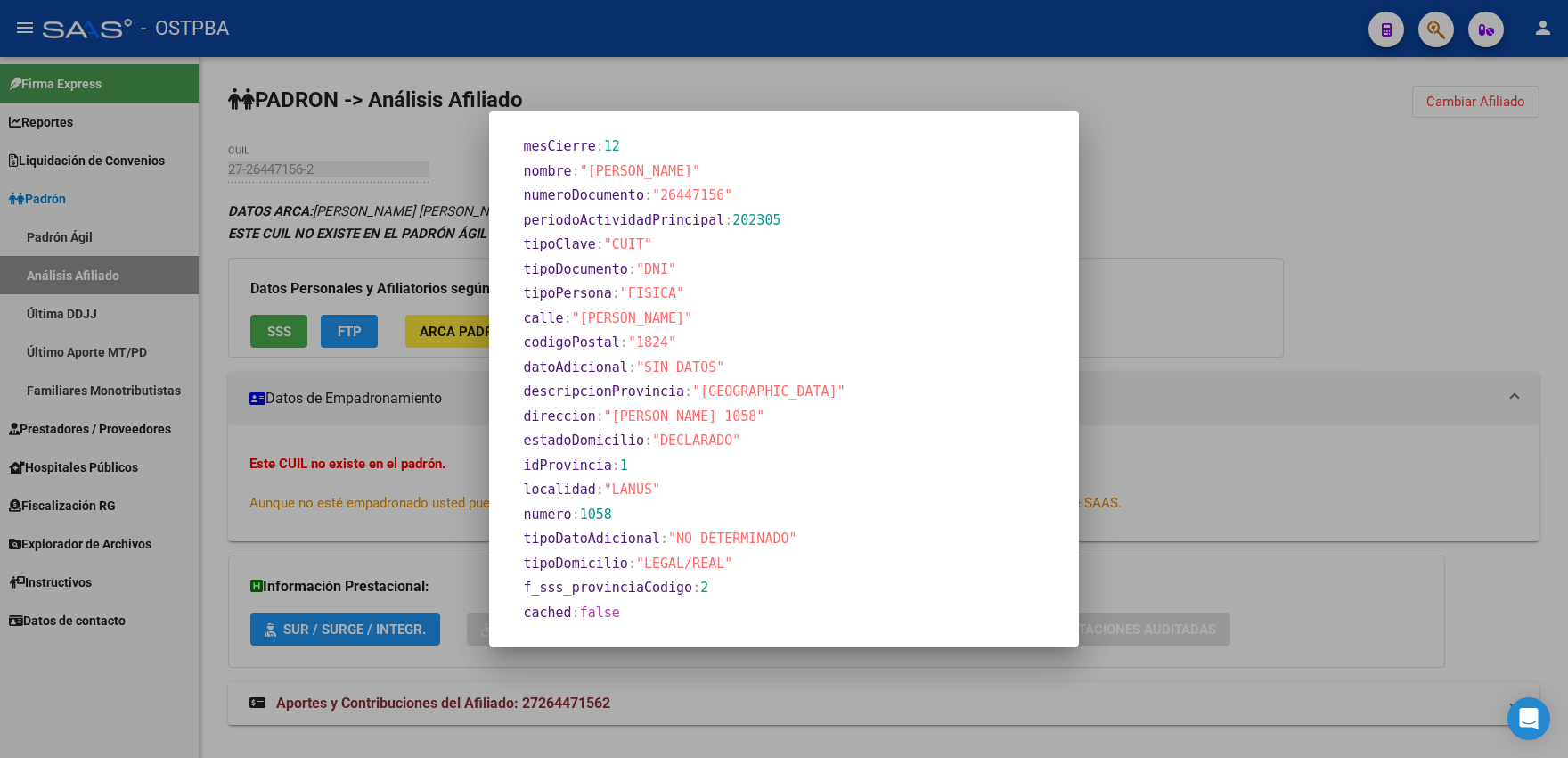
click at [1244, 224] on div at bounding box center [784, 379] width 1568 height 758
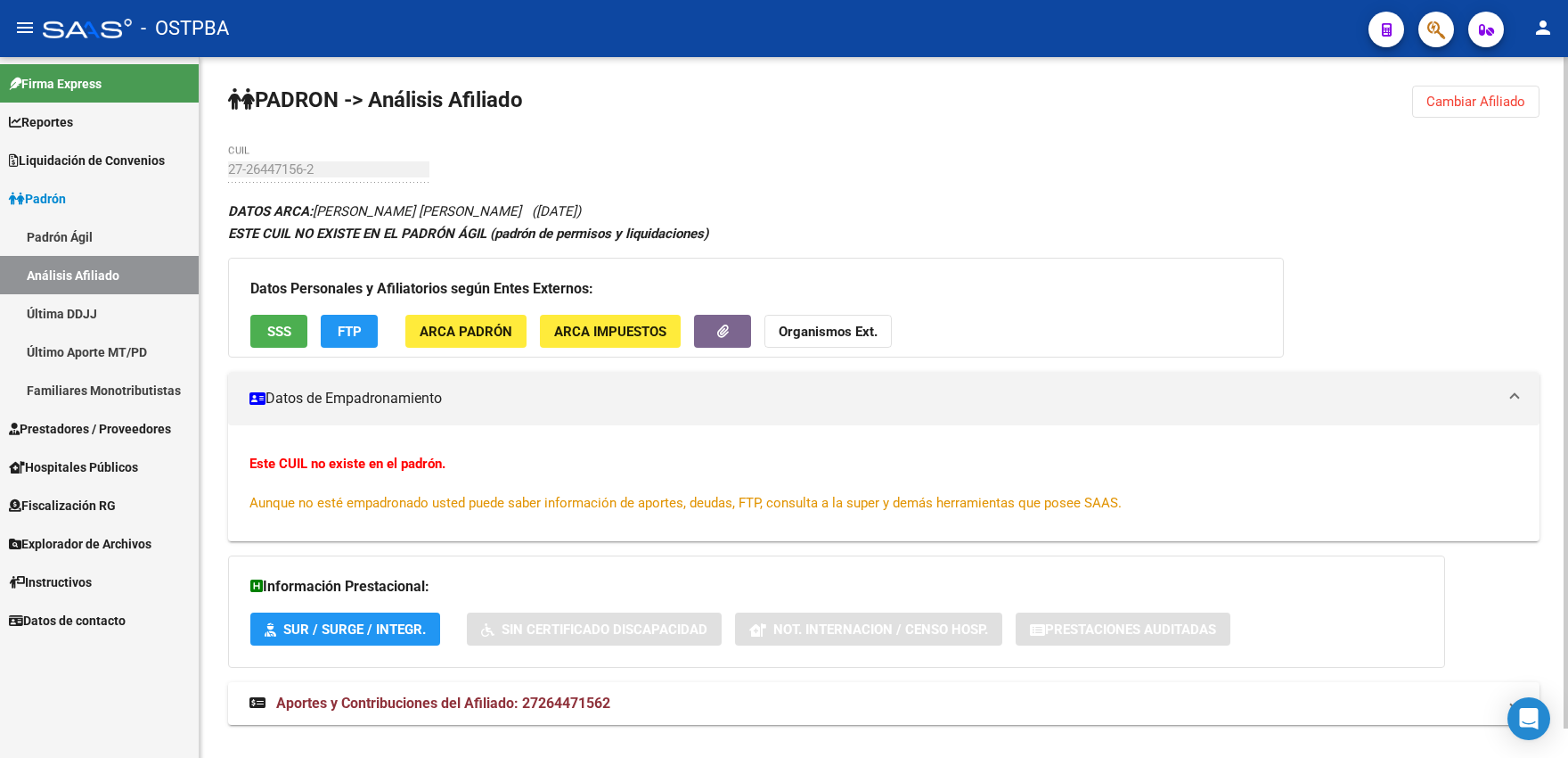
click at [1446, 99] on span "Cambiar Afiliado" at bounding box center [1475, 102] width 99 height 16
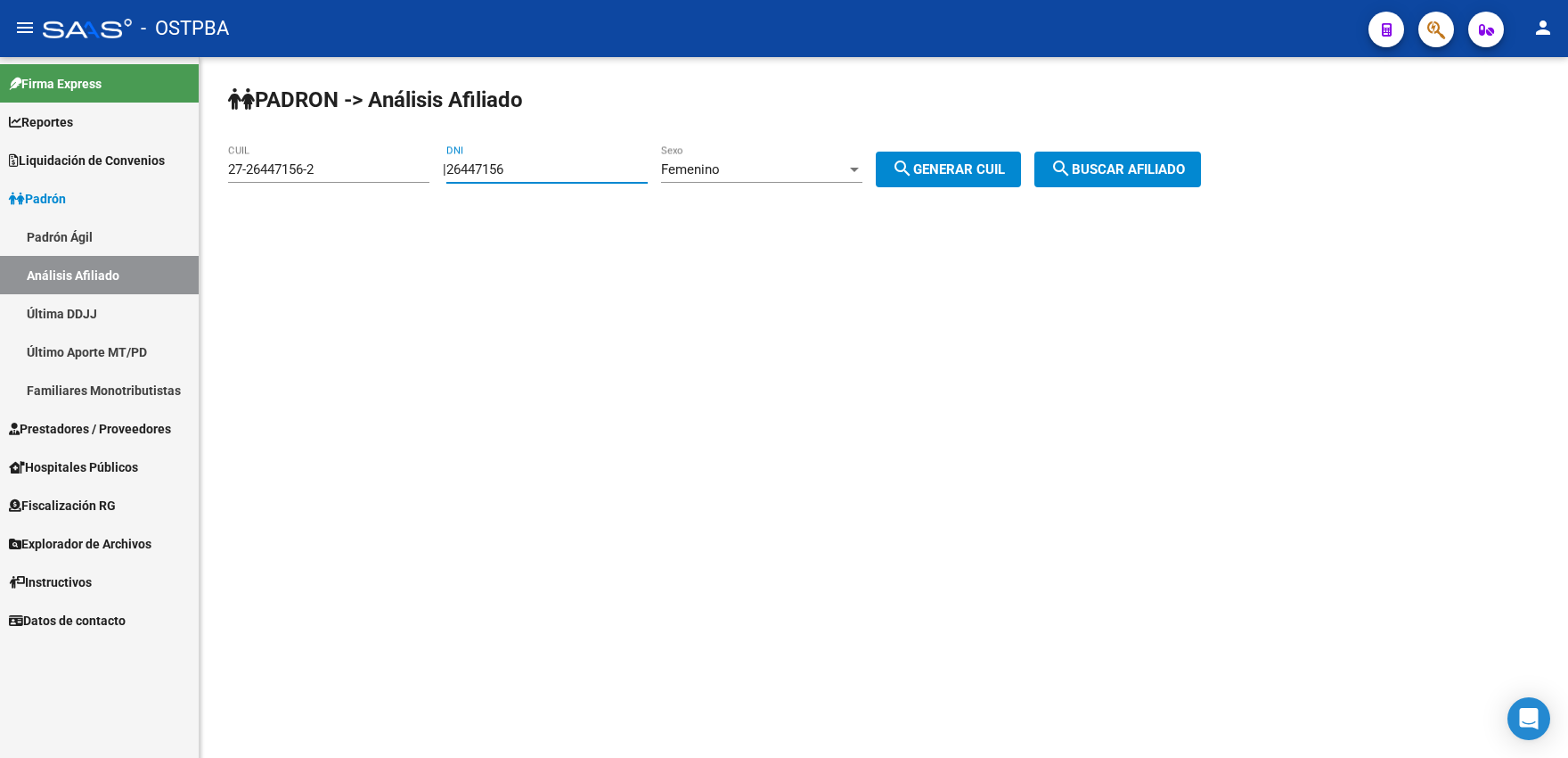
drag, startPoint x: 543, startPoint y: 173, endPoint x: 414, endPoint y: 167, distance: 129.1
click at [447, 167] on input "26447156" at bounding box center [547, 169] width 201 height 16
paste input "88691"
type input "26488691"
click at [956, 169] on span "search Generar CUIL" at bounding box center [947, 169] width 113 height 16
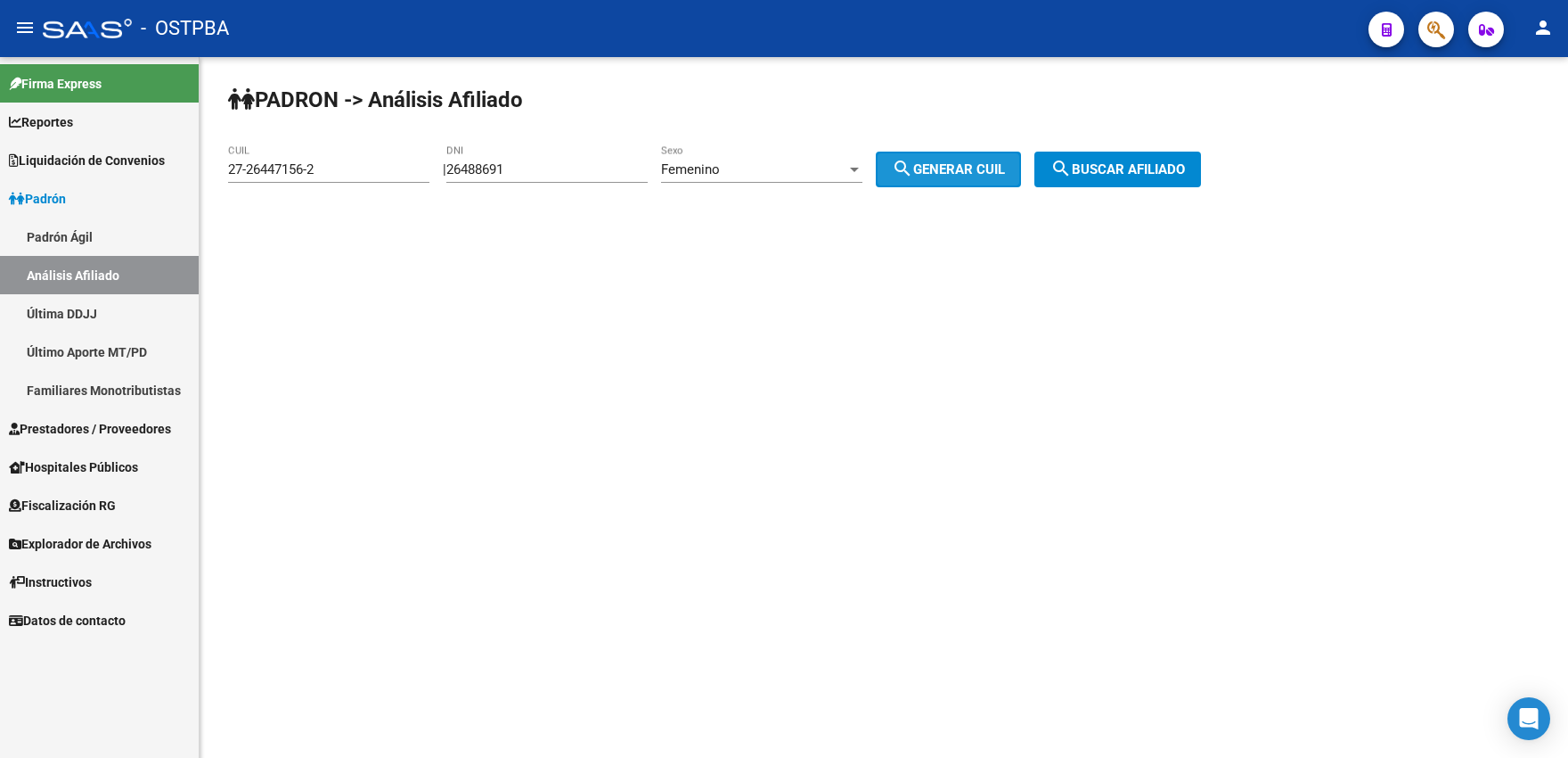
type input "27-26488691-6"
click at [1097, 166] on span "search Buscar afiliado" at bounding box center [1117, 169] width 135 height 16
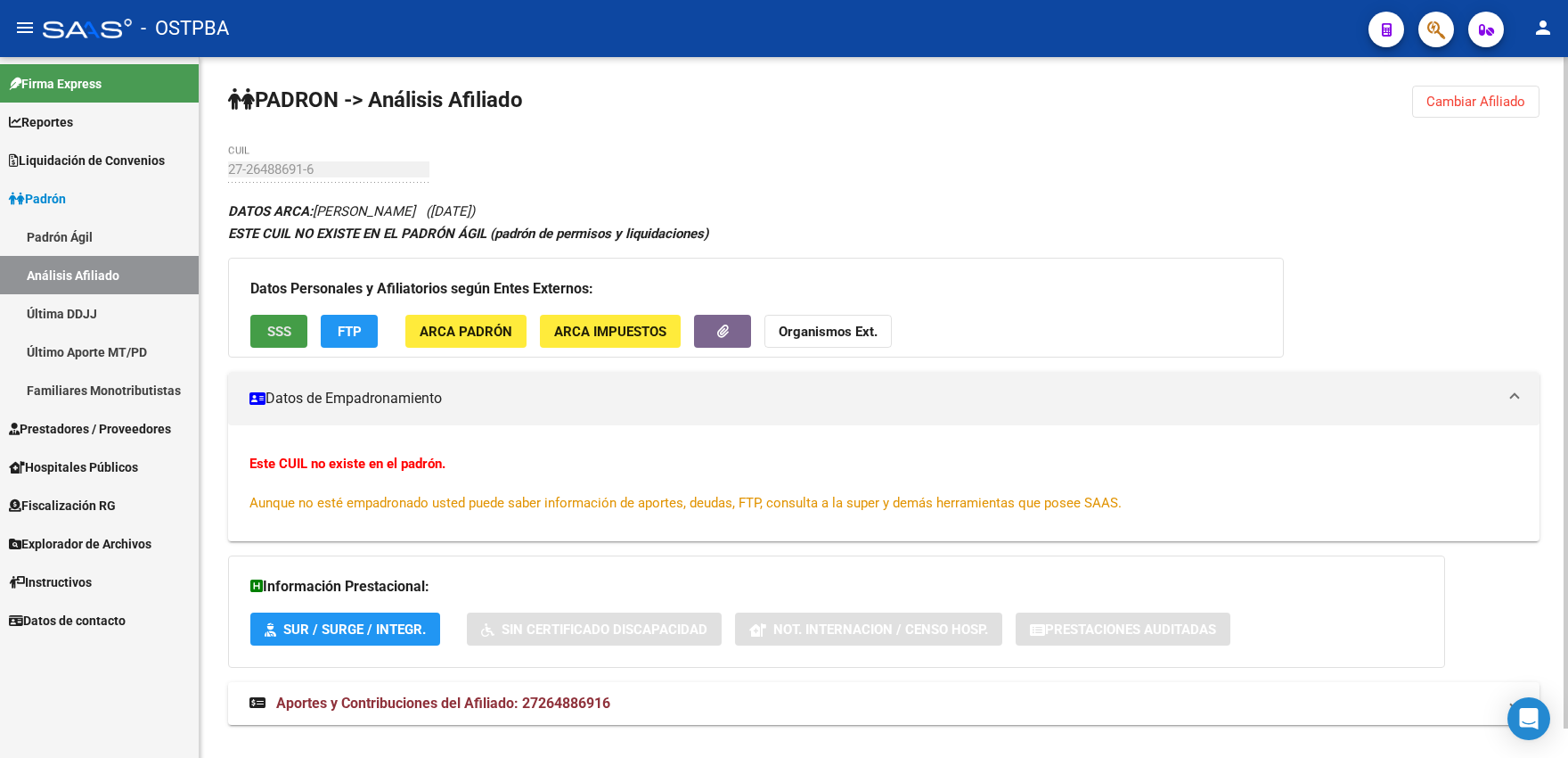
click at [267, 325] on span "SSS" at bounding box center [279, 332] width 24 height 16
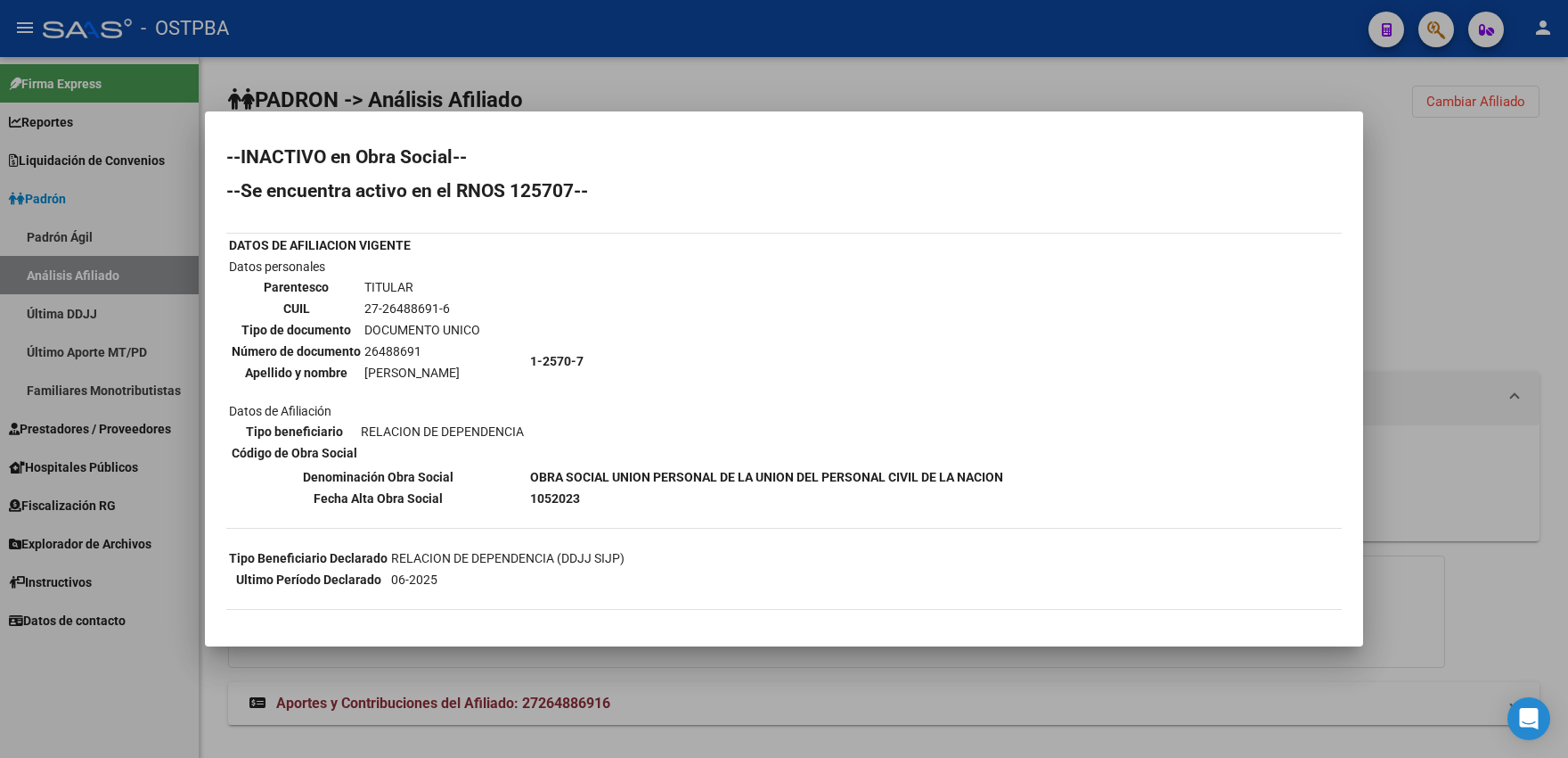
click at [719, 84] on div at bounding box center [784, 379] width 1568 height 758
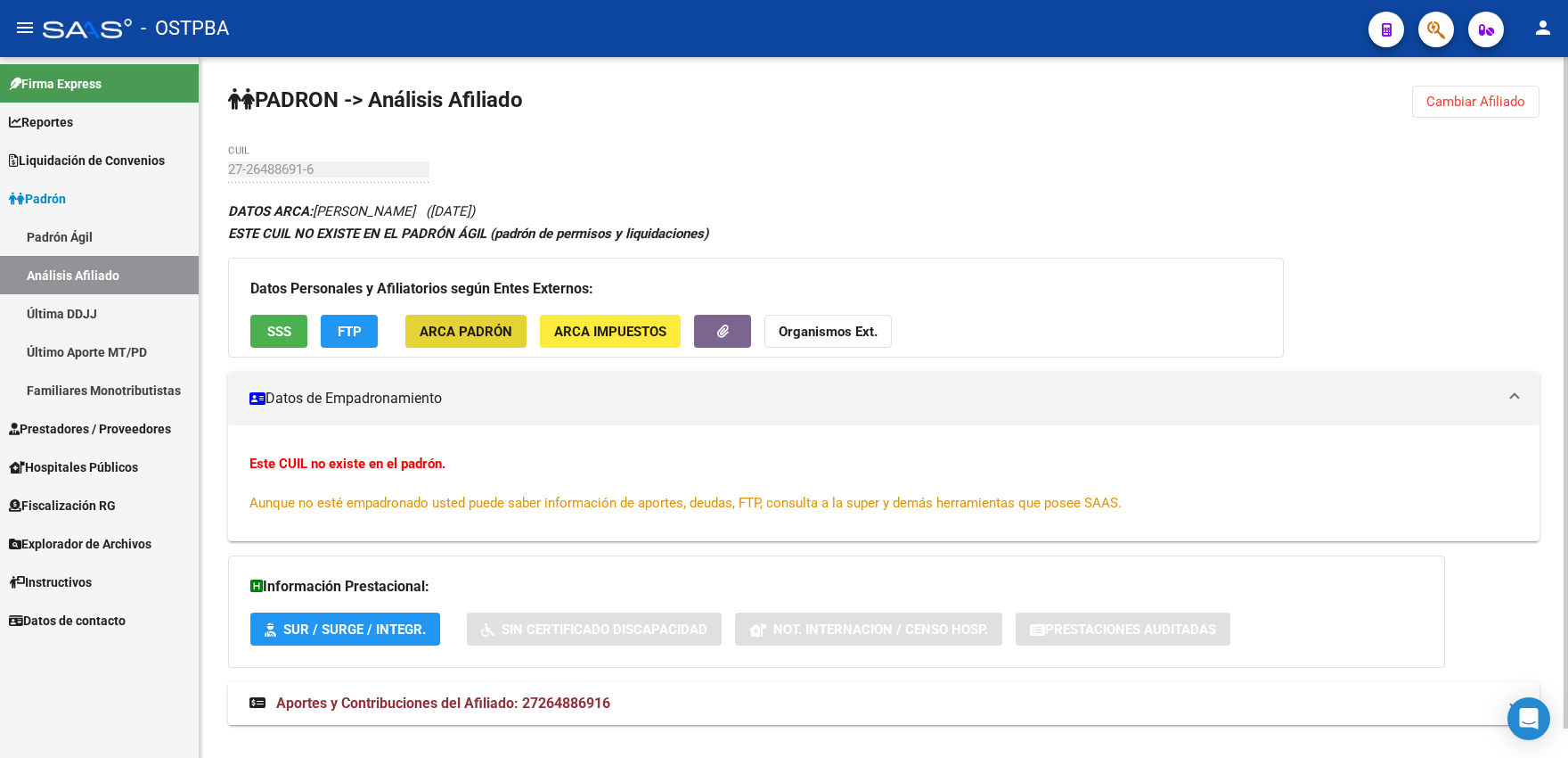
click at [477, 337] on span "ARCA Padrón" at bounding box center [466, 332] width 93 height 16
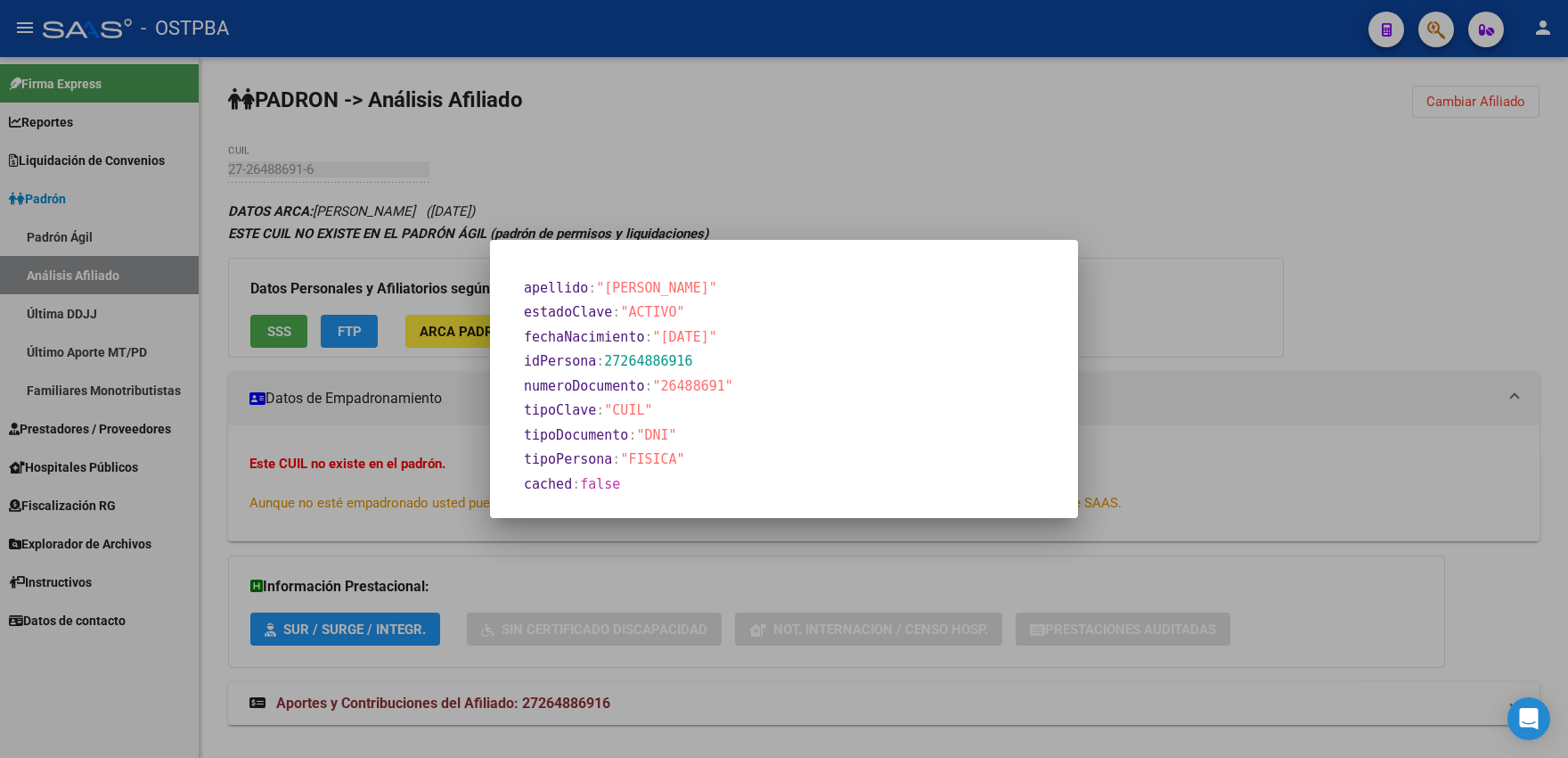
click at [815, 159] on div at bounding box center [784, 379] width 1568 height 758
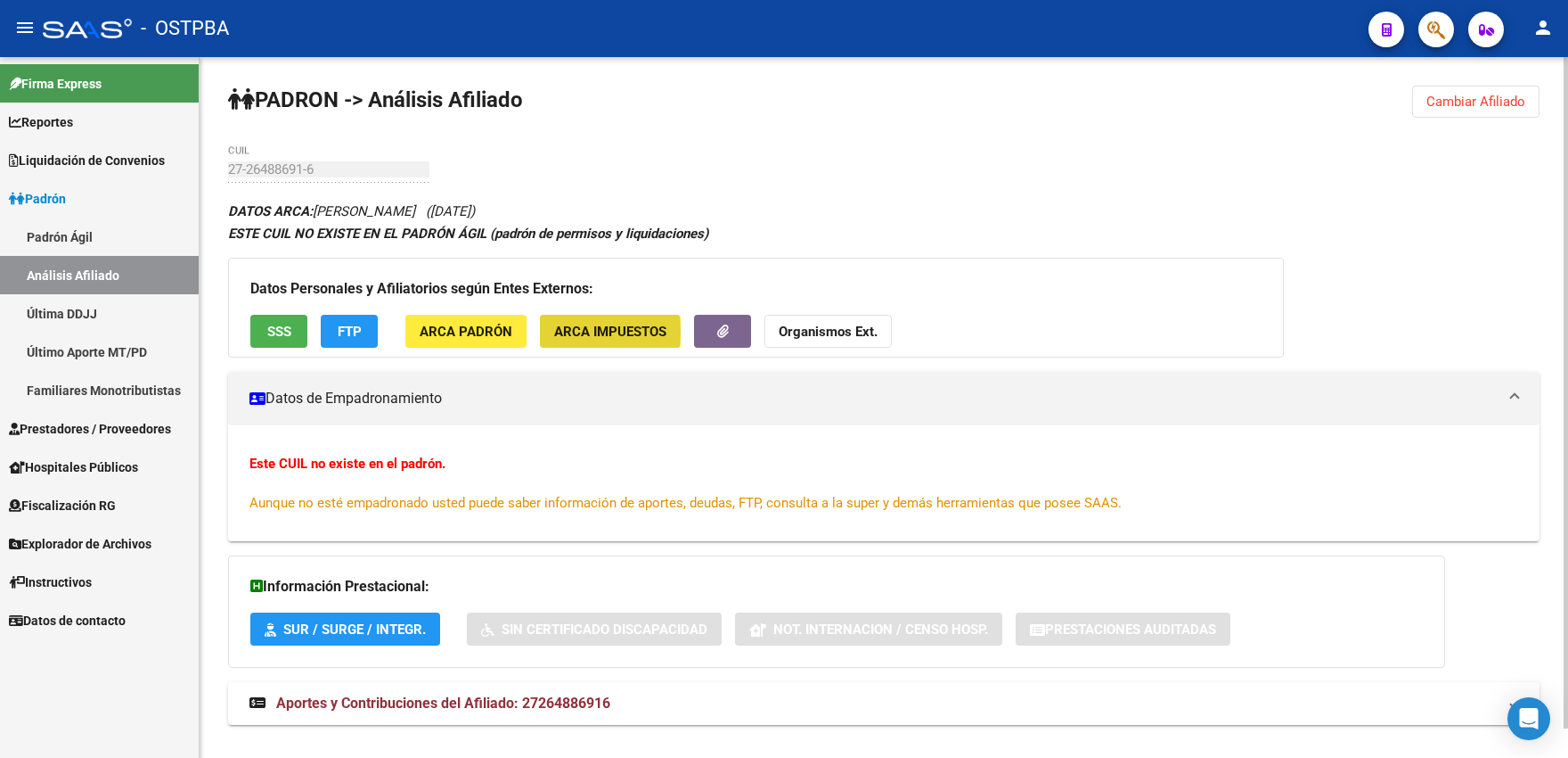
click at [561, 332] on span "ARCA Impuestos" at bounding box center [610, 332] width 112 height 16
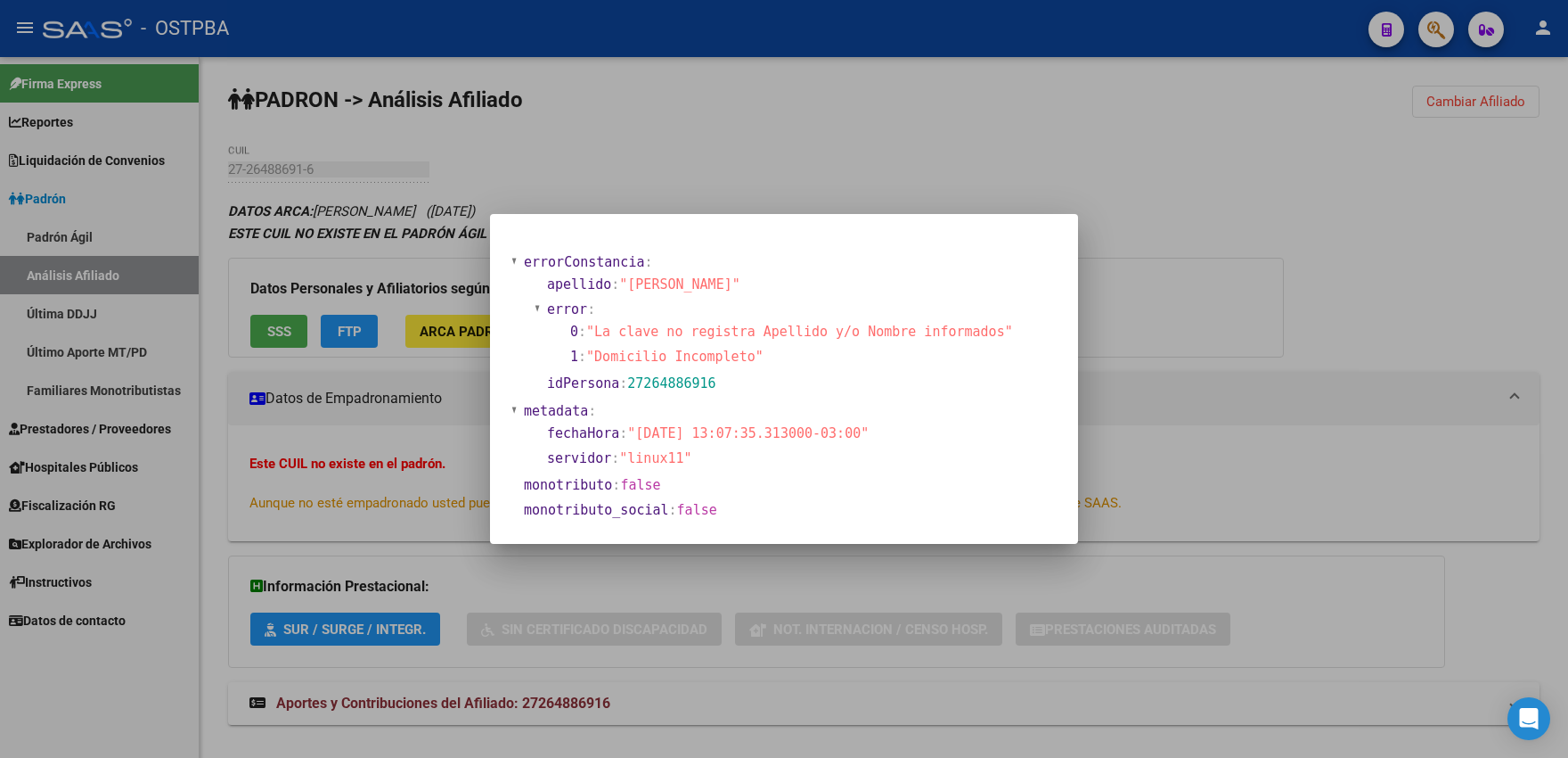
click at [807, 180] on div at bounding box center [784, 379] width 1568 height 758
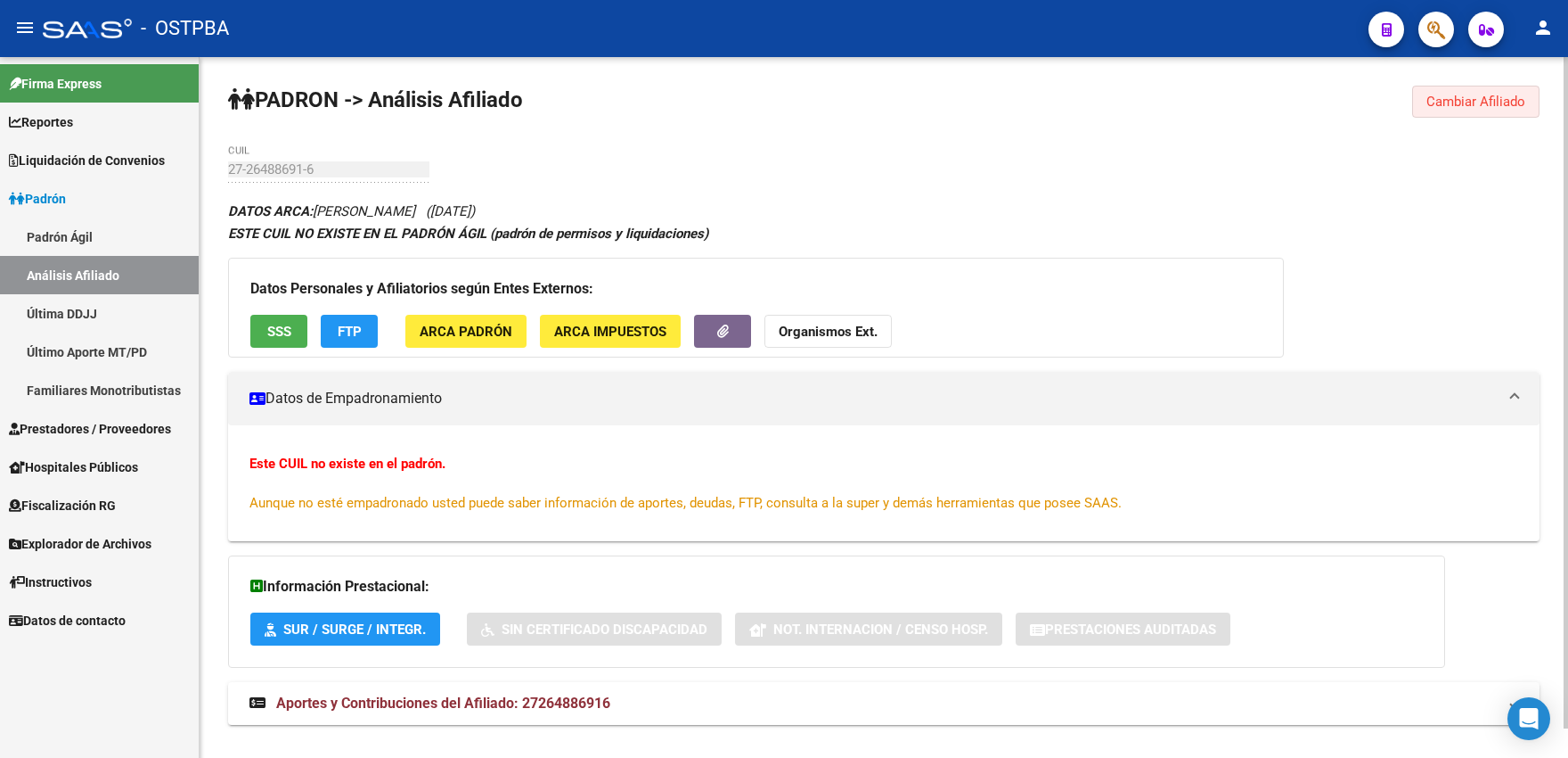
click at [1469, 106] on span "Cambiar Afiliado" at bounding box center [1475, 102] width 99 height 16
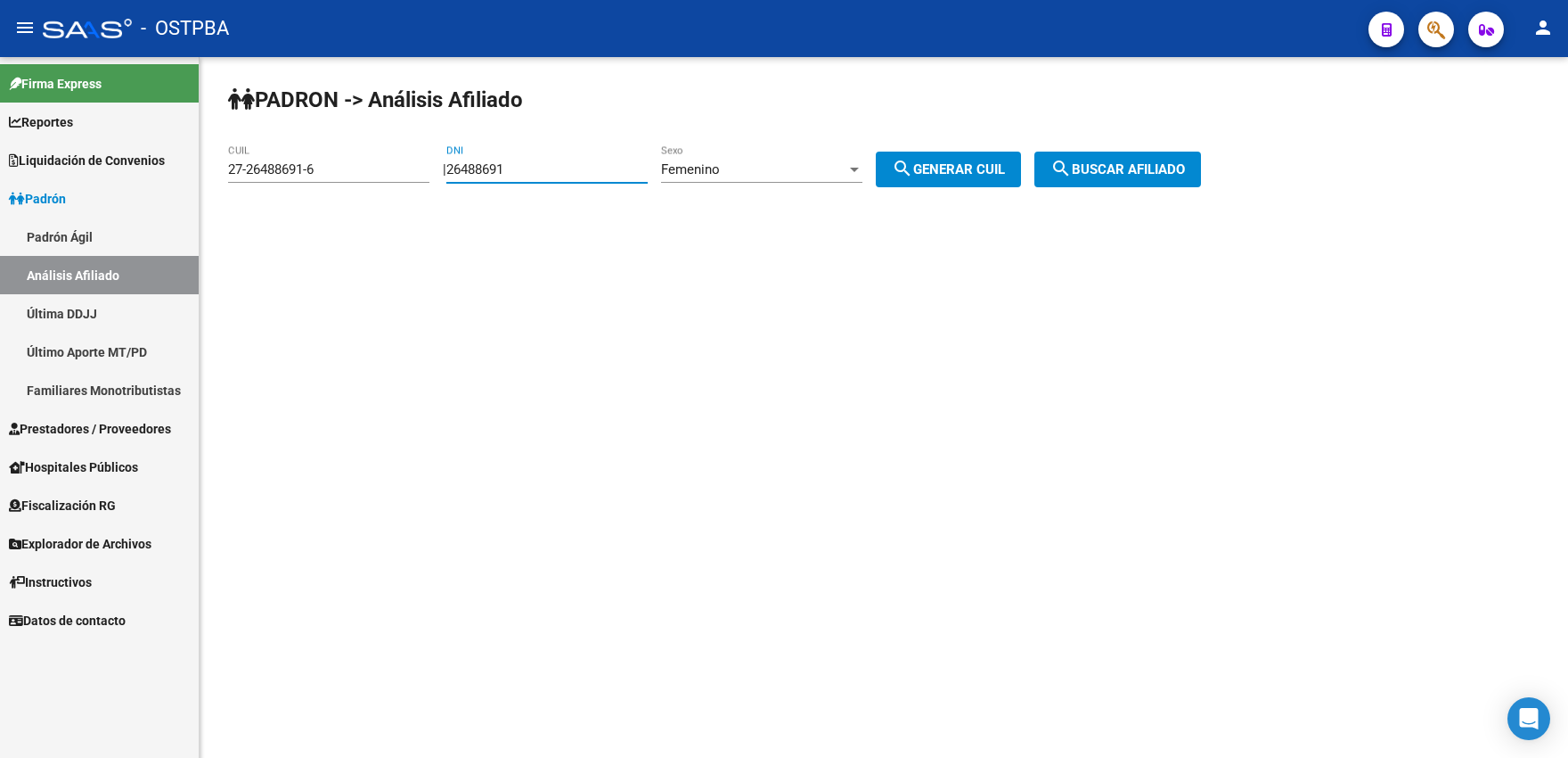
drag, startPoint x: 580, startPoint y: 170, endPoint x: 438, endPoint y: 170, distance: 142.0
click at [447, 171] on input "26488691" at bounding box center [547, 169] width 201 height 16
paste input "8815570"
type input "28815570"
click at [952, 172] on span "search Generar CUIL" at bounding box center [947, 169] width 113 height 16
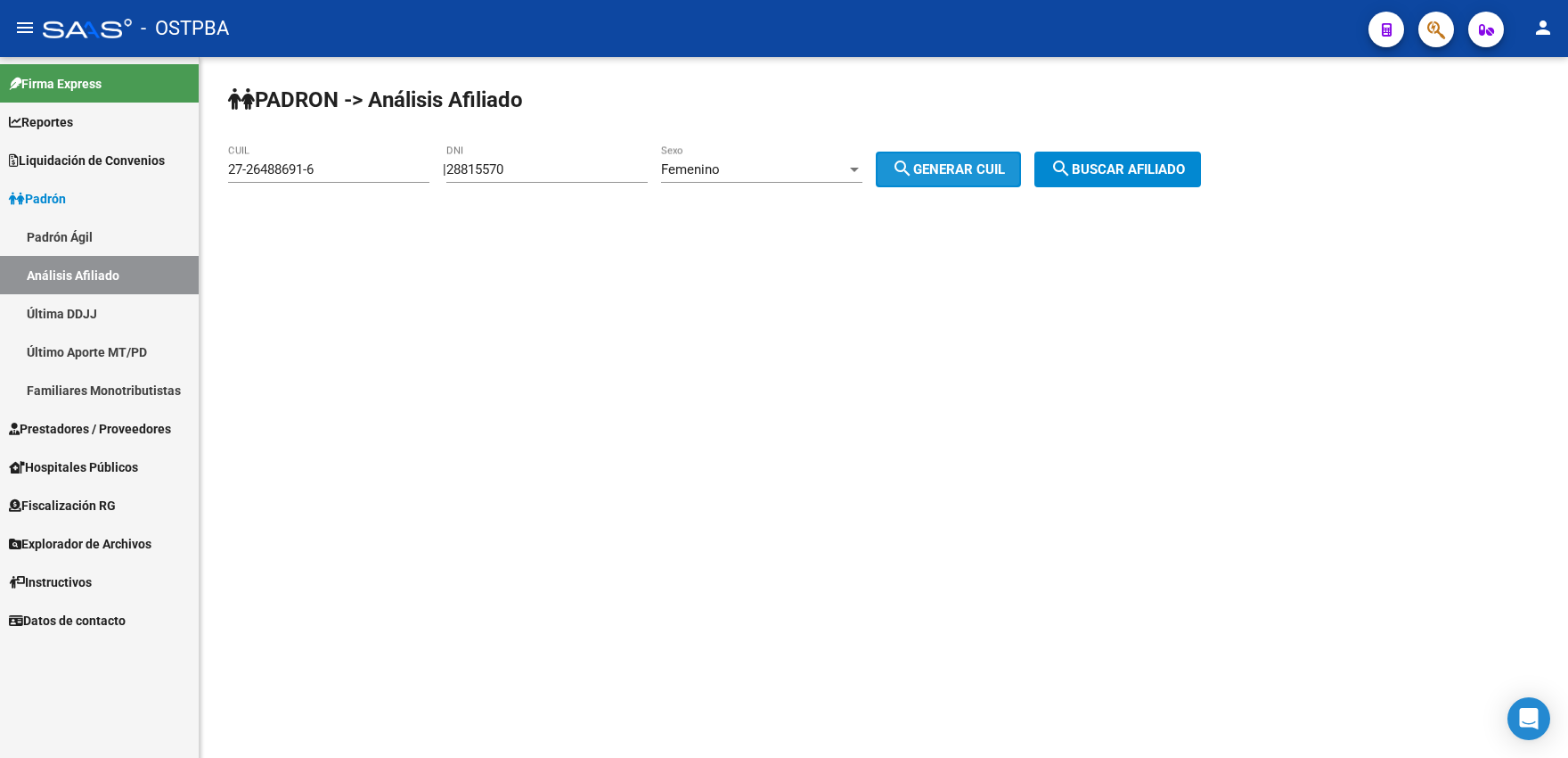
type input "23-28815570-4"
click at [1071, 171] on mat-icon "search" at bounding box center [1060, 168] width 21 height 21
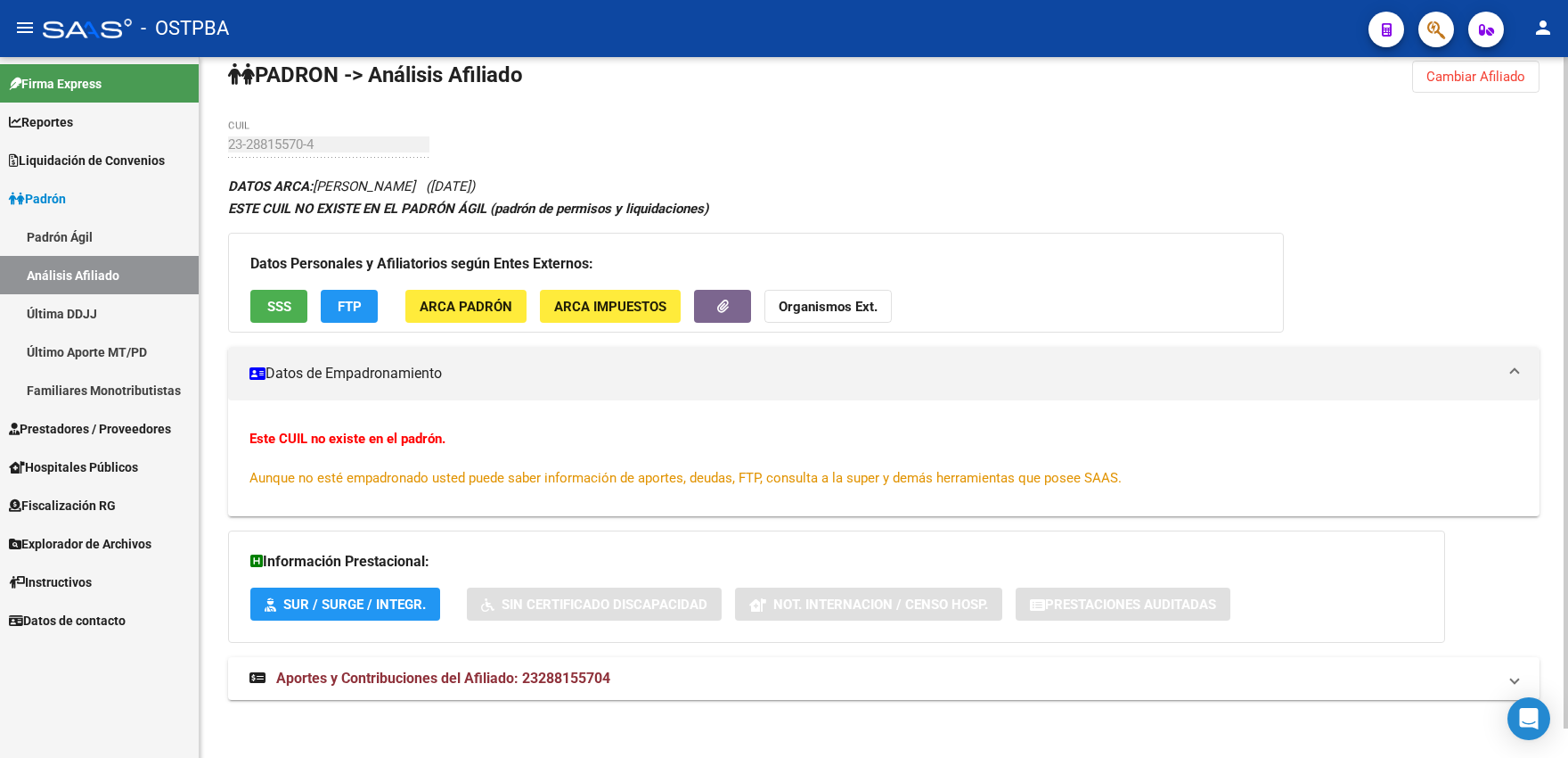
scroll to position [30, 0]
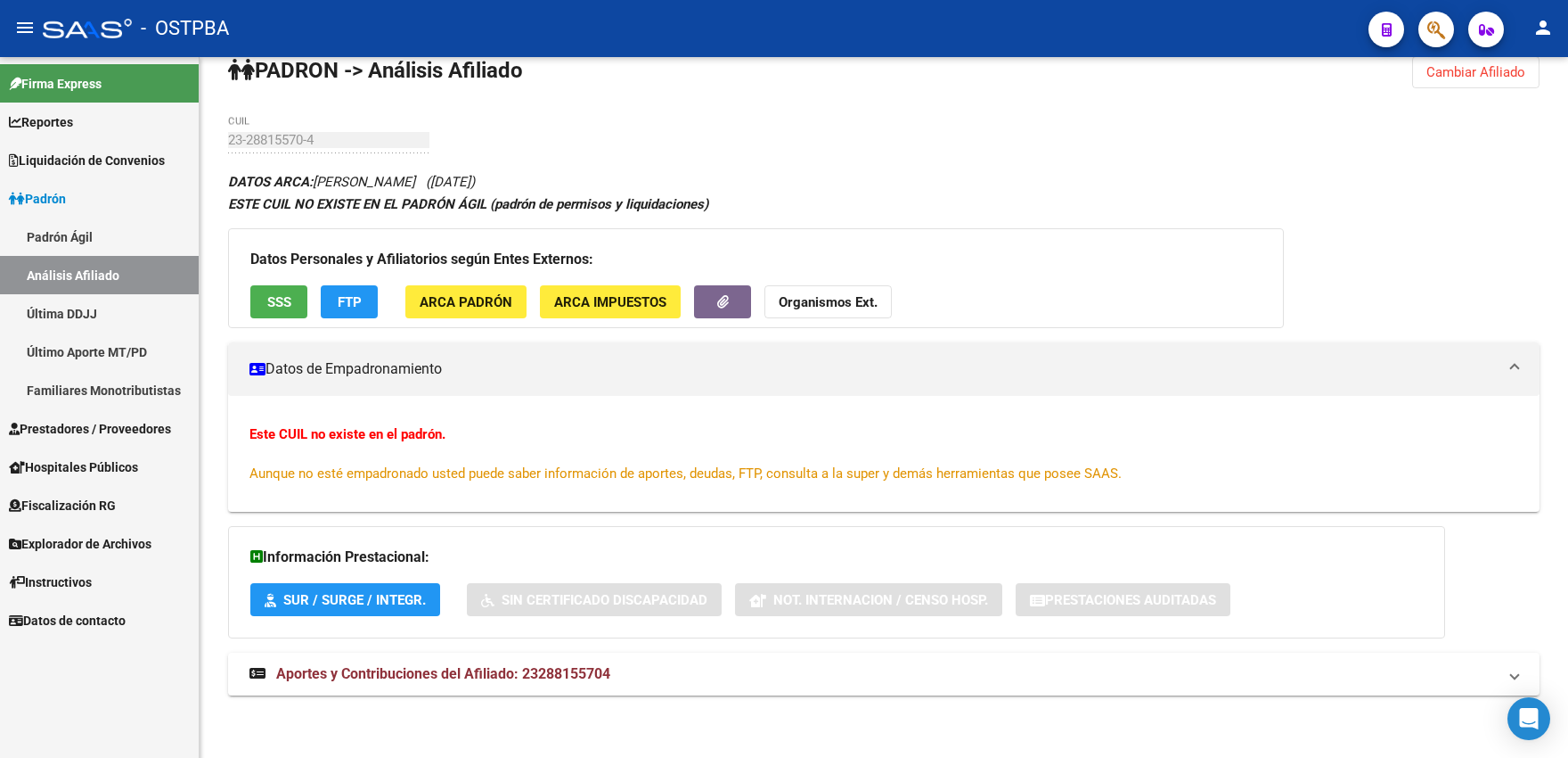
click at [284, 308] on span "SSS" at bounding box center [279, 302] width 24 height 16
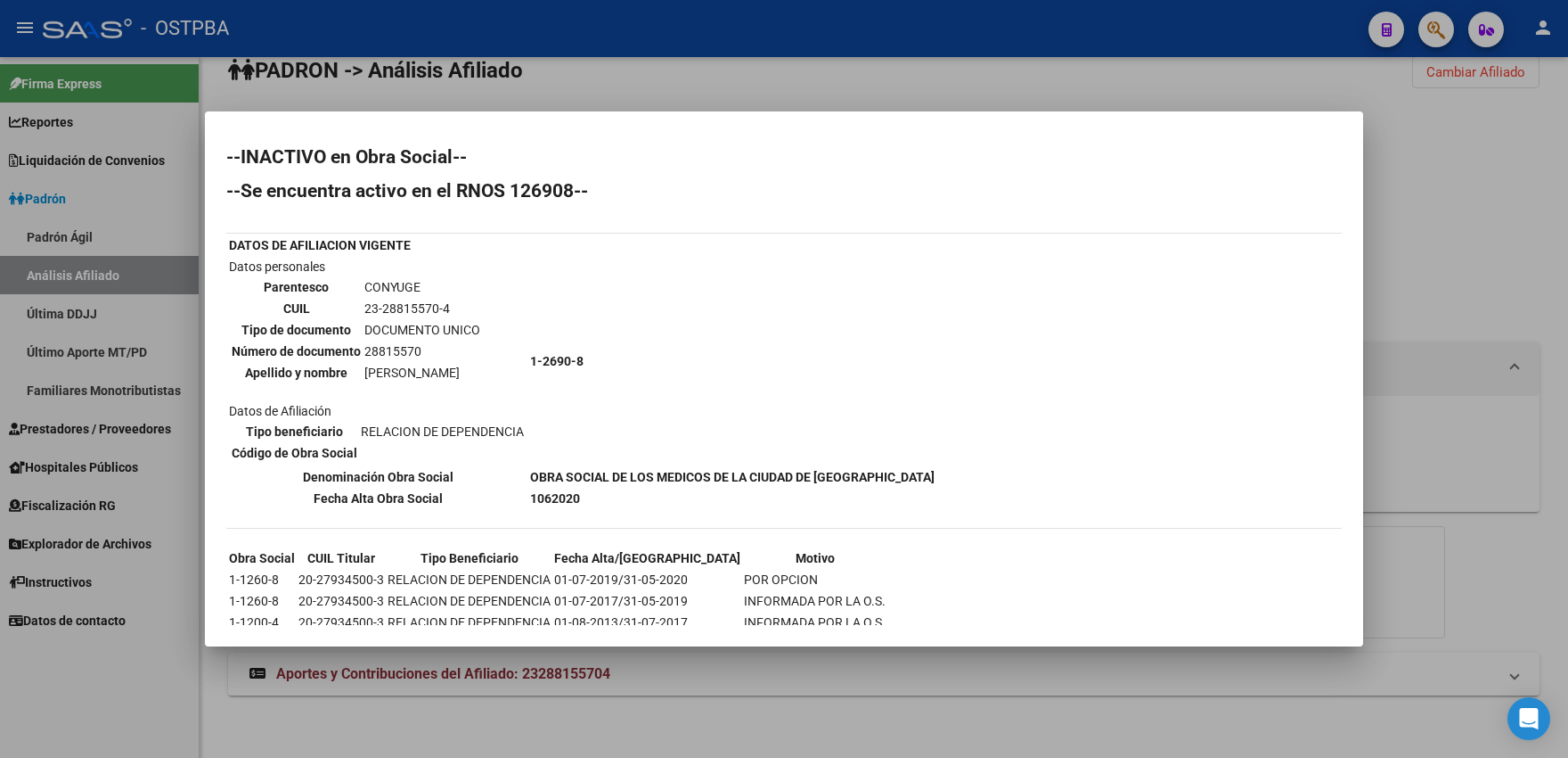
click at [957, 94] on div at bounding box center [784, 379] width 1568 height 758
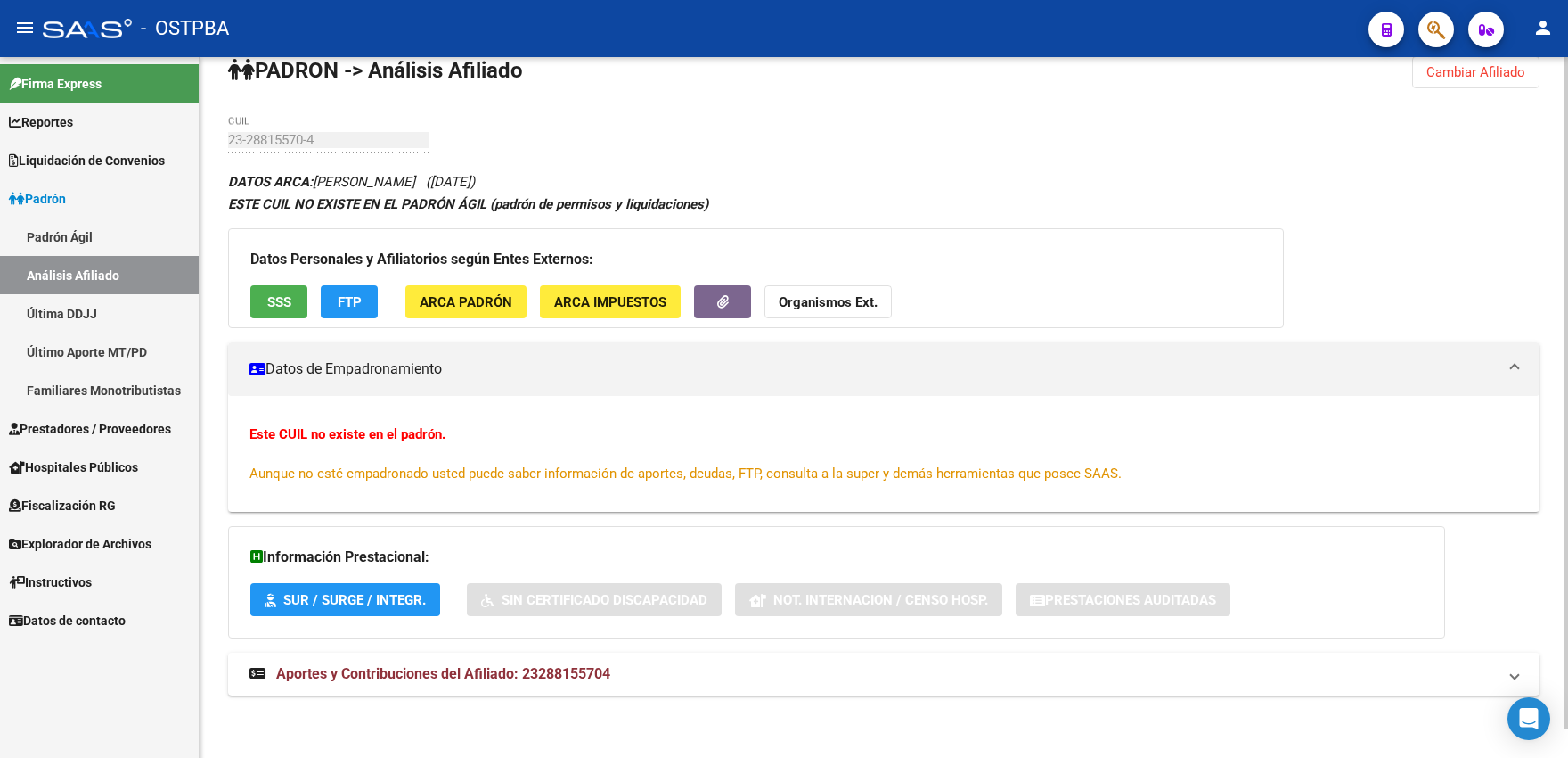
click at [474, 307] on span "ARCA Padrón" at bounding box center [466, 302] width 93 height 16
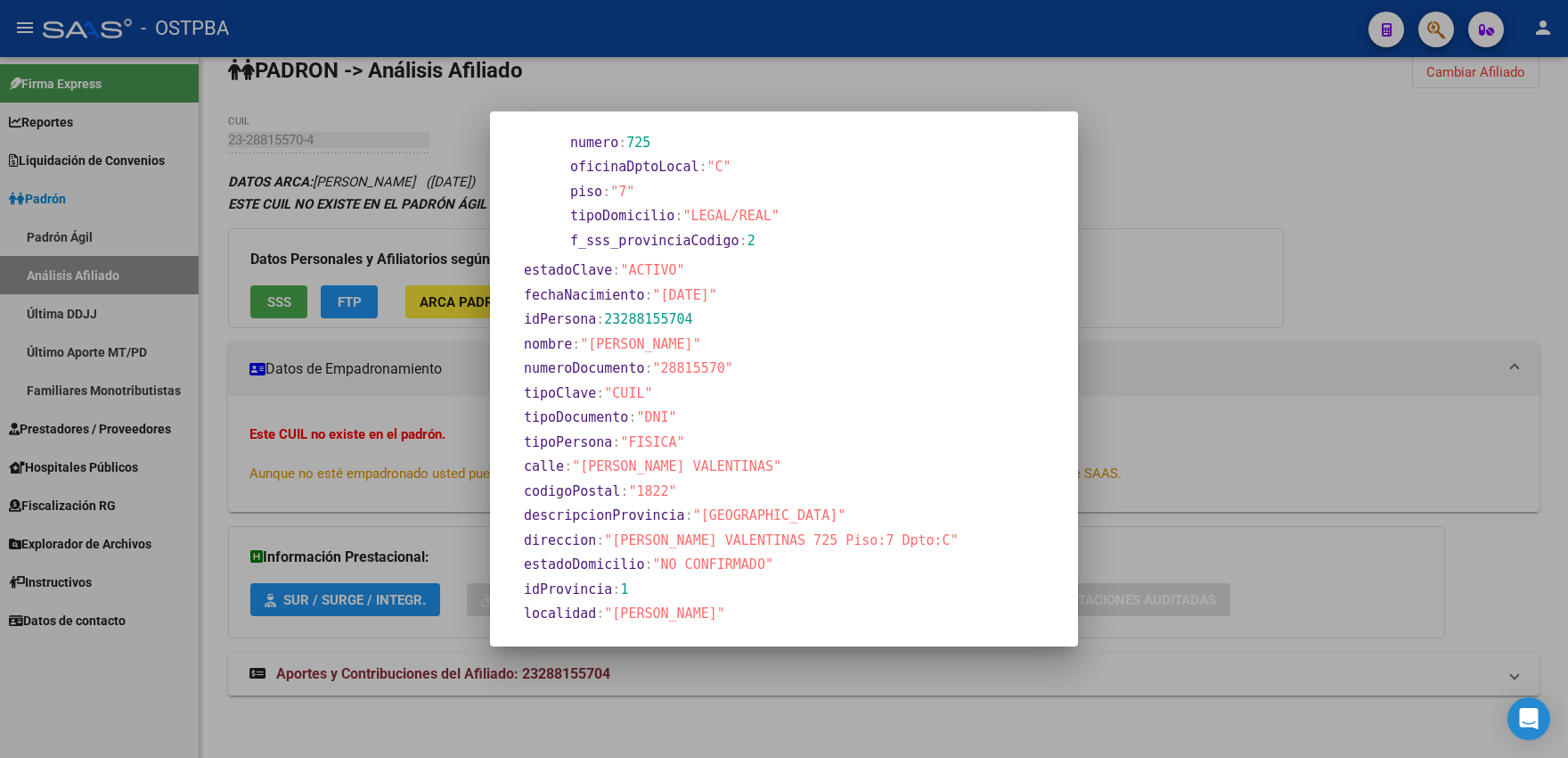
scroll to position [392, 0]
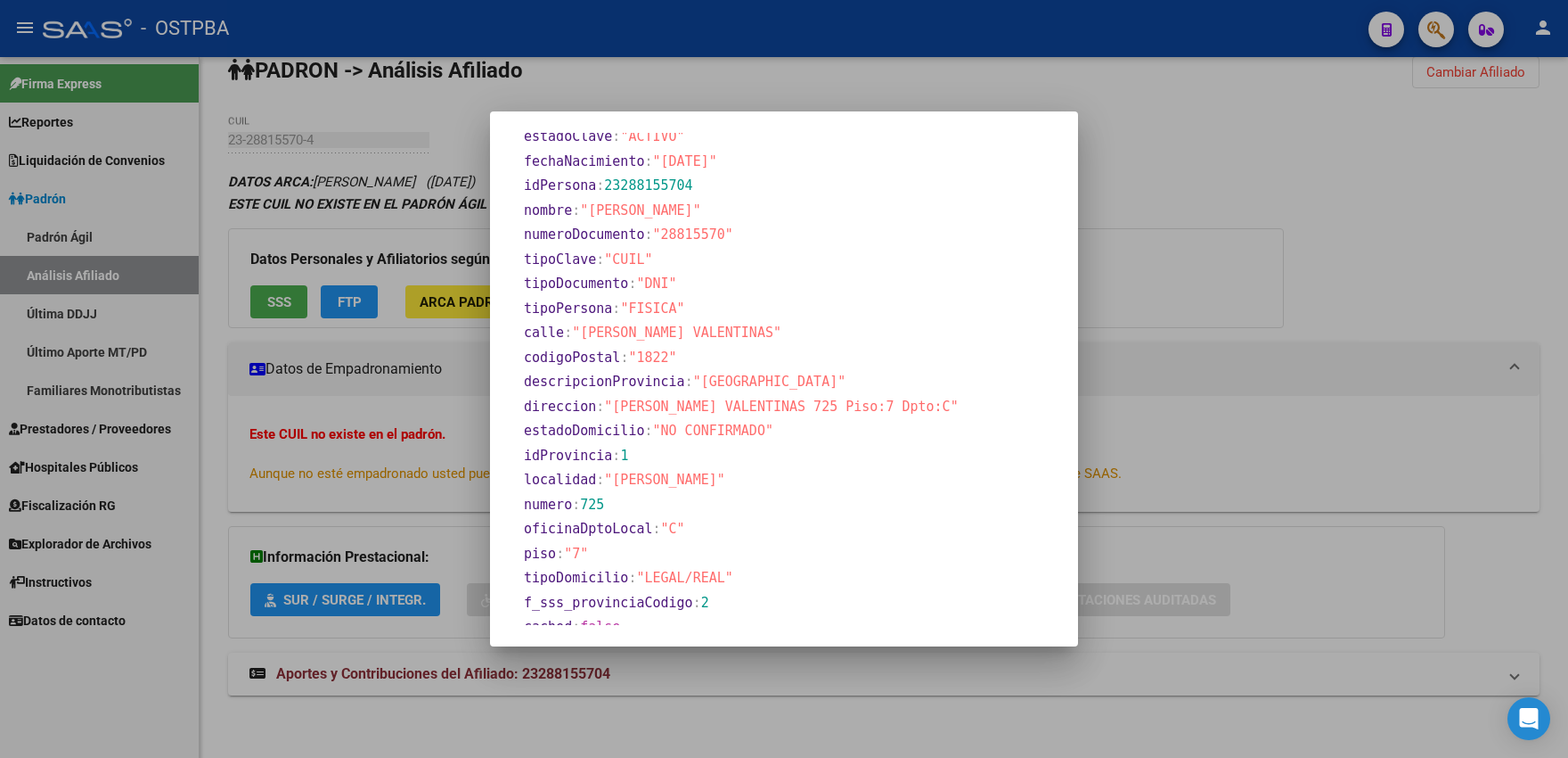
click at [1177, 221] on div at bounding box center [784, 379] width 1568 height 758
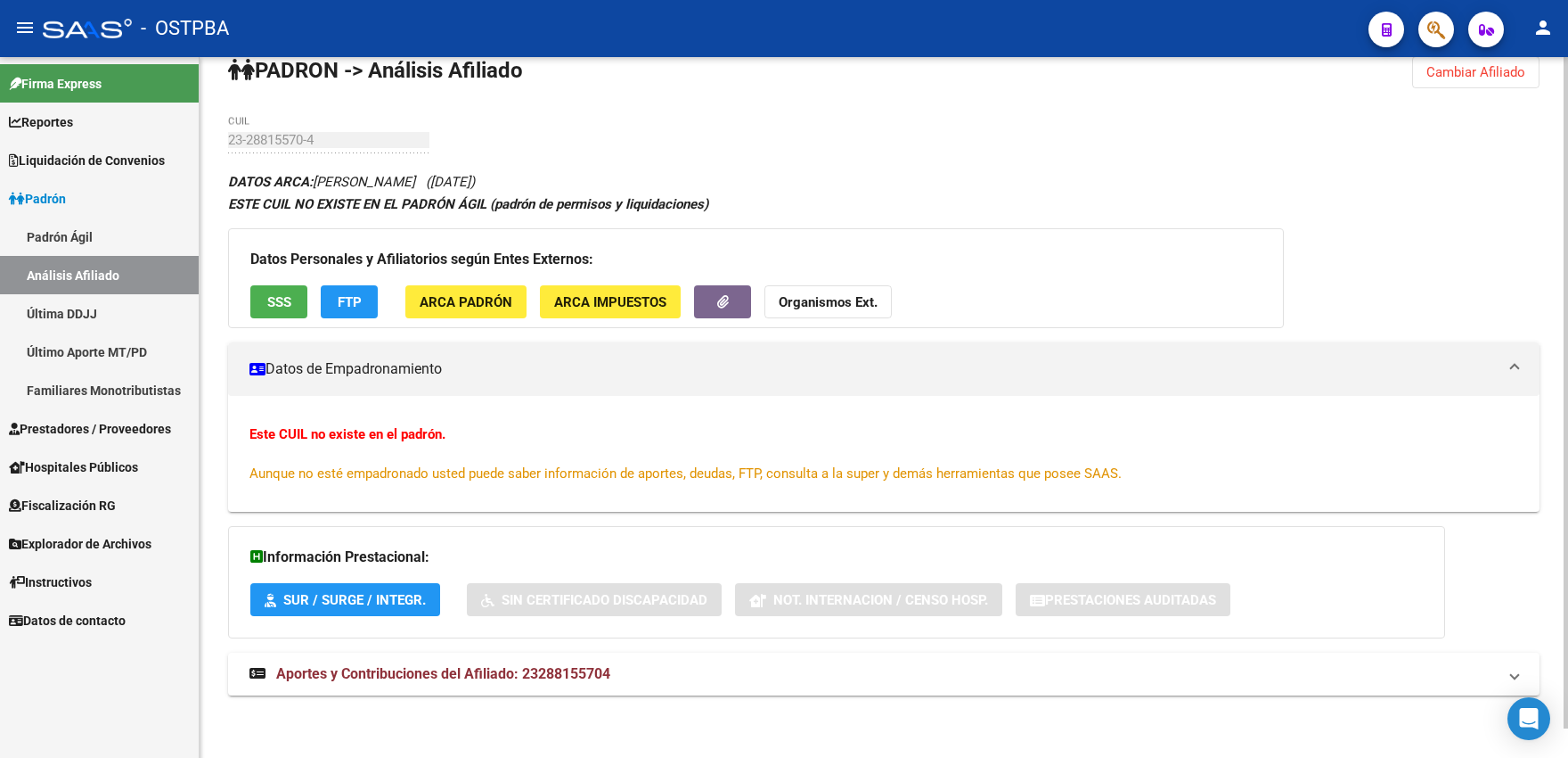
click at [274, 306] on span "SSS" at bounding box center [279, 302] width 24 height 16
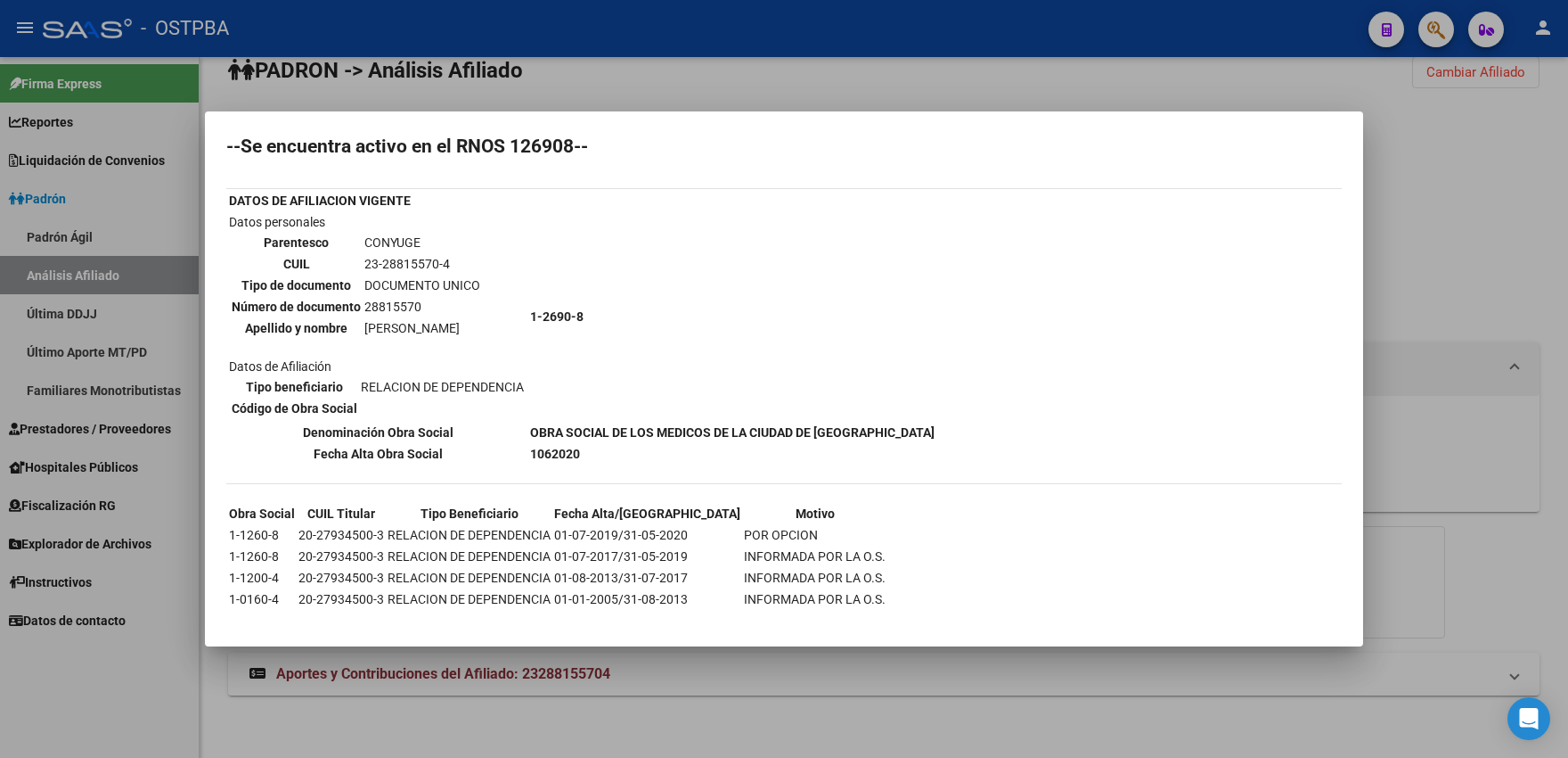
scroll to position [66, 0]
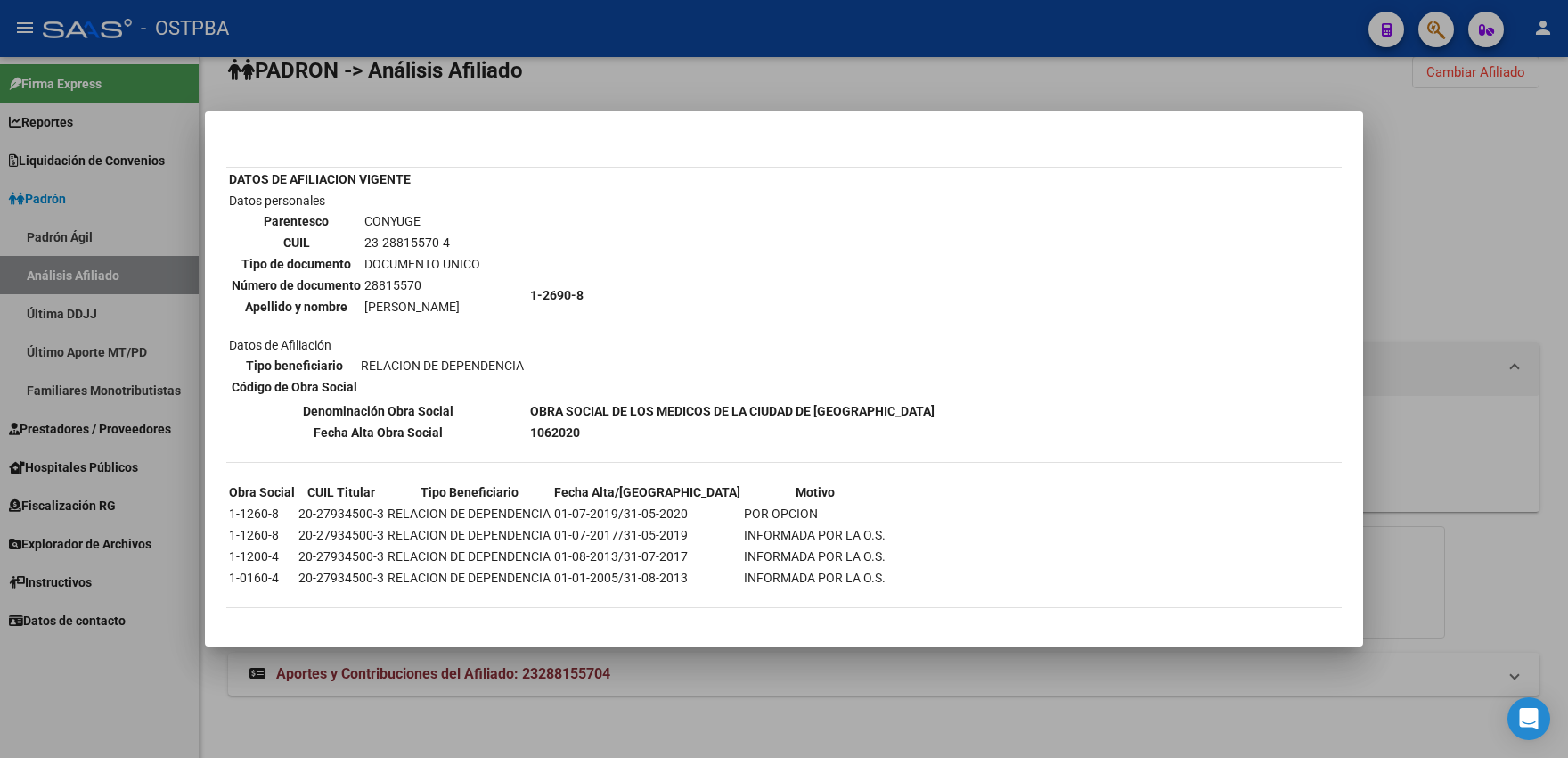
drag, startPoint x: 315, startPoint y: 513, endPoint x: 358, endPoint y: 513, distance: 43.0
click at [358, 513] on td "20-27934500-3" at bounding box center [341, 514] width 87 height 20
click at [613, 80] on div at bounding box center [784, 379] width 1568 height 758
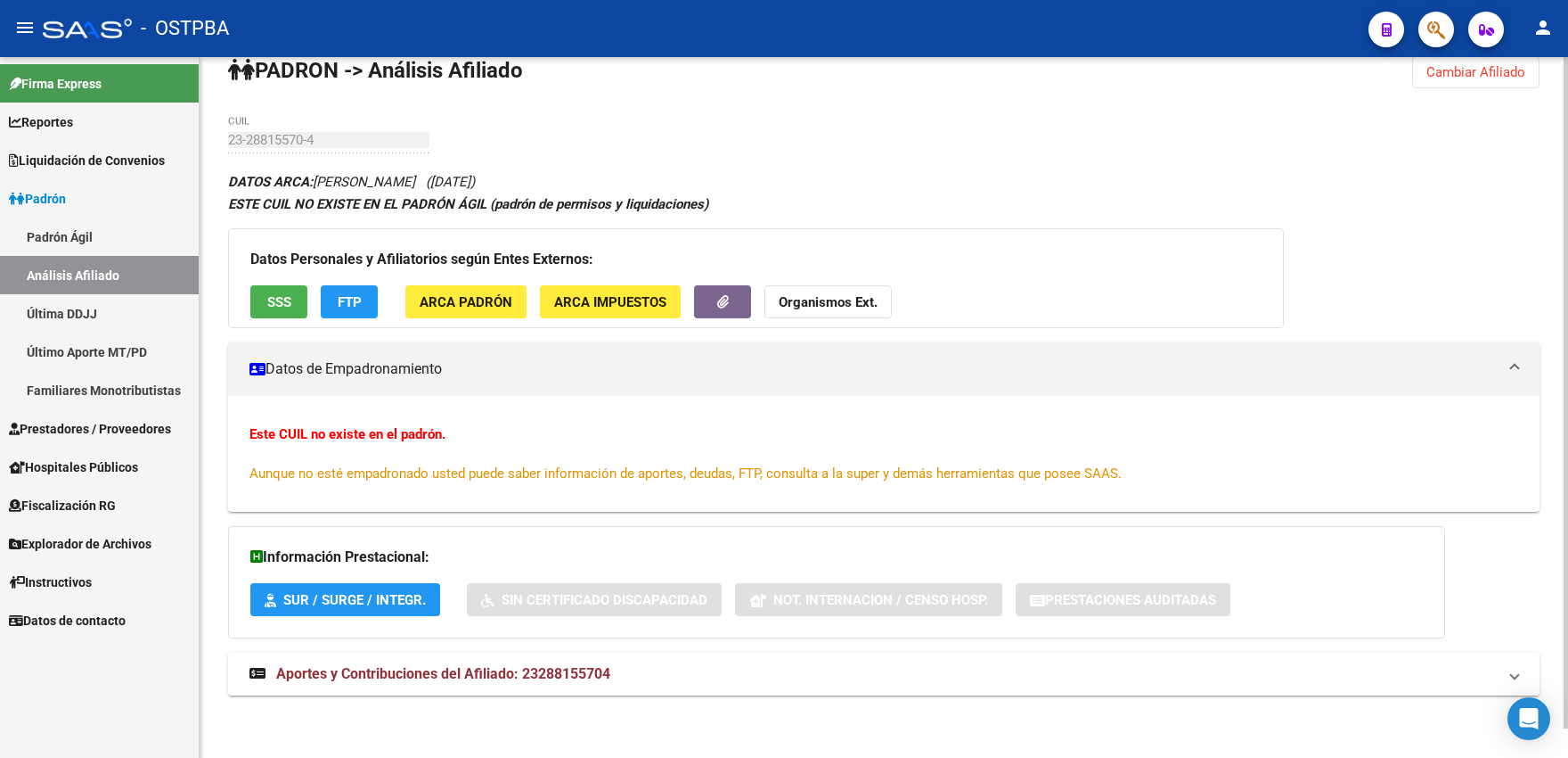
click at [495, 312] on button "ARCA Padrón" at bounding box center [466, 301] width 121 height 33
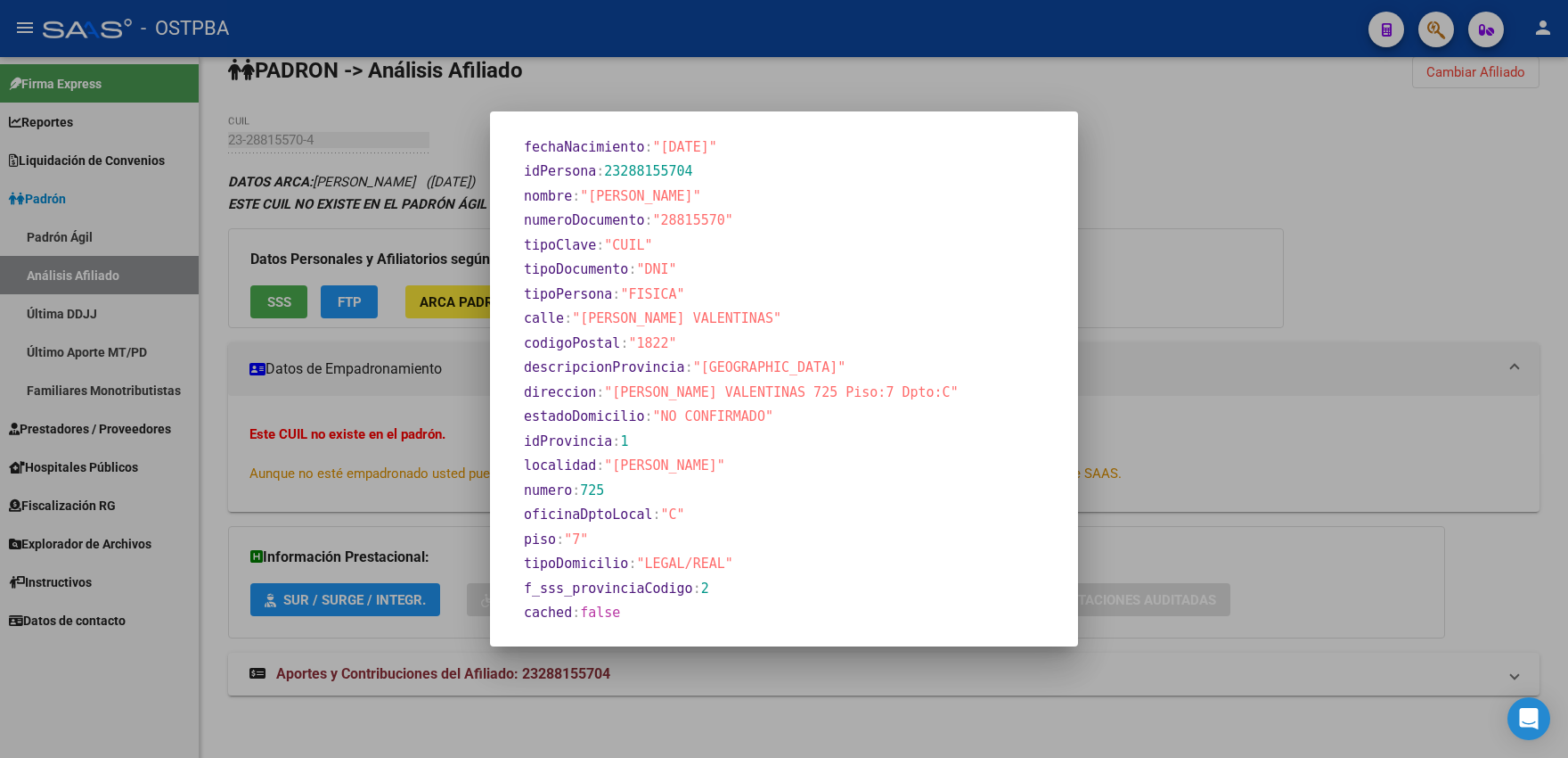
scroll to position [0, 0]
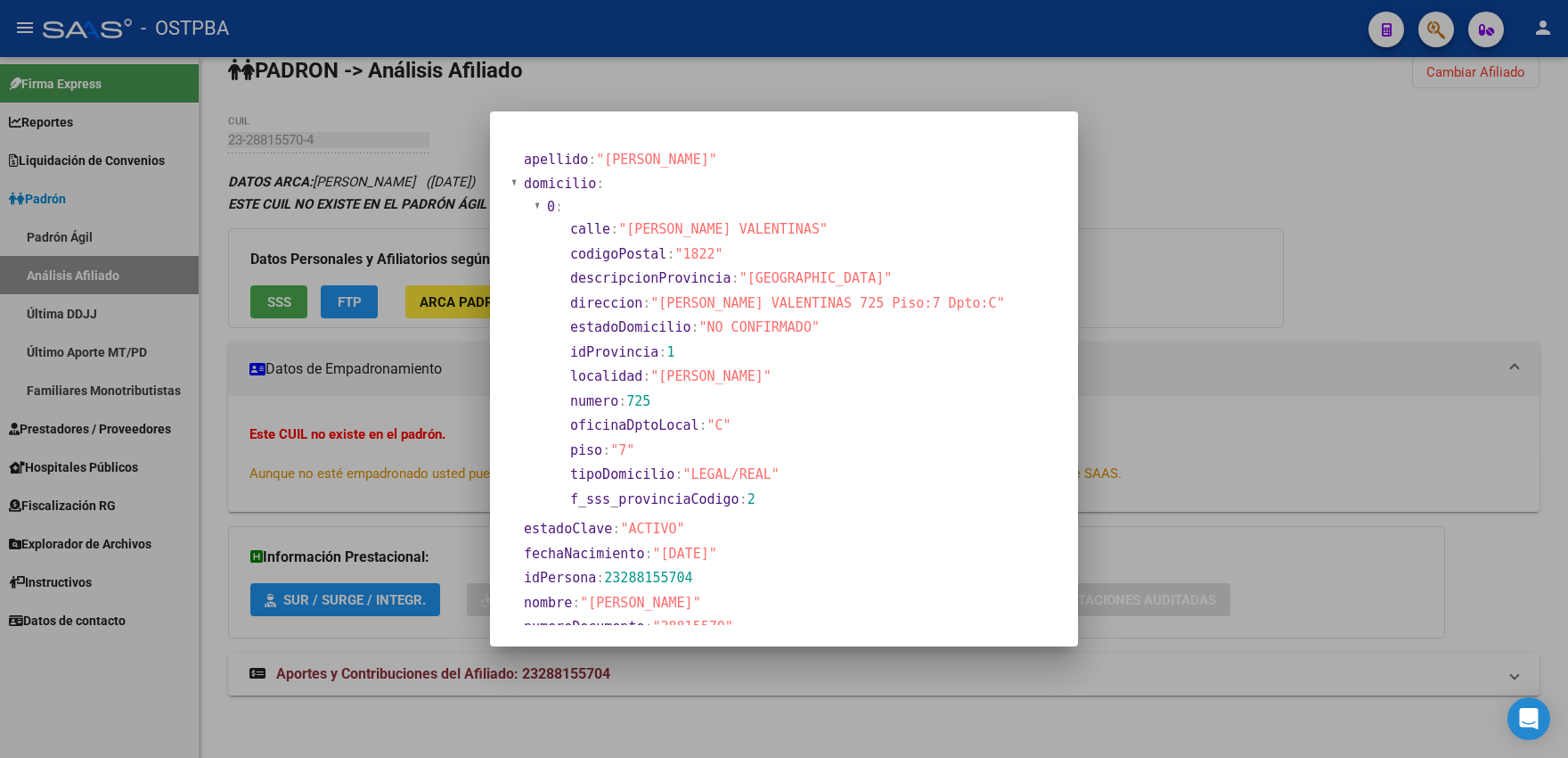
click at [566, 82] on div at bounding box center [784, 379] width 1568 height 758
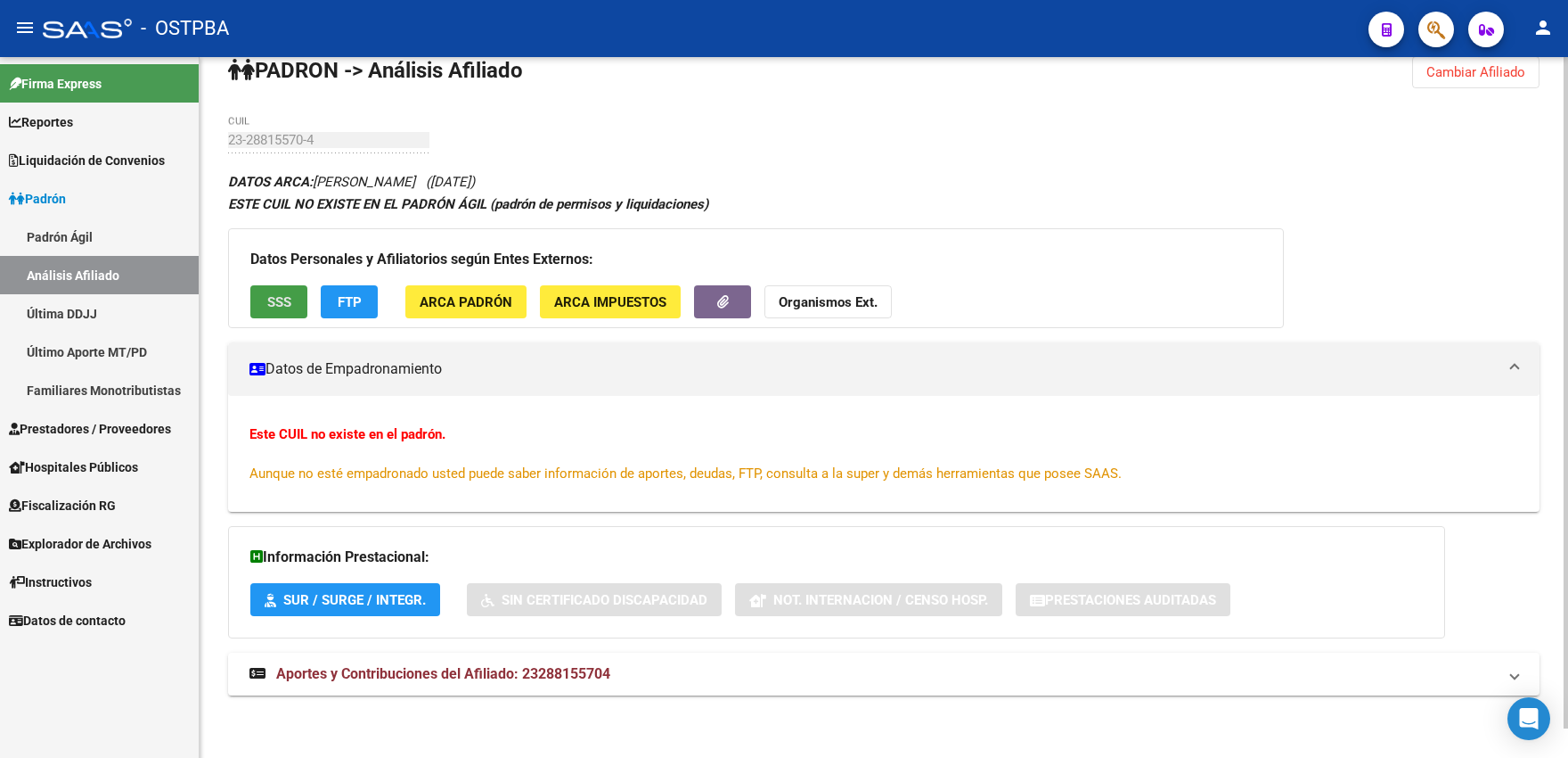
click at [259, 300] on button "SSS" at bounding box center [278, 301] width 57 height 33
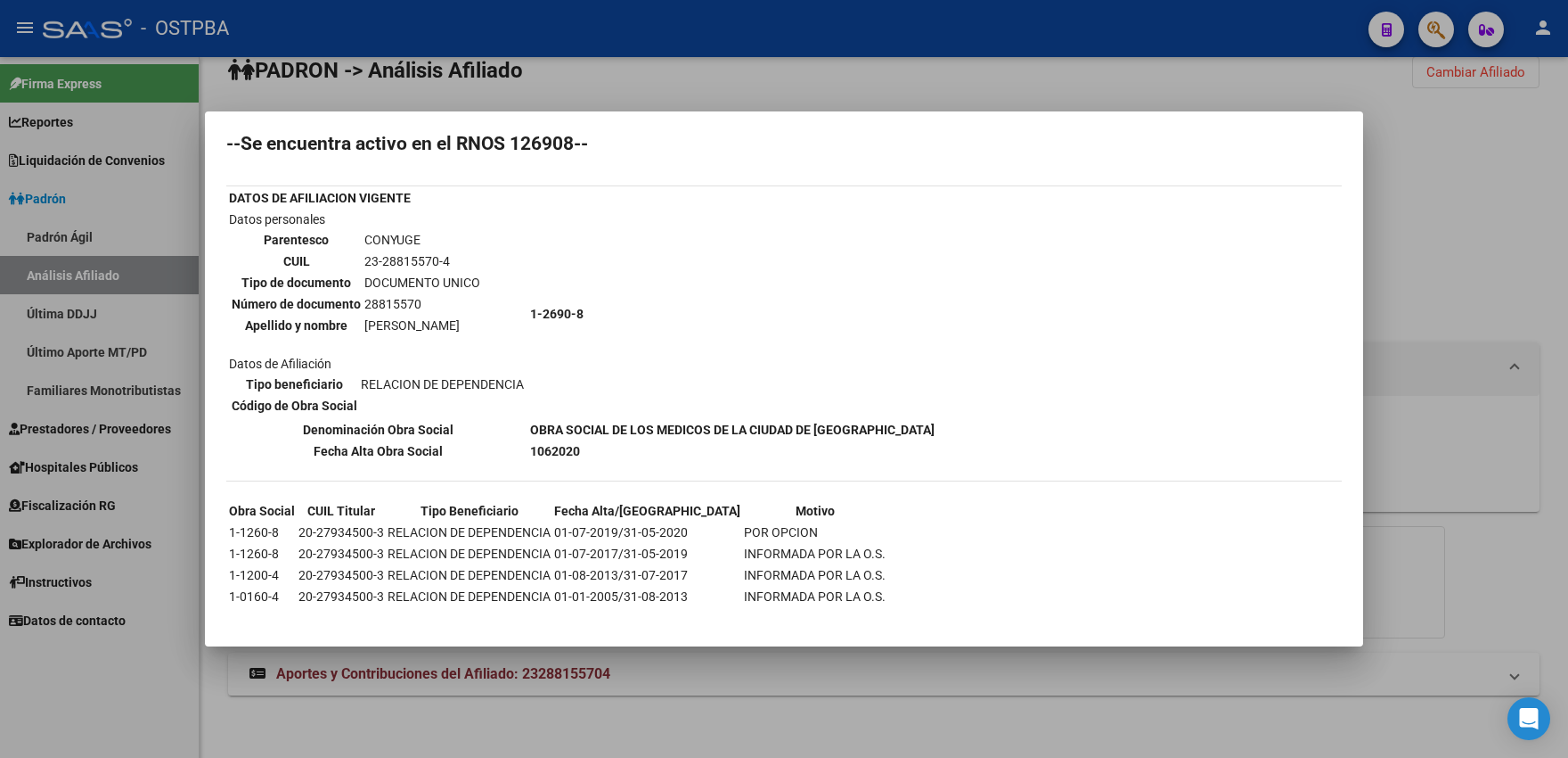
scroll to position [66, 0]
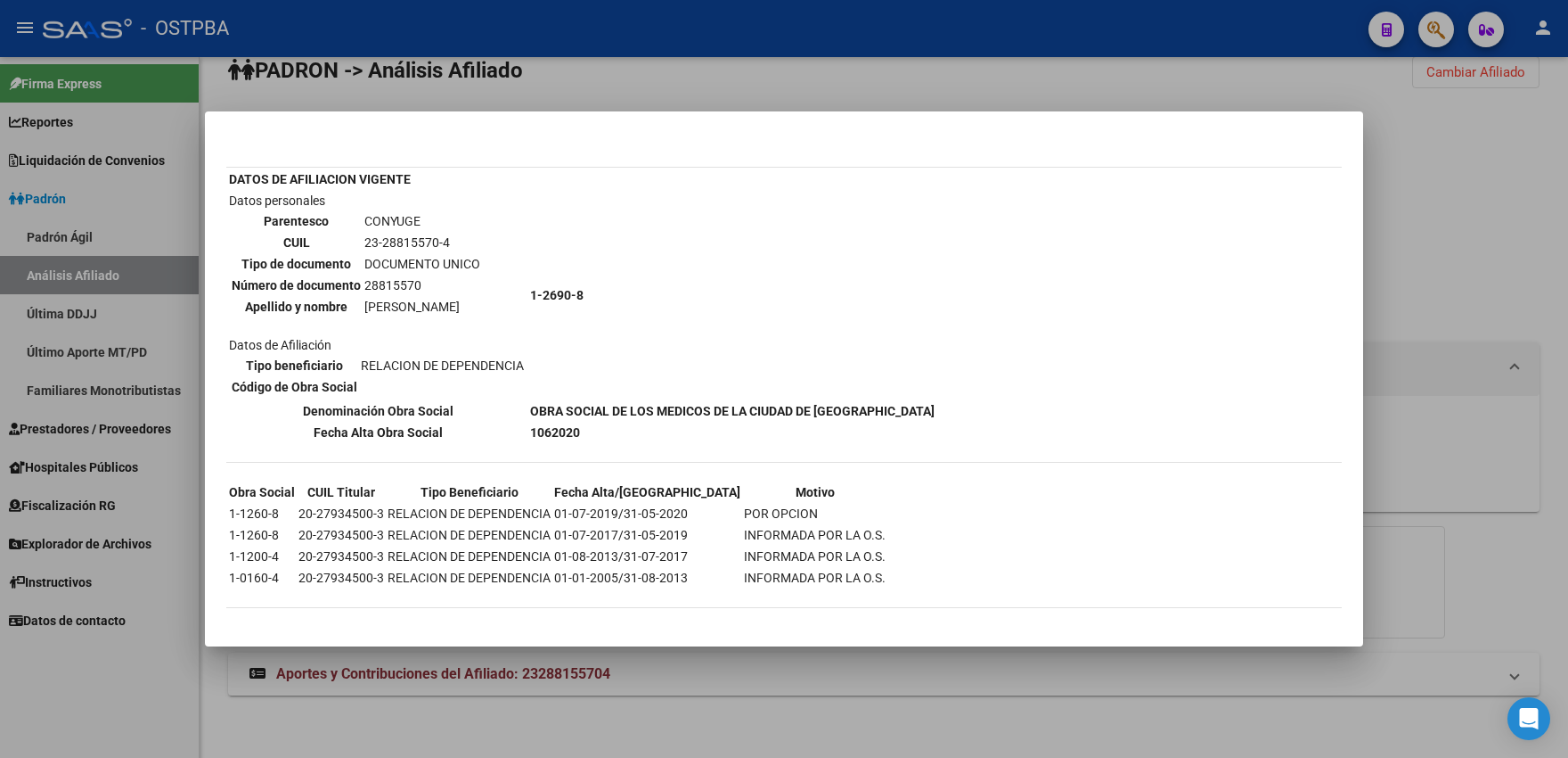
drag, startPoint x: 298, startPoint y: 513, endPoint x: 380, endPoint y: 514, distance: 82.0
click at [380, 514] on td "20-27934500-3" at bounding box center [341, 514] width 87 height 20
copy td "20-27934500-3"
click at [532, 84] on div at bounding box center [784, 379] width 1568 height 758
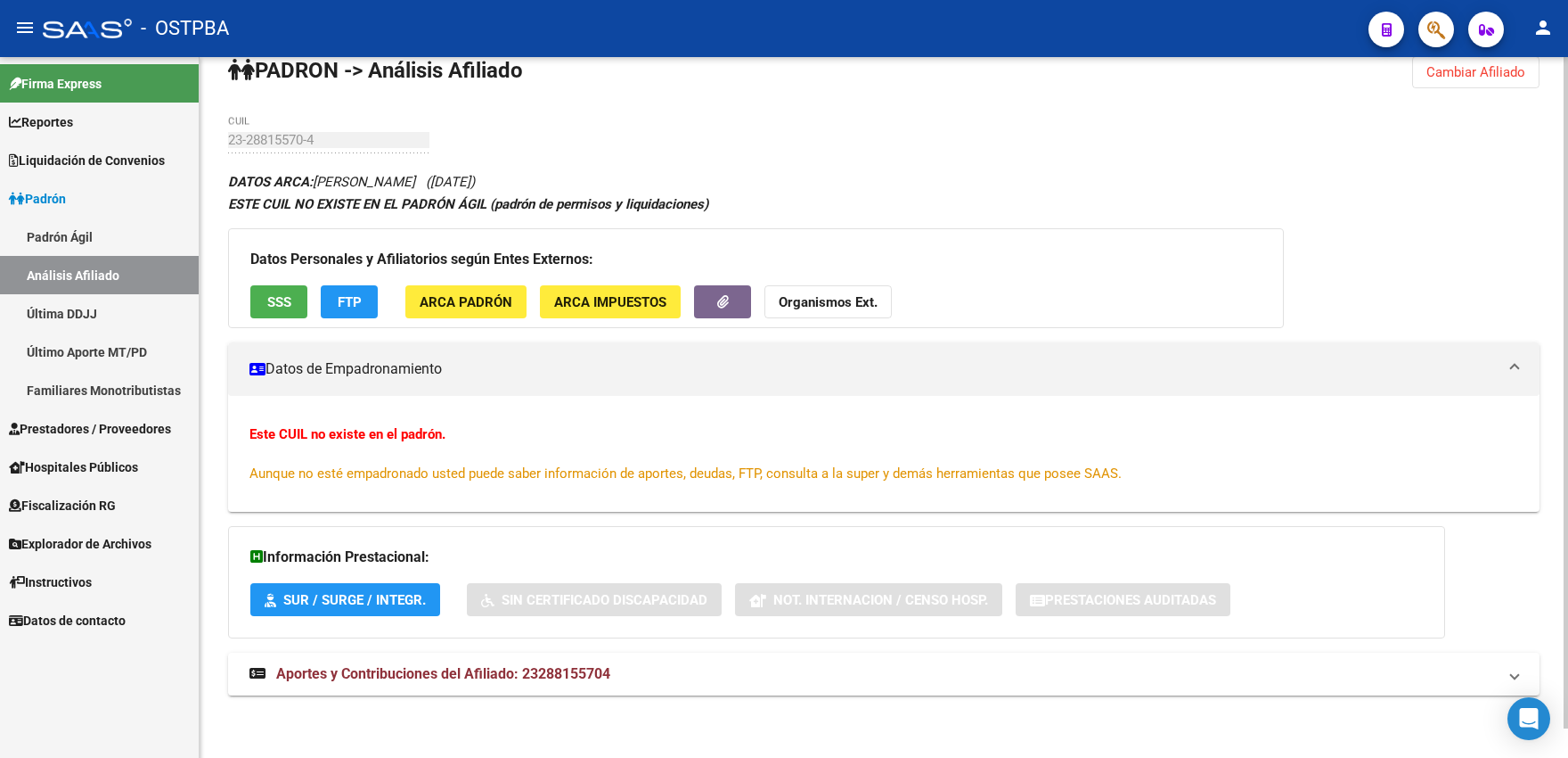
click at [1454, 58] on button "Cambiar Afiliado" at bounding box center [1475, 72] width 127 height 32
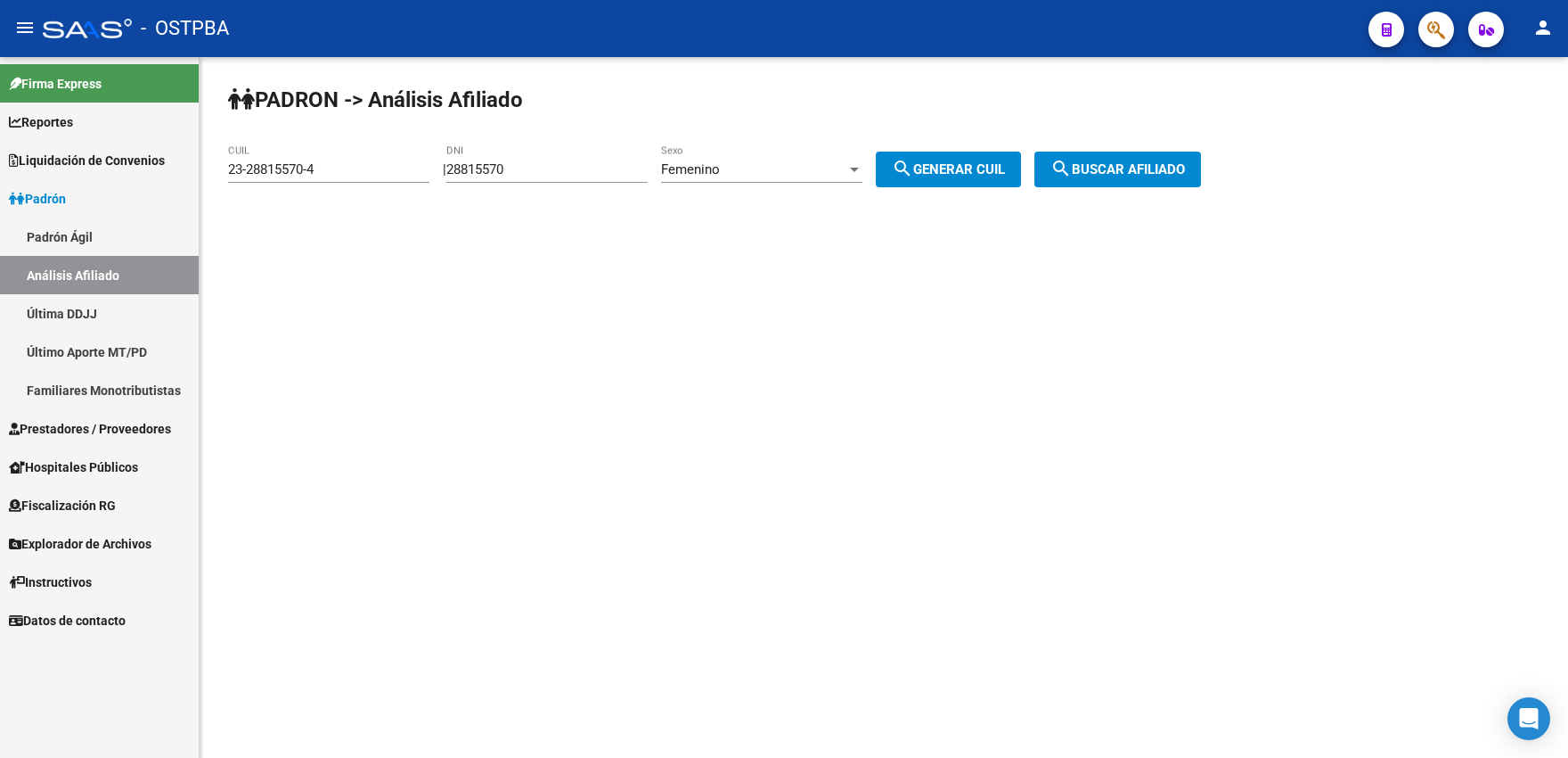
scroll to position [0, 0]
drag, startPoint x: 363, startPoint y: 176, endPoint x: 193, endPoint y: 169, distance: 170.1
click at [228, 168] on input "23-28815570-4" at bounding box center [328, 169] width 201 height 16
paste input "0-27934500-3"
type input "20-27934500-3"
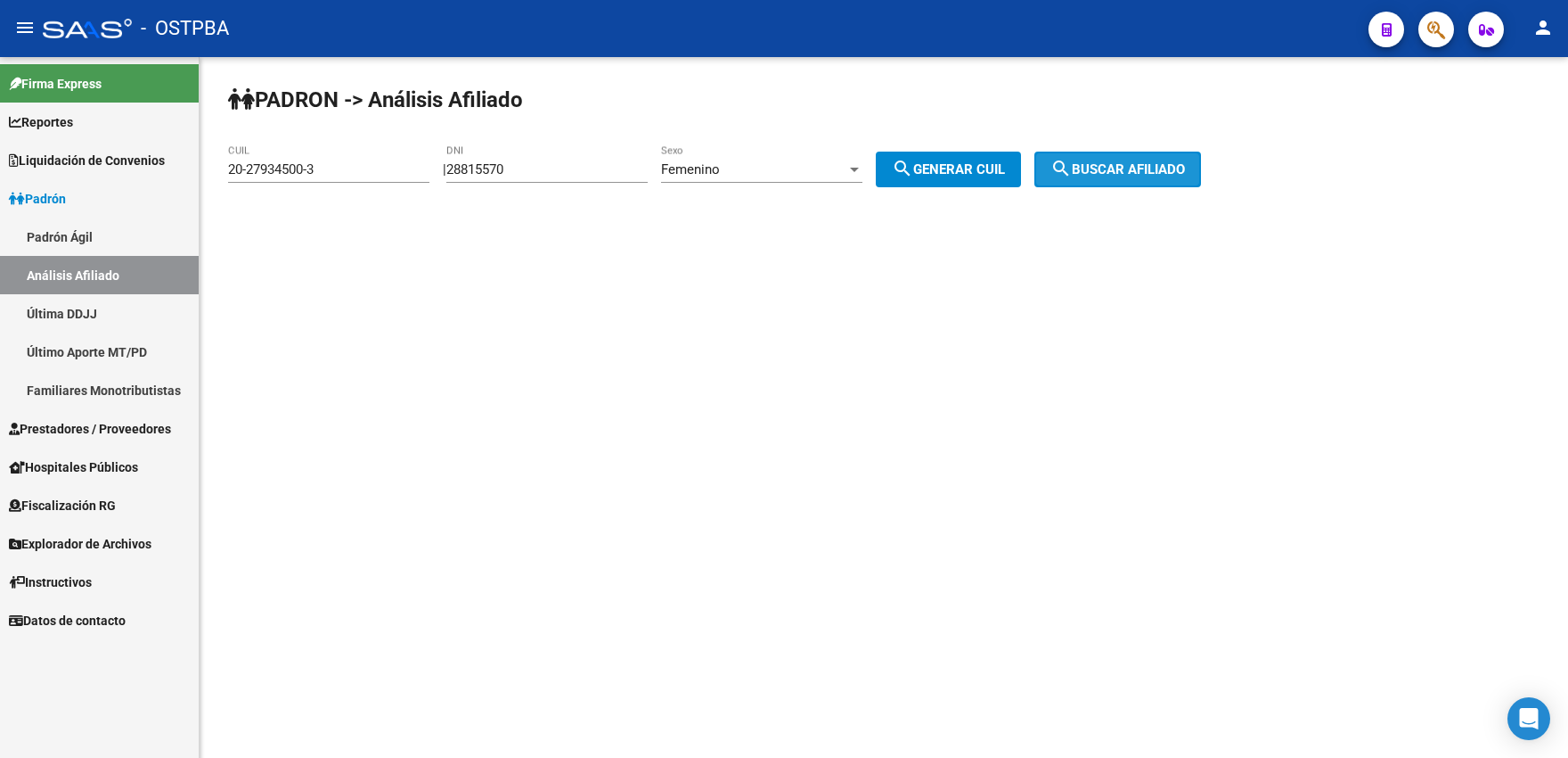
click at [1115, 170] on span "search Buscar afiliado" at bounding box center [1117, 169] width 135 height 16
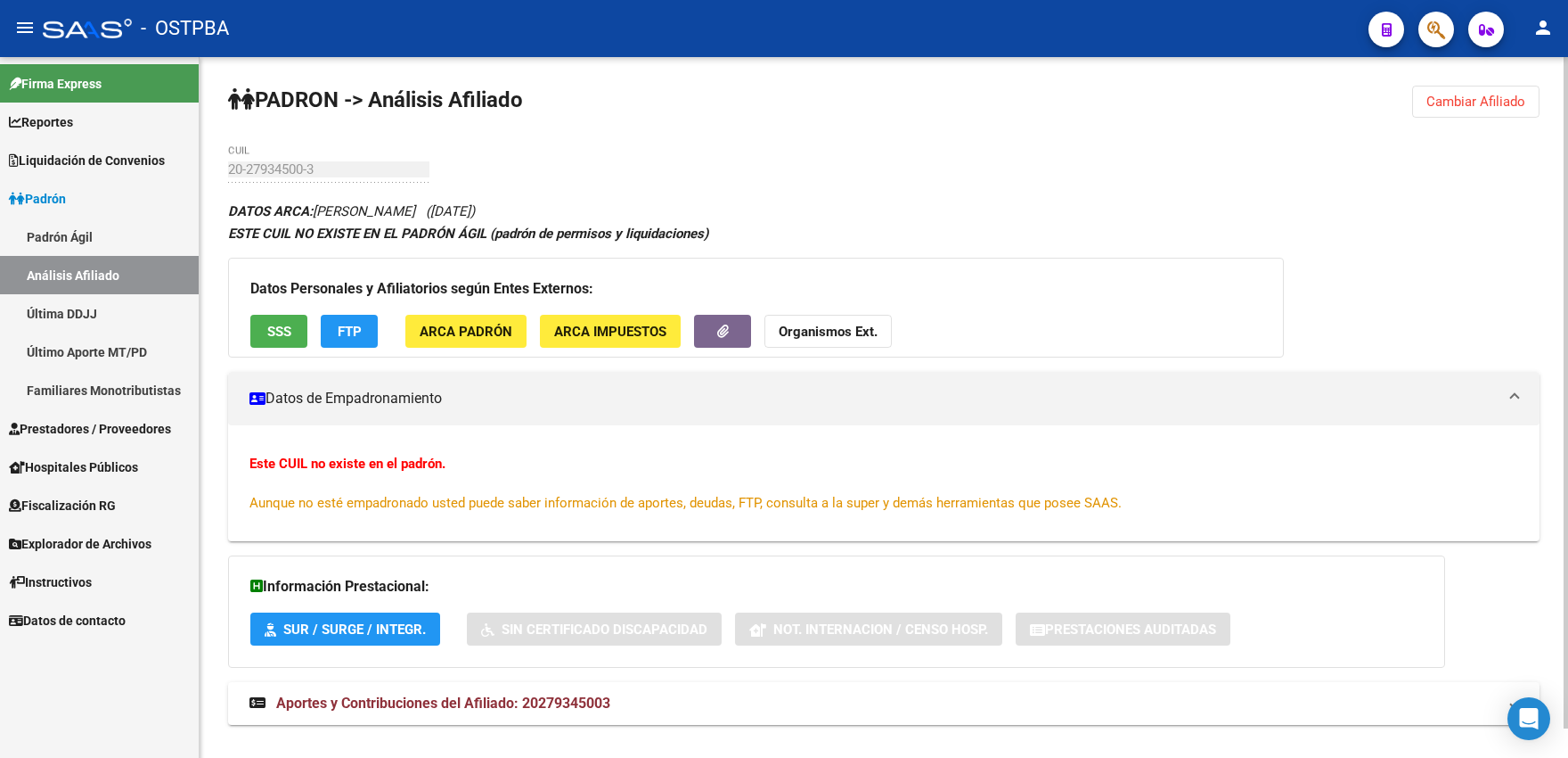
click at [290, 325] on span "SSS" at bounding box center [279, 332] width 24 height 16
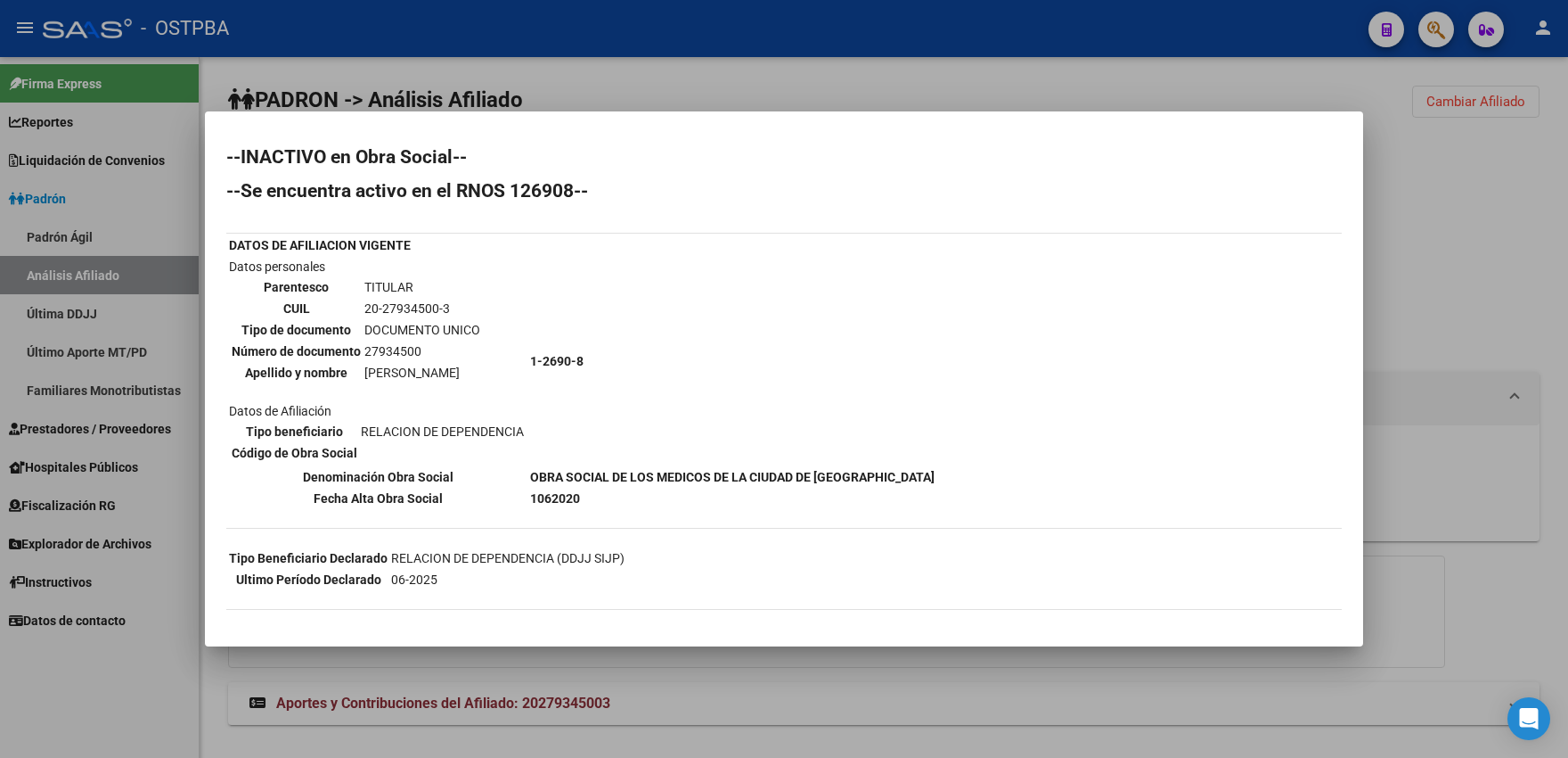
click at [688, 90] on div at bounding box center [784, 379] width 1568 height 758
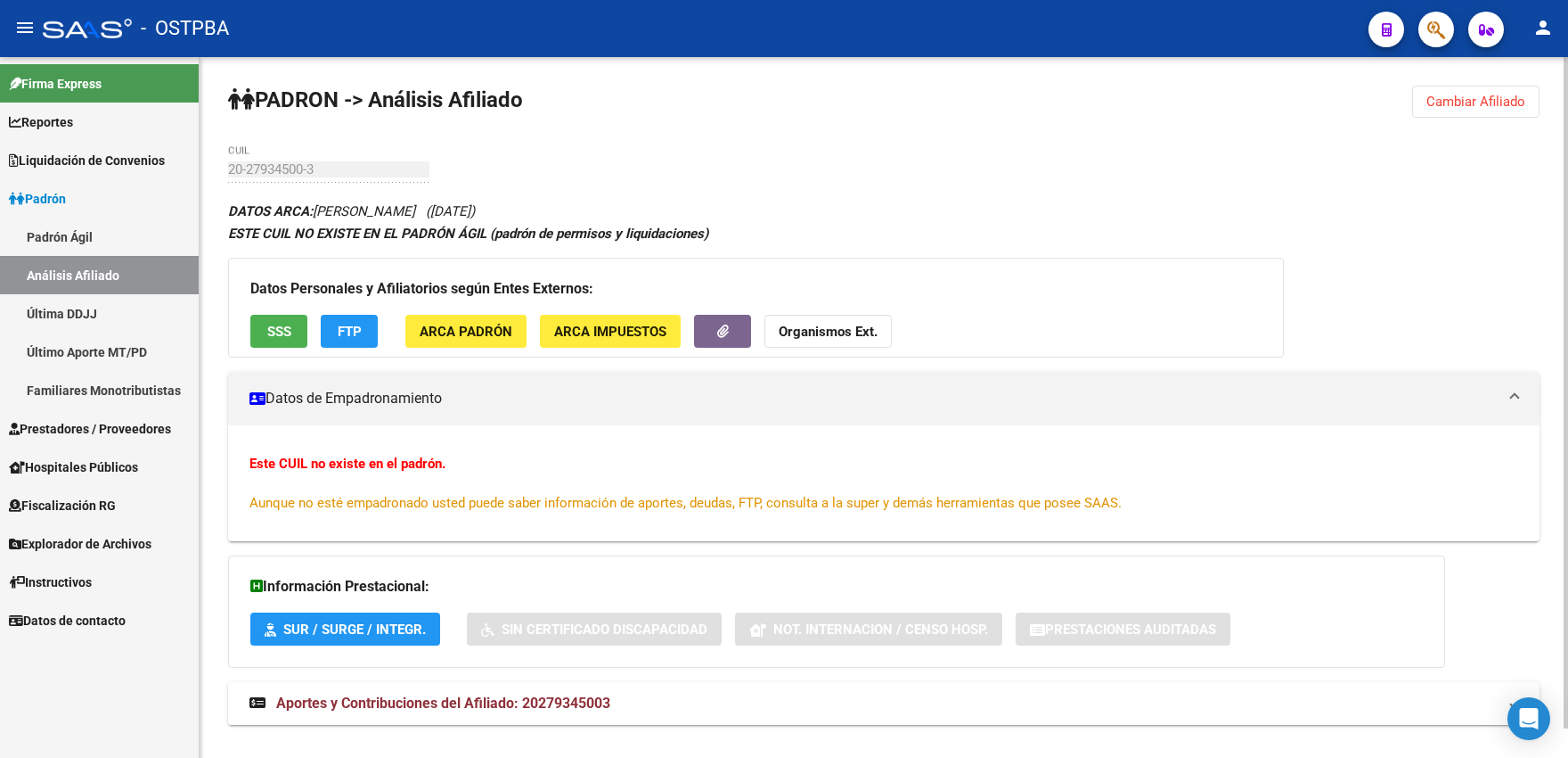
click at [460, 341] on button "ARCA Padrón" at bounding box center [466, 331] width 121 height 33
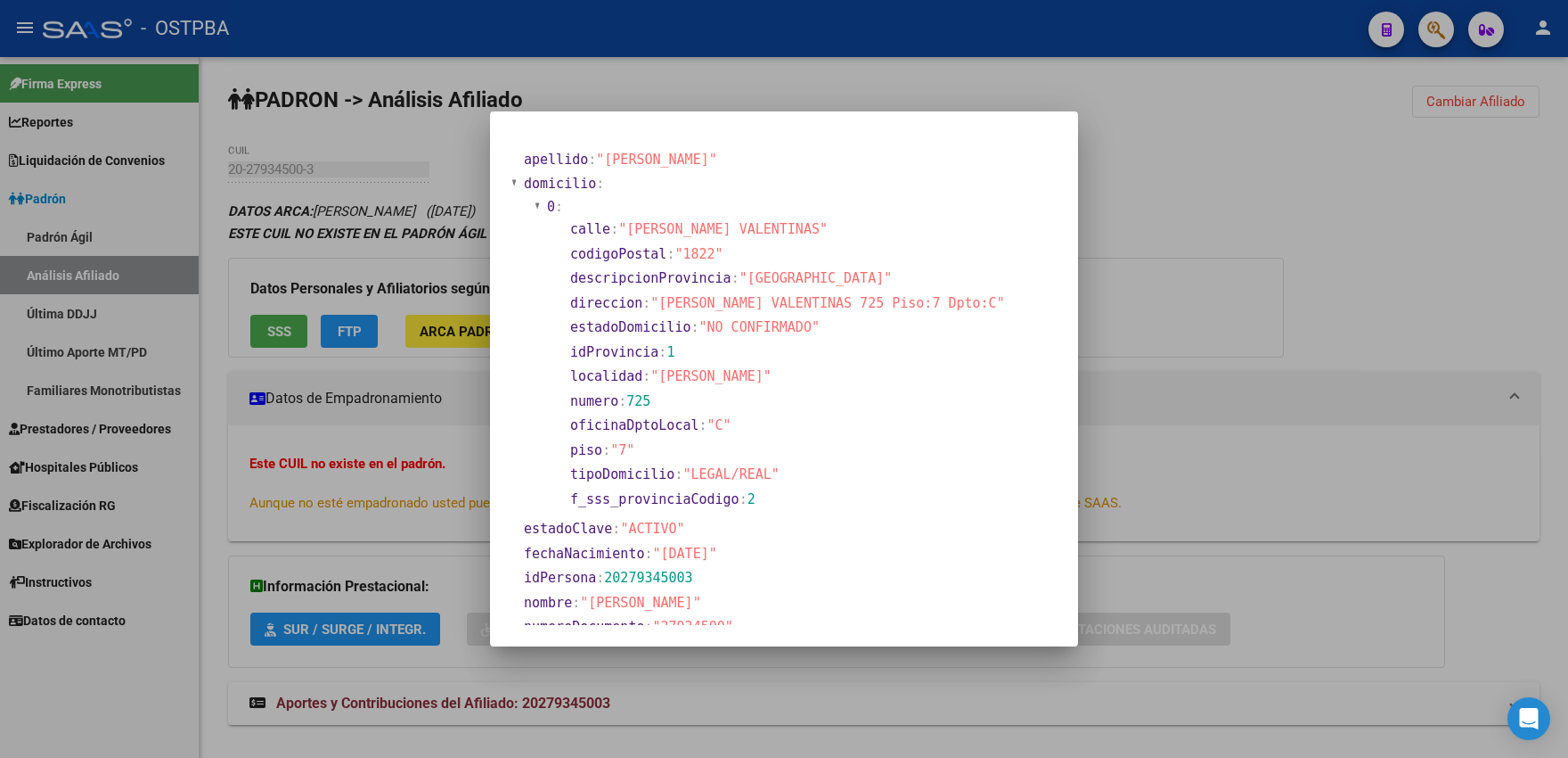
click at [631, 70] on div at bounding box center [784, 379] width 1568 height 758
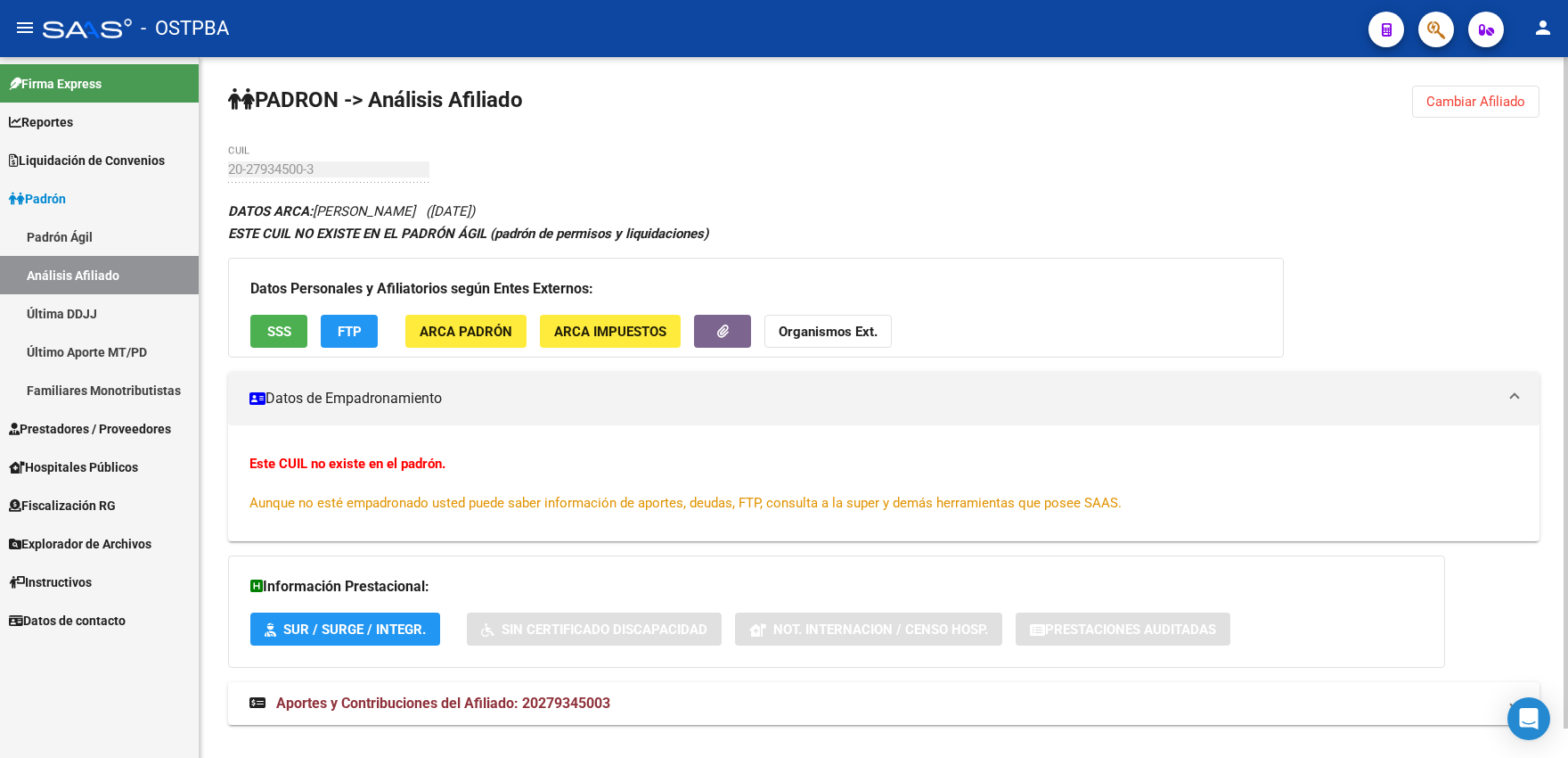
click at [1437, 103] on span "Cambiar Afiliado" at bounding box center [1475, 102] width 99 height 16
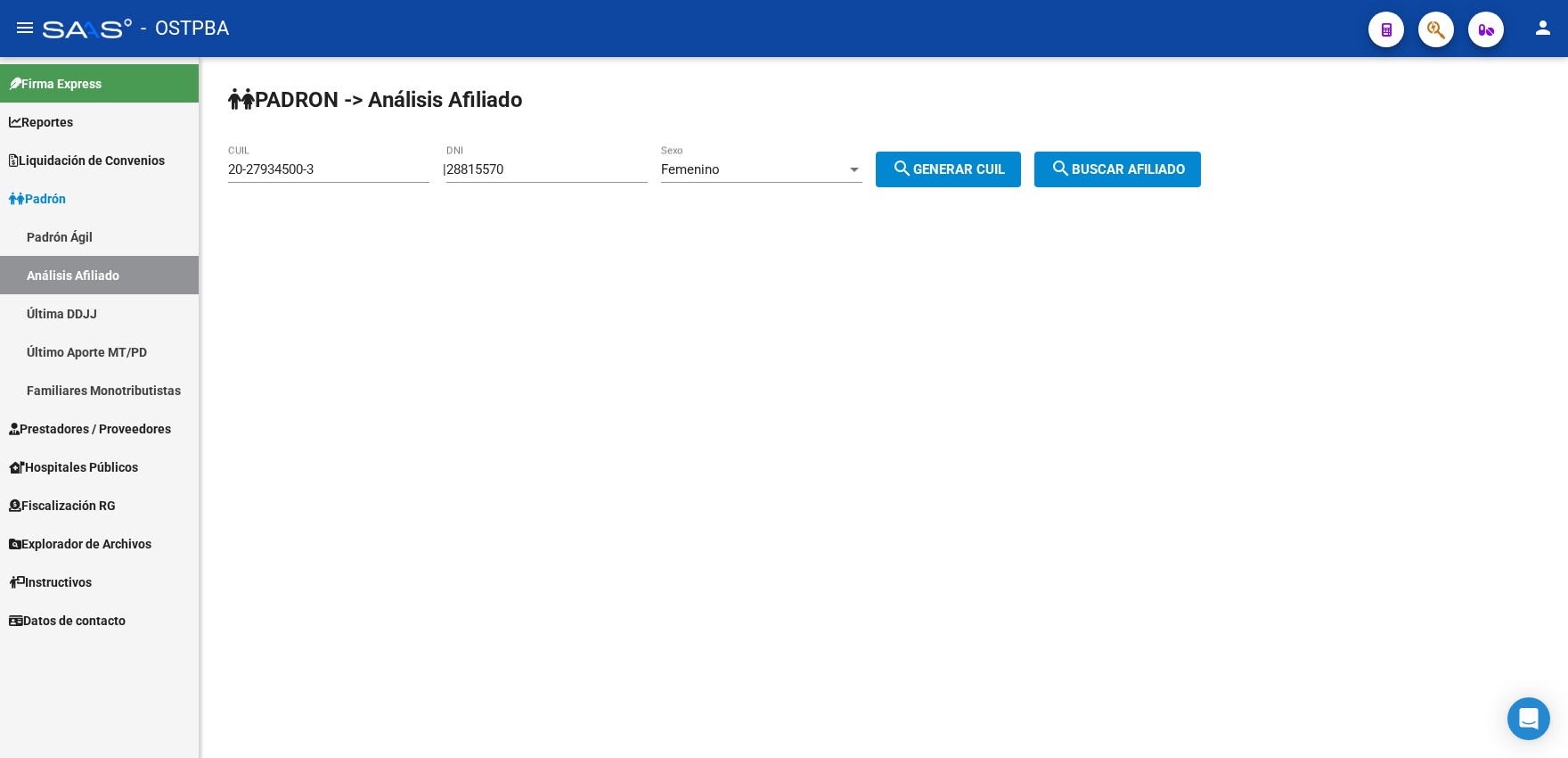
drag, startPoint x: 551, startPoint y: 154, endPoint x: 456, endPoint y: 166, distance: 95.8
click at [456, 166] on div "| 28815570 DNI Femenino Sexo search Generar CUIL" at bounding box center [739, 169] width 592 height 16
drag, startPoint x: 334, startPoint y: 173, endPoint x: 115, endPoint y: 175, distance: 219.0
click at [228, 175] on input "20-27934500-3" at bounding box center [328, 169] width 201 height 16
drag, startPoint x: 578, startPoint y: 167, endPoint x: 329, endPoint y: 162, distance: 249.1
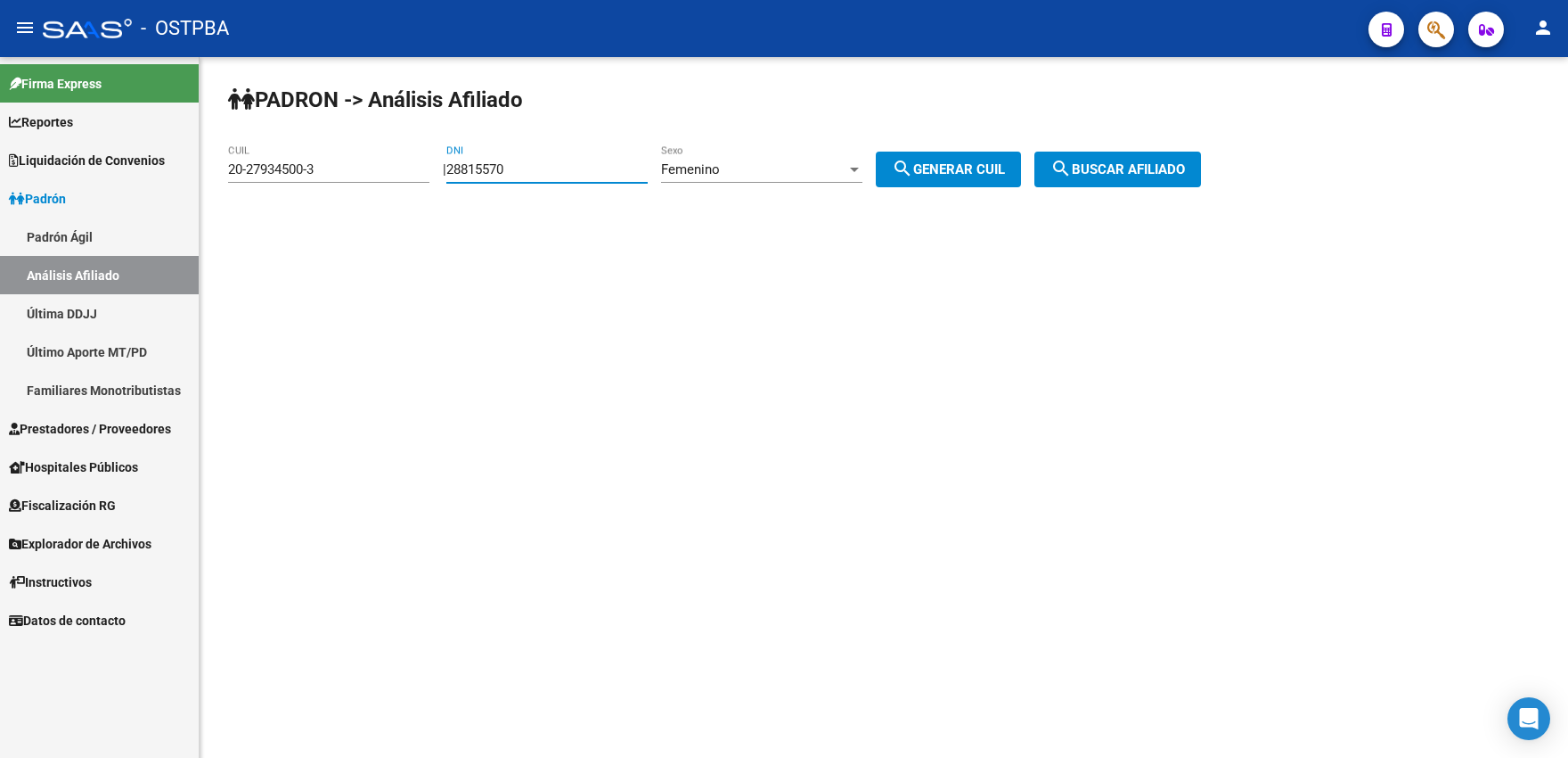
click at [447, 162] on input "28815570" at bounding box center [547, 169] width 201 height 16
type input "39159667"
click at [990, 177] on button "search Generar CUIL" at bounding box center [947, 170] width 145 height 36
type input "27-39159667-6"
click at [1118, 172] on span "search Buscar afiliado" at bounding box center [1117, 169] width 135 height 16
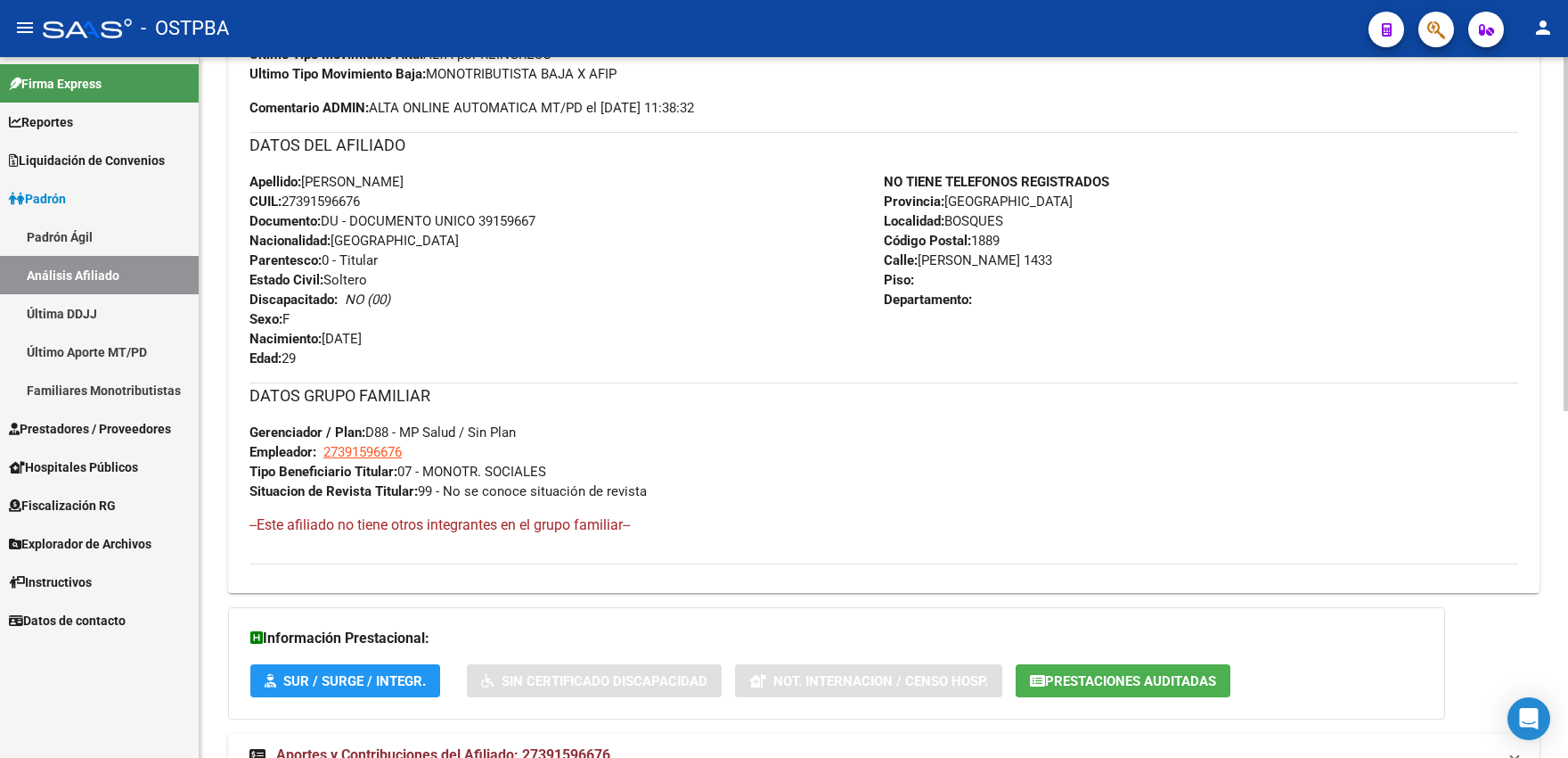
scroll to position [685, 0]
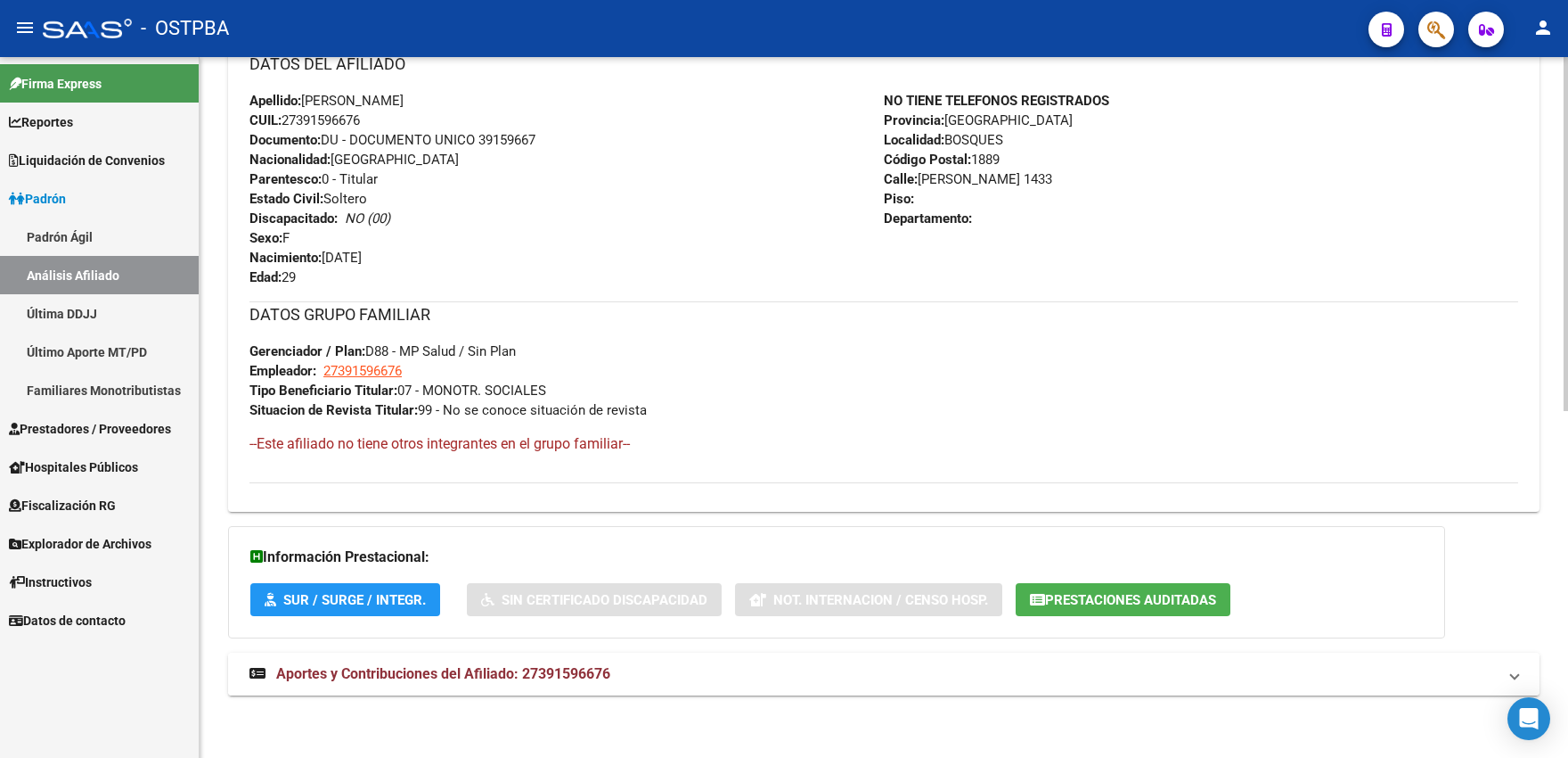
click at [397, 669] on span "Aportes y Contribuciones del Afiliado: 27391596676" at bounding box center [443, 673] width 334 height 17
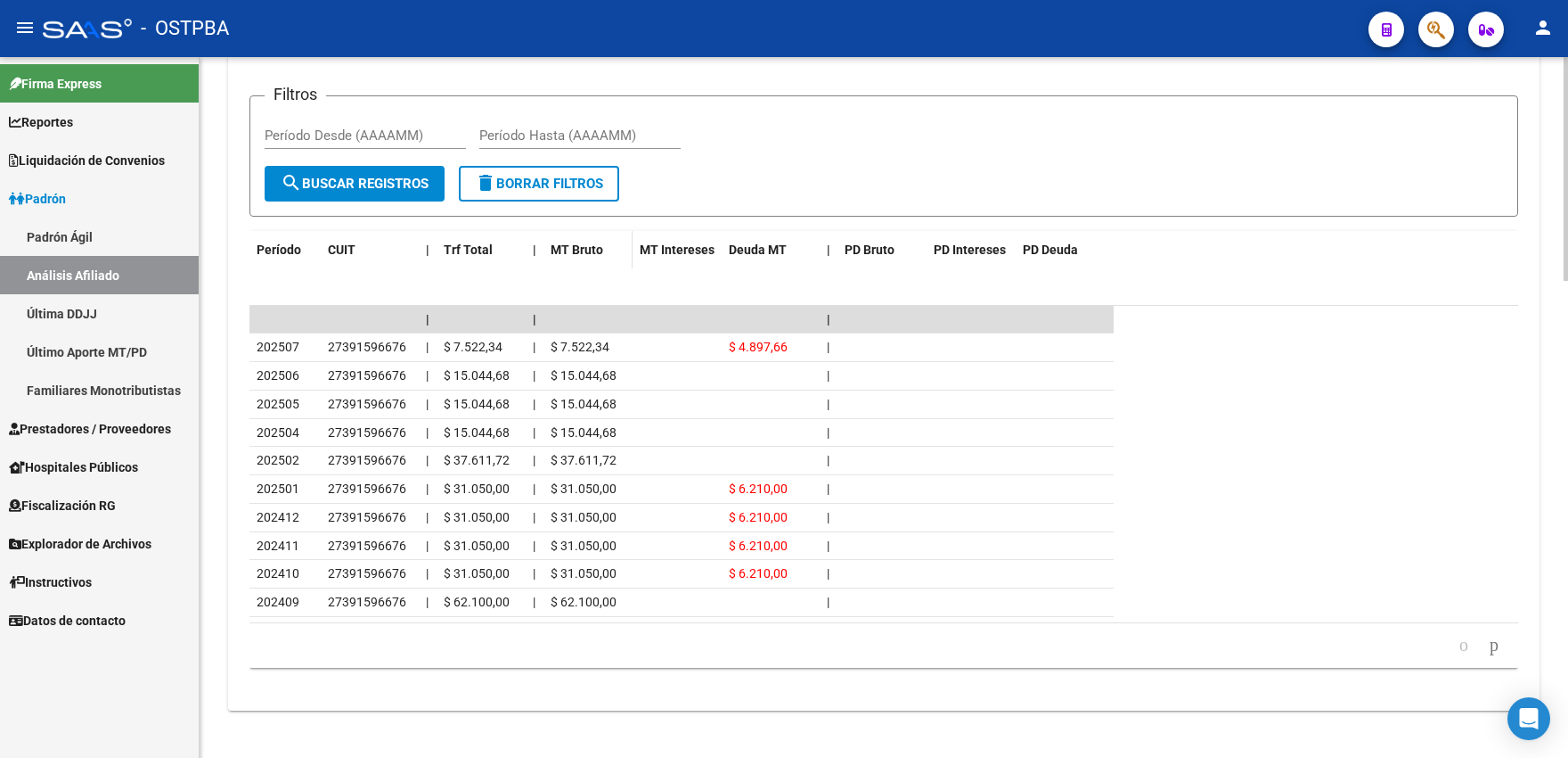
scroll to position [1176, 0]
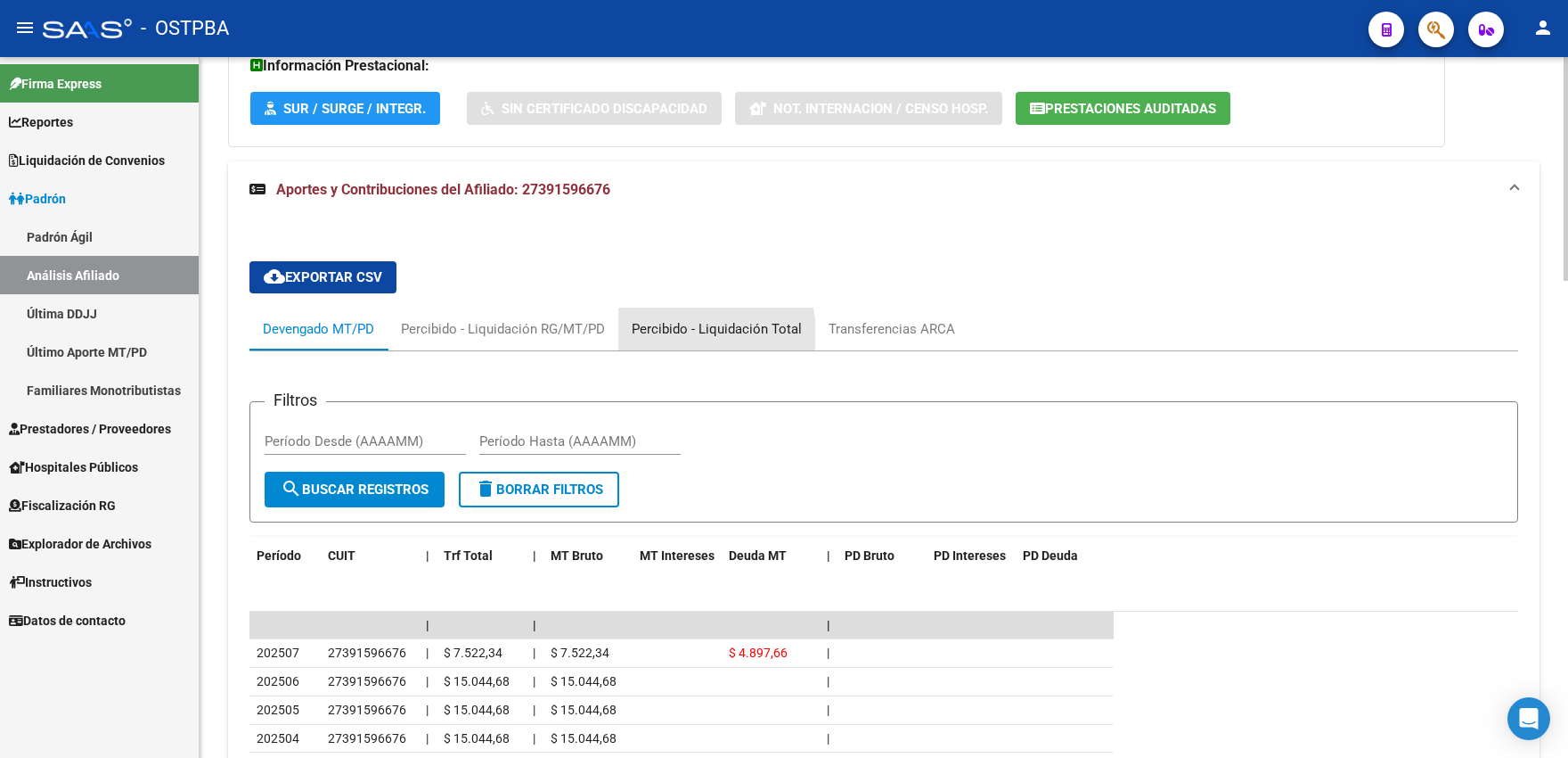
click at [692, 334] on div "Percibido - Liquidación Total" at bounding box center [717, 329] width 170 height 20
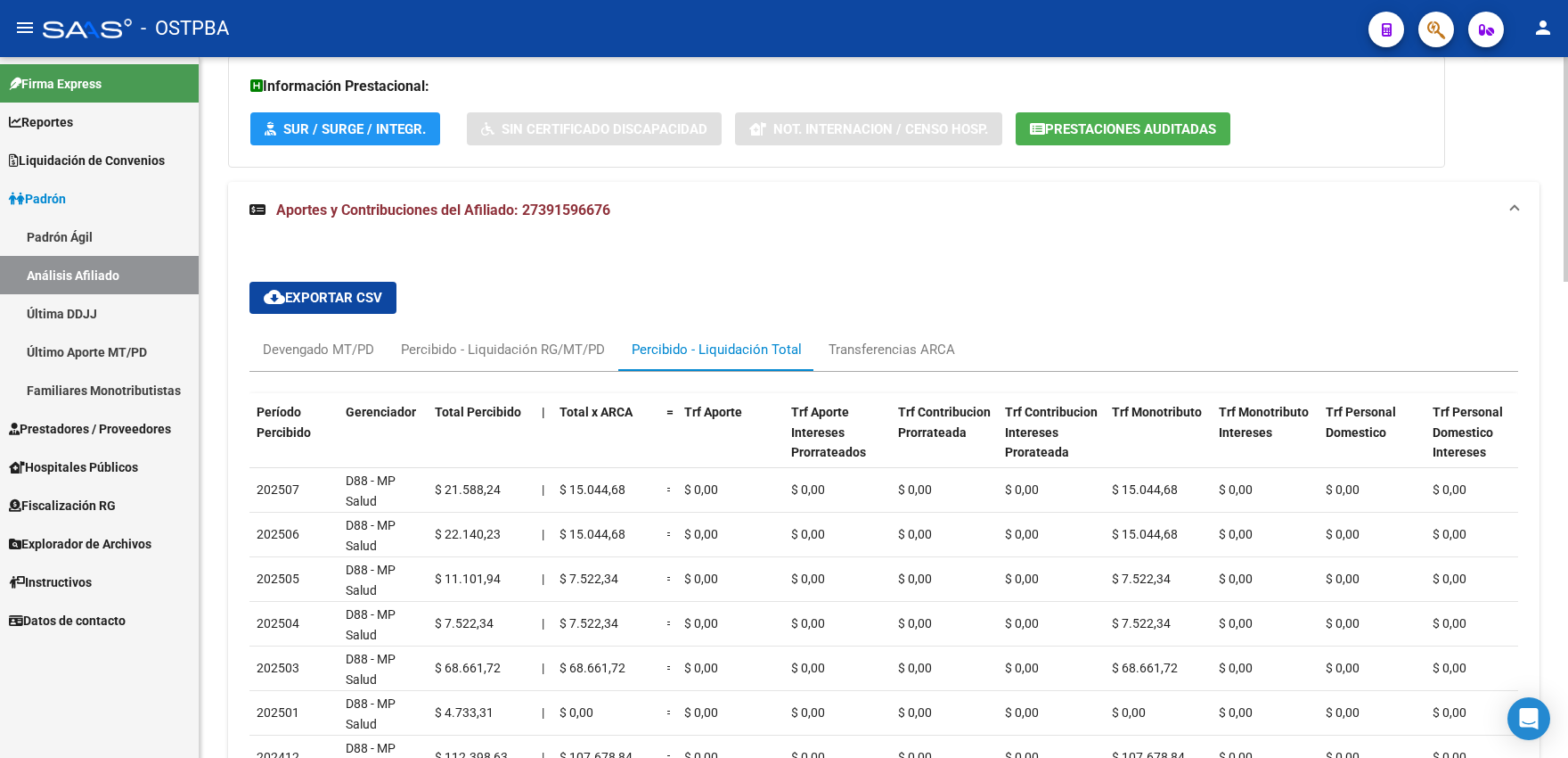
scroll to position [1253, 0]
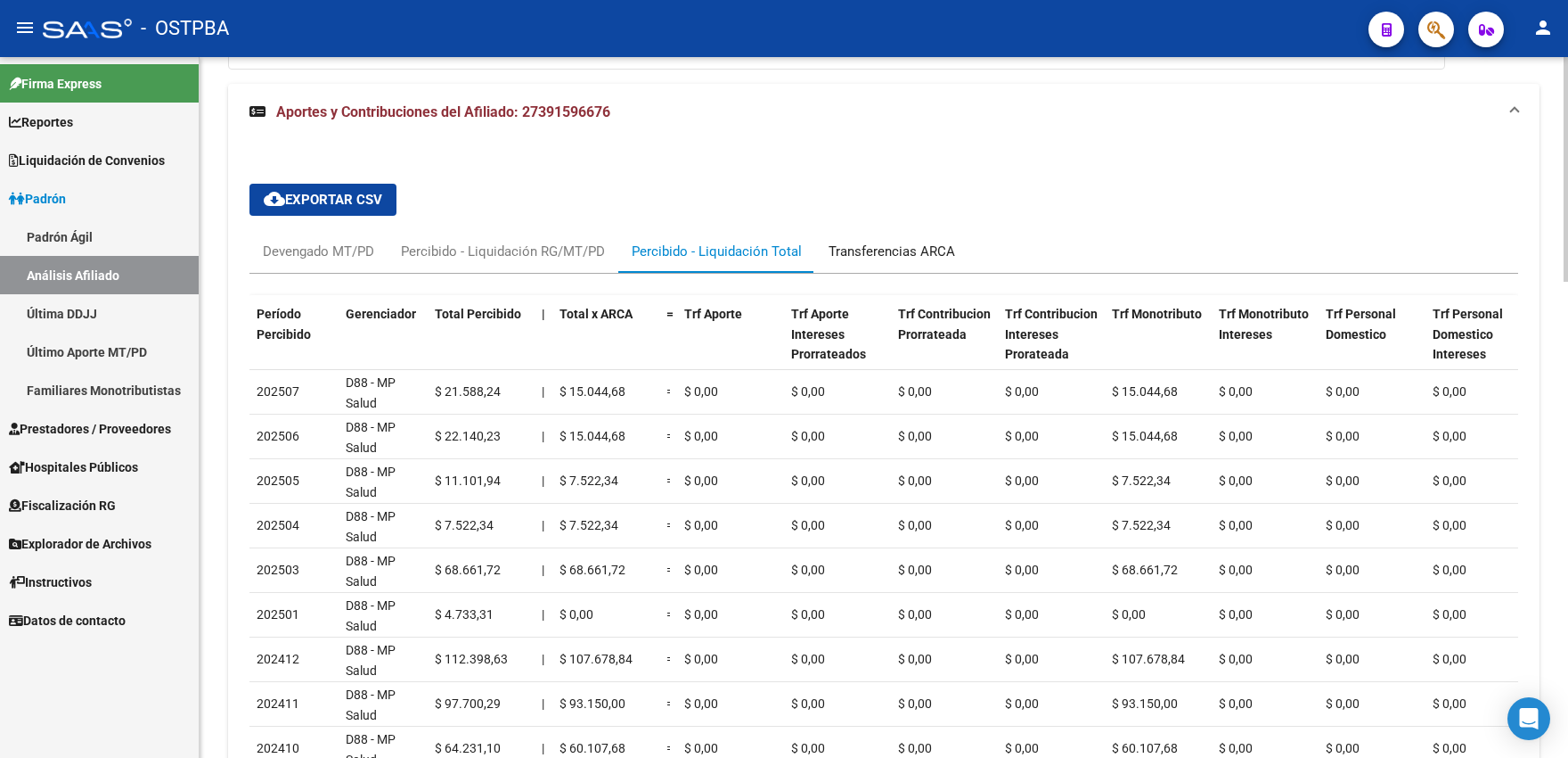
click at [868, 250] on div "Transferencias ARCA" at bounding box center [891, 252] width 127 height 20
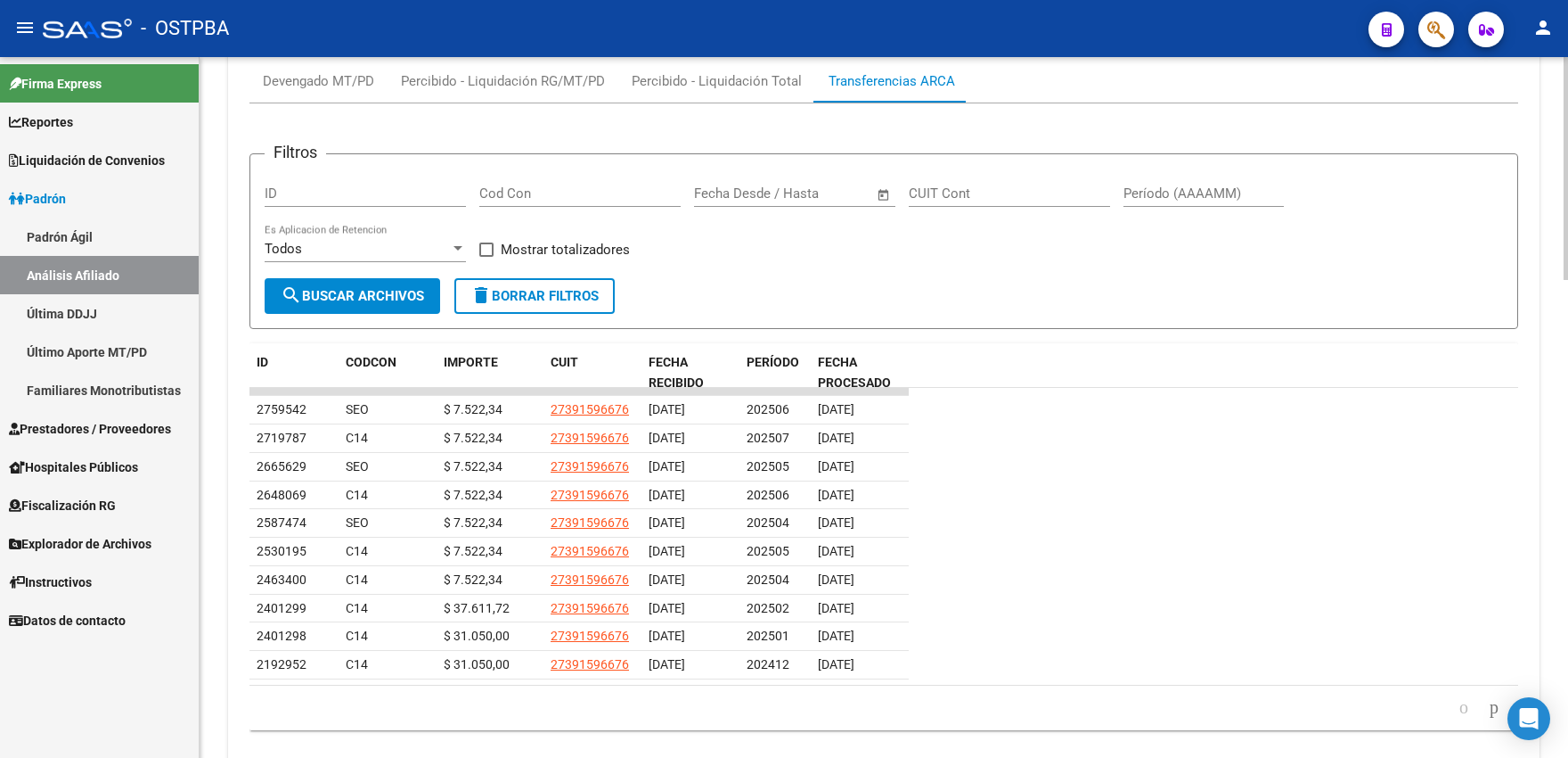
scroll to position [1449, 0]
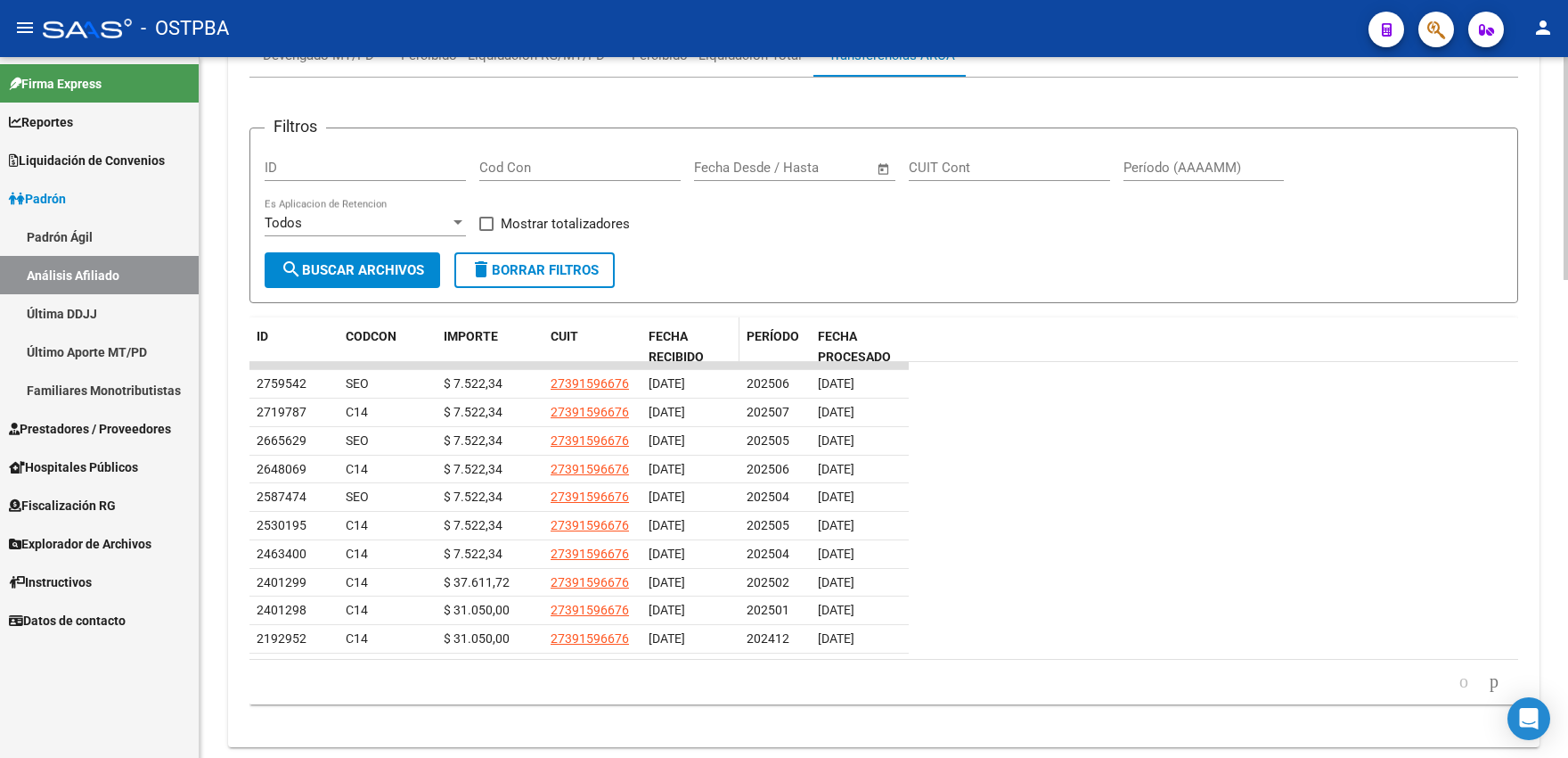
click at [665, 347] on div "FECHA RECIBIDO" at bounding box center [691, 346] width 84 height 41
click at [668, 355] on span "FECHA RECIBIDO" at bounding box center [676, 346] width 55 height 35
click at [556, 337] on span "CUIT" at bounding box center [565, 336] width 28 height 14
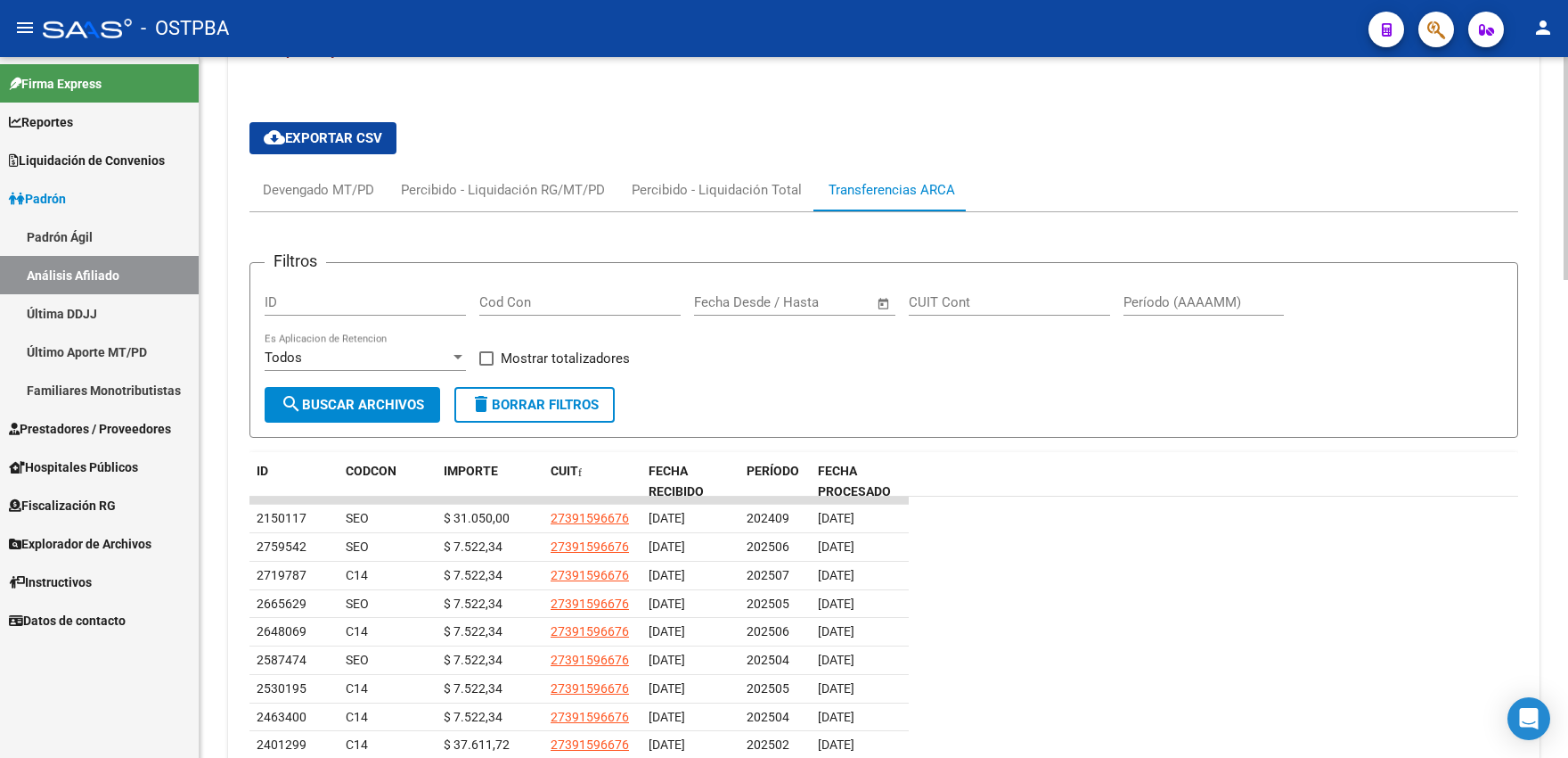
scroll to position [1303, 0]
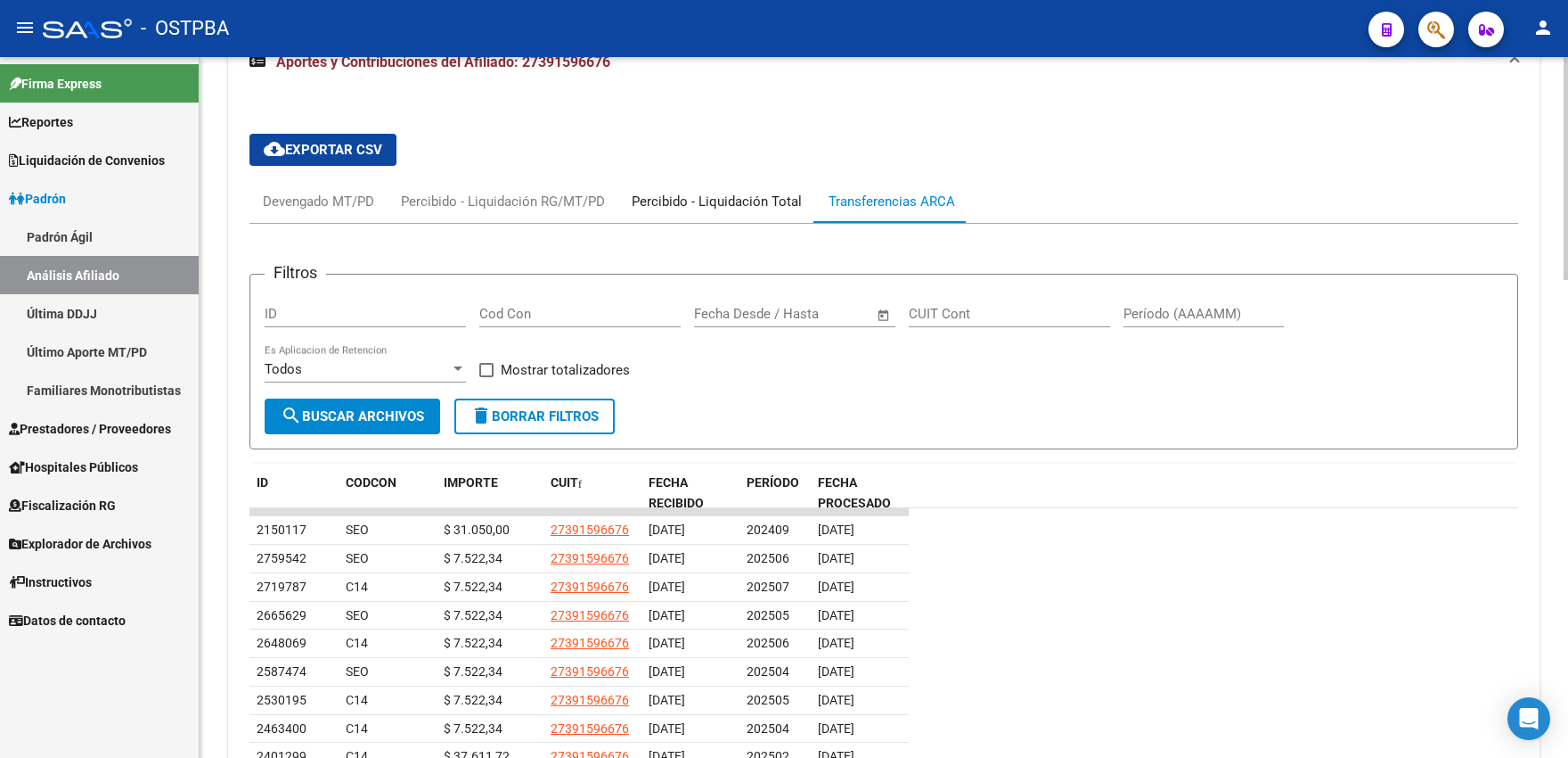
click at [713, 206] on div "Percibido - Liquidación Total" at bounding box center [717, 202] width 170 height 20
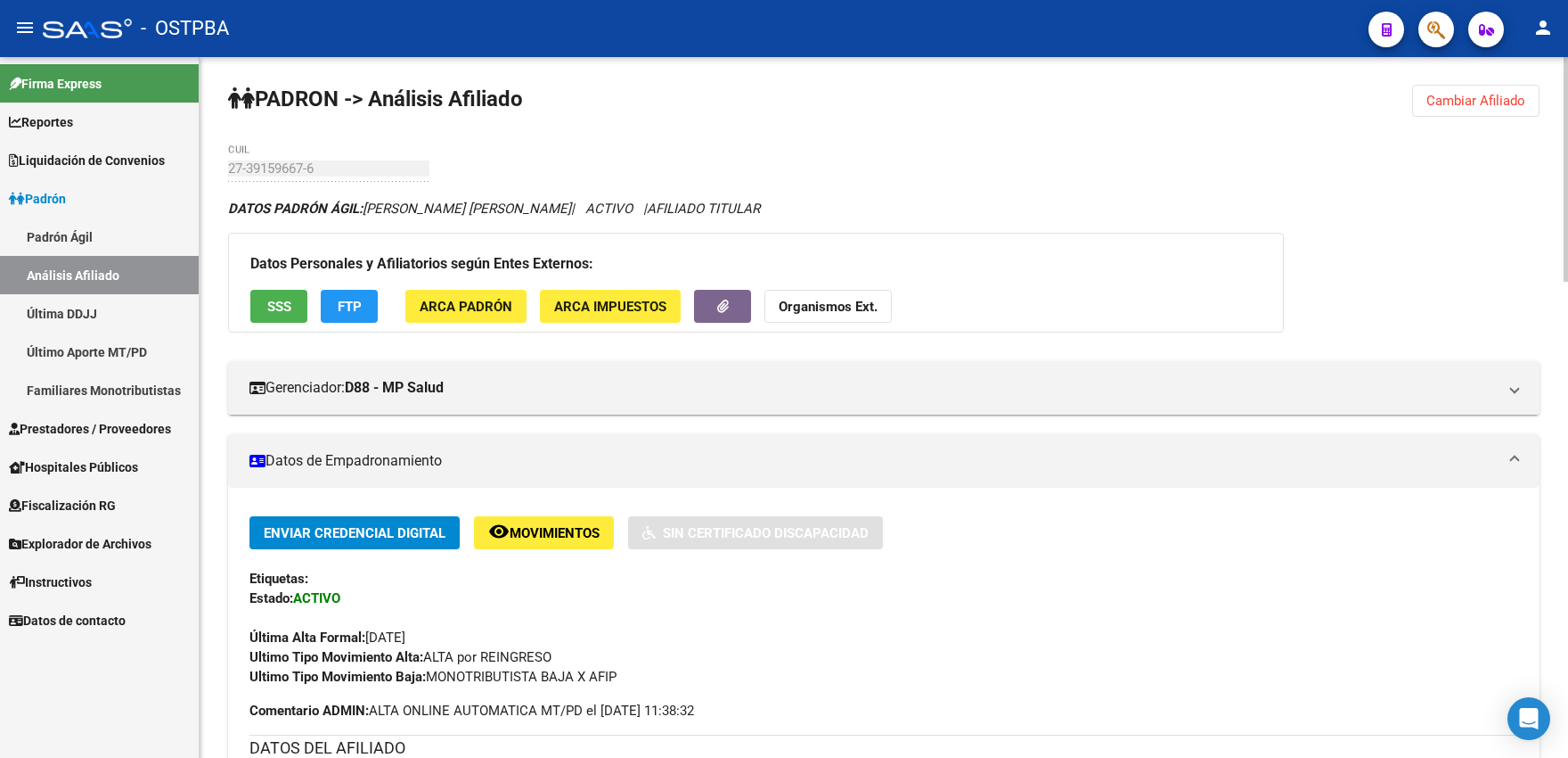
scroll to position [0, 0]
